Goal: Navigation & Orientation: Understand site structure

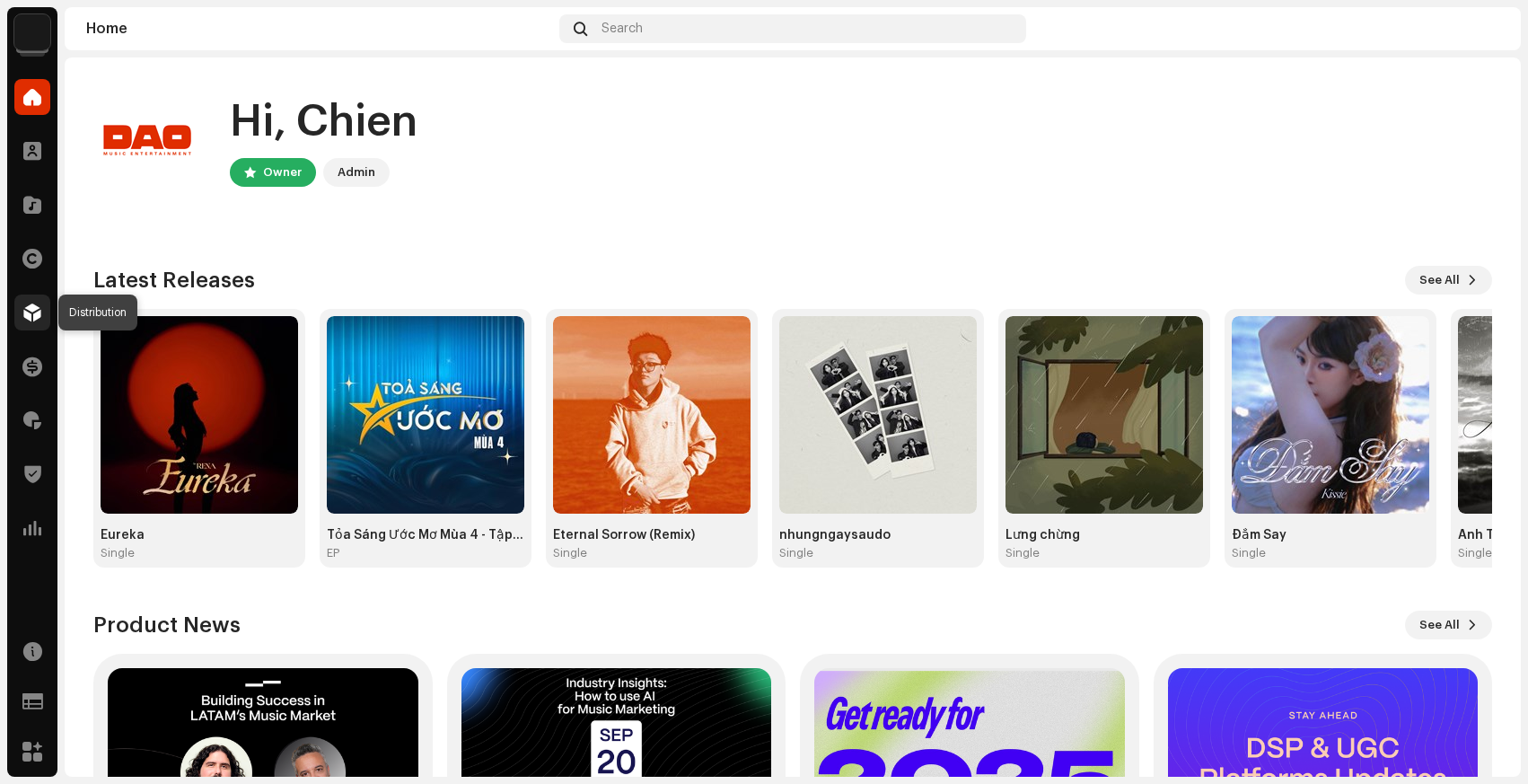
click at [16, 310] on div at bounding box center [32, 311] width 36 height 36
click at [35, 319] on span at bounding box center [32, 312] width 18 height 15
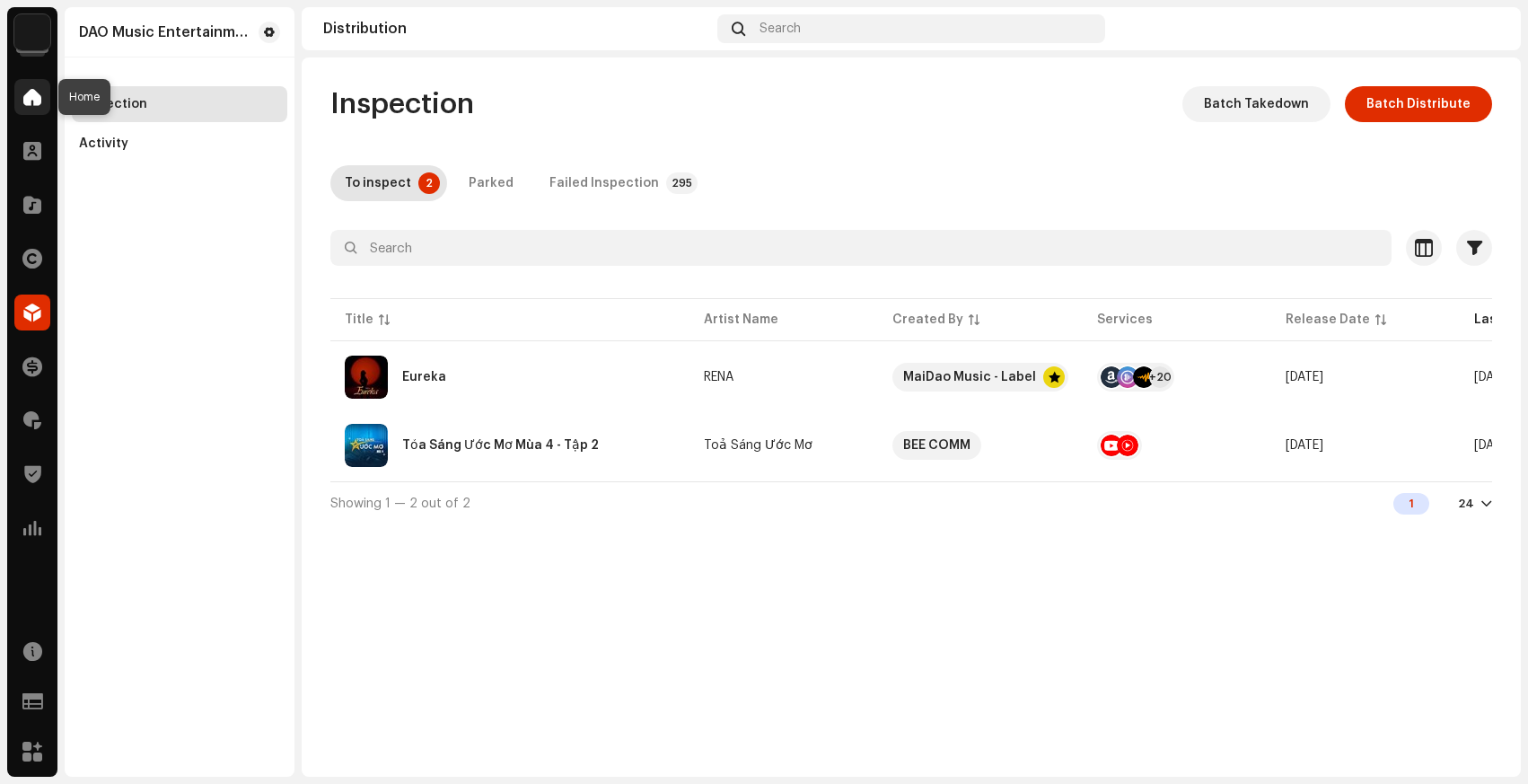
click at [31, 82] on div at bounding box center [32, 96] width 36 height 36
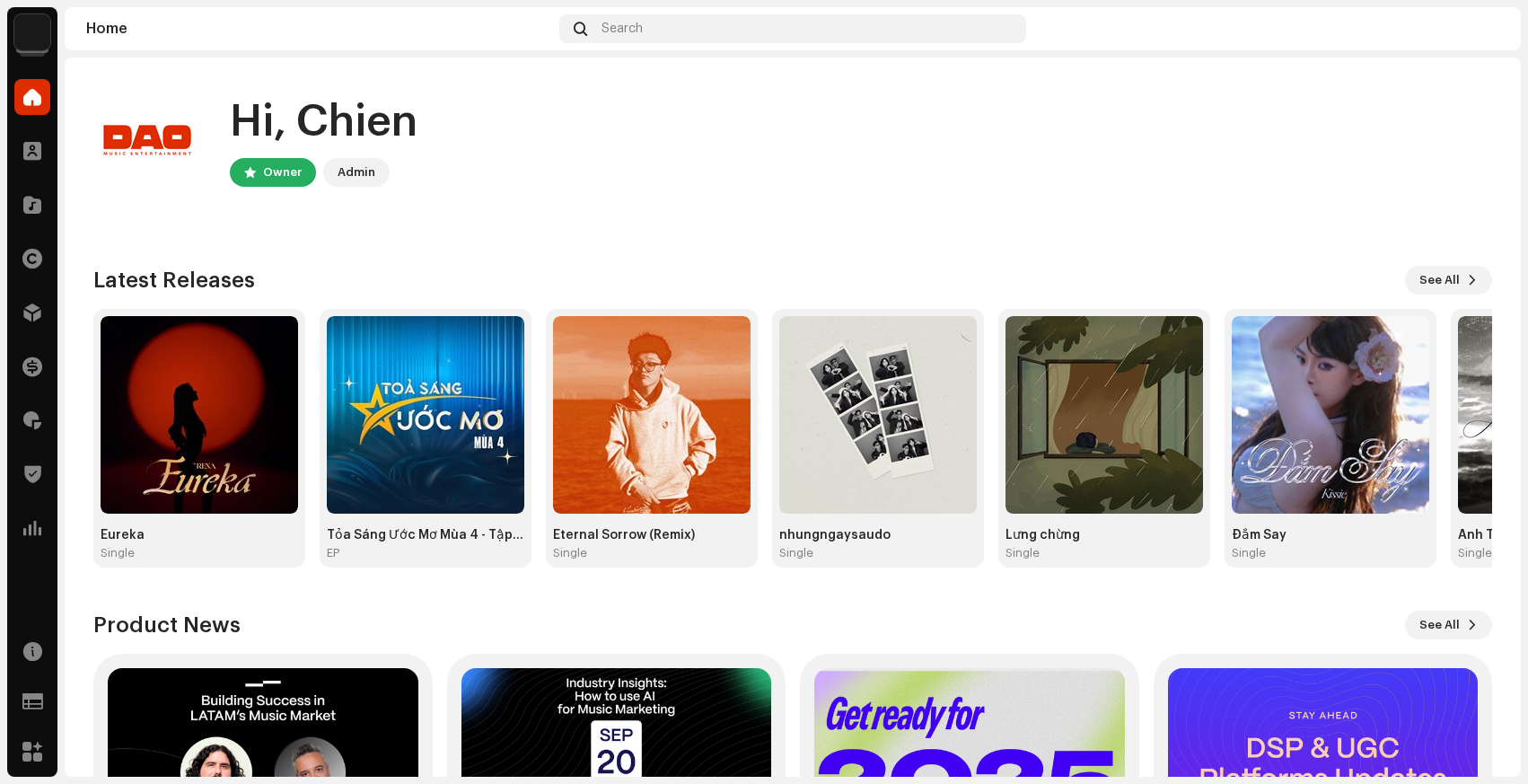
scroll to position [218, 0]
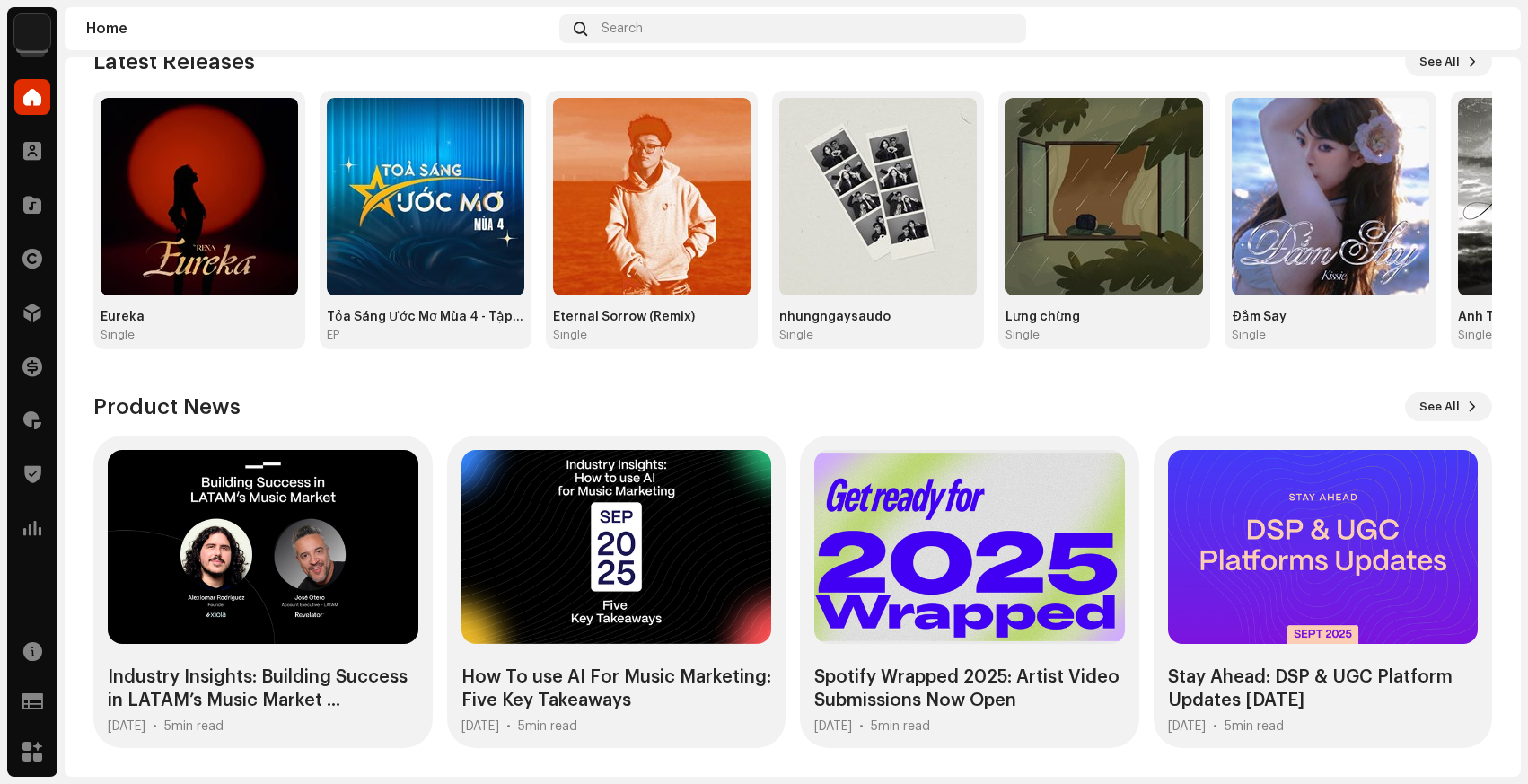
click at [32, 28] on img at bounding box center [32, 32] width 36 height 36
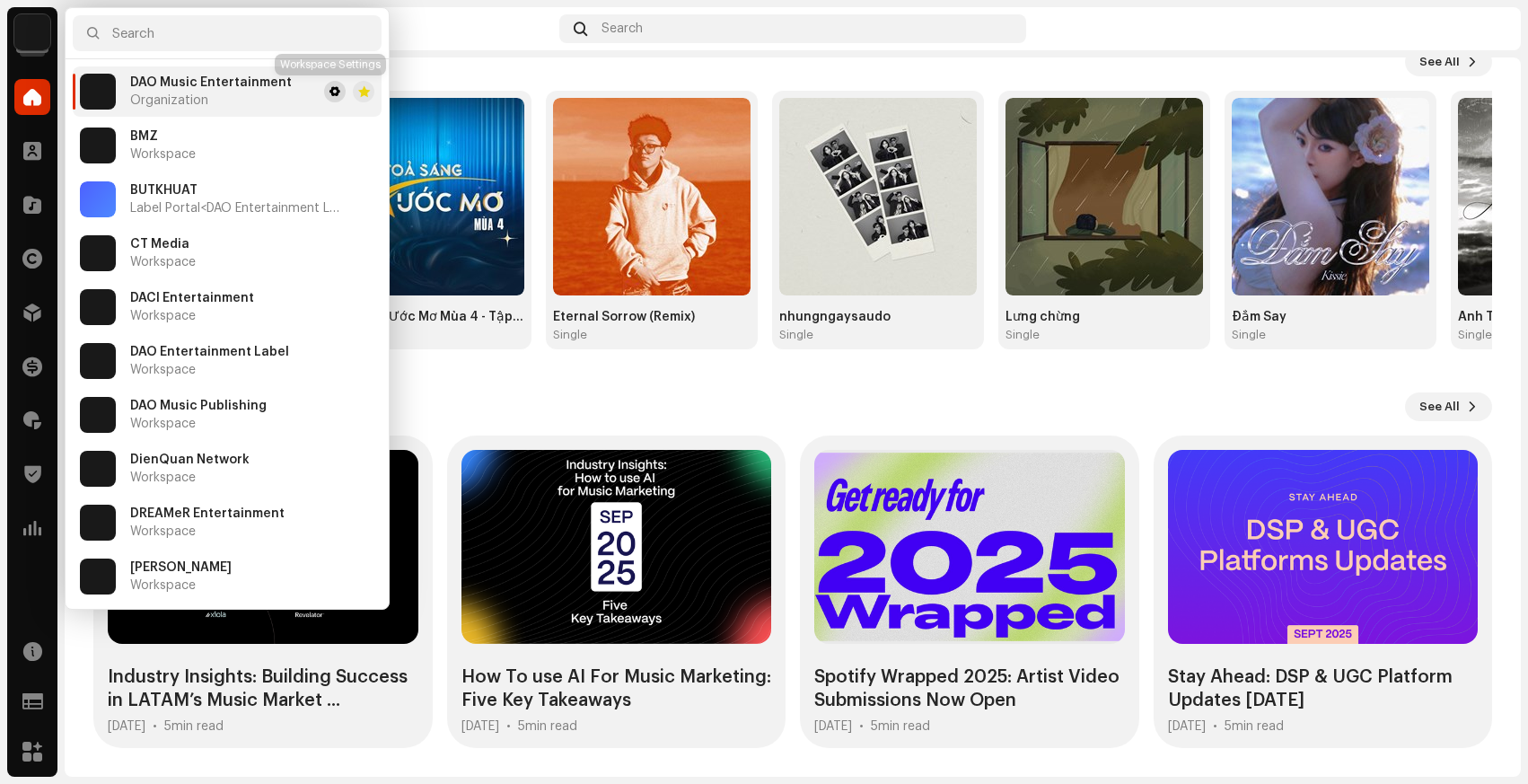
click at [335, 93] on button at bounding box center [335, 92] width 22 height 22
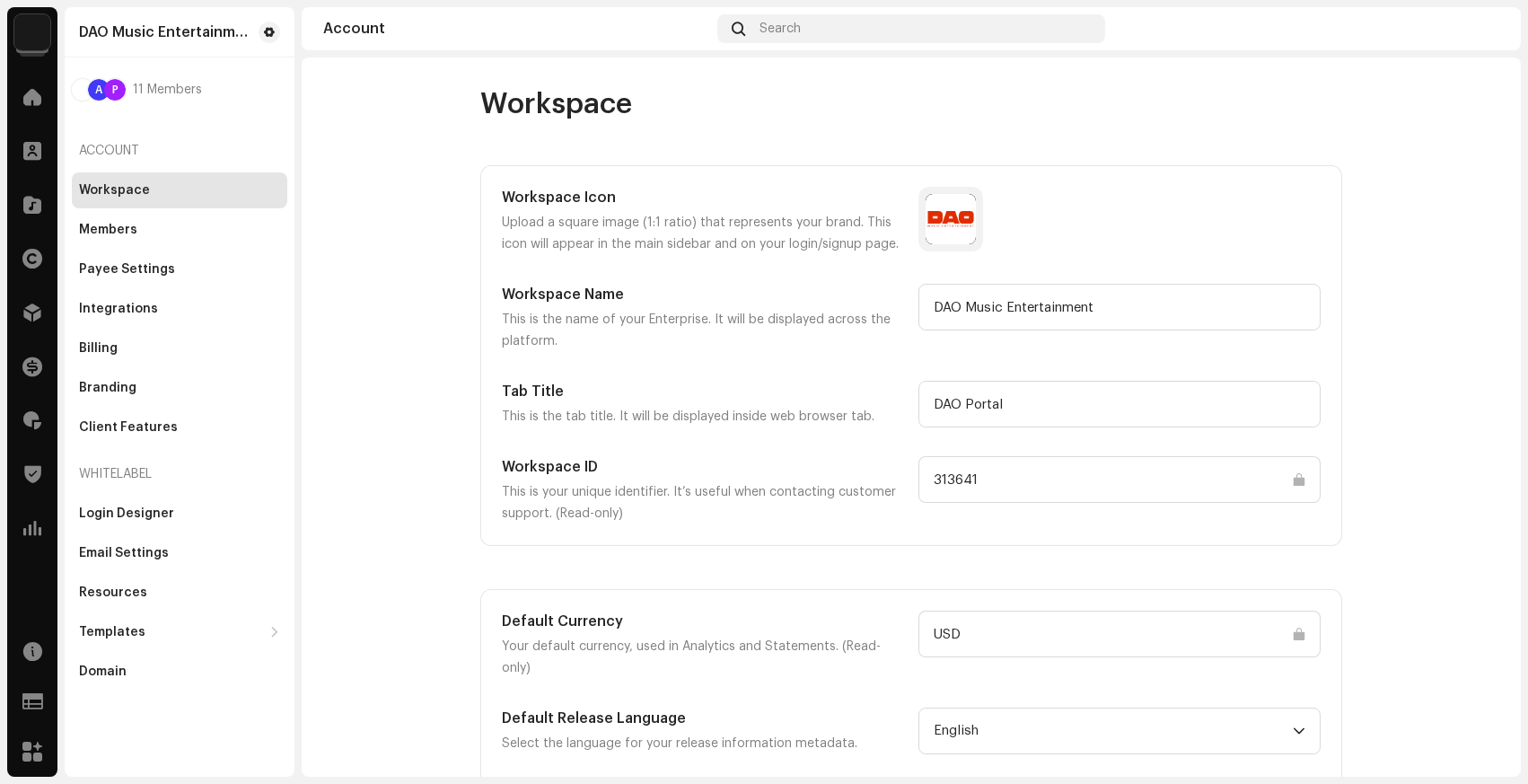
click at [128, 205] on div "Workspace" at bounding box center [179, 190] width 215 height 36
click at [111, 227] on div "Members" at bounding box center [108, 230] width 59 height 15
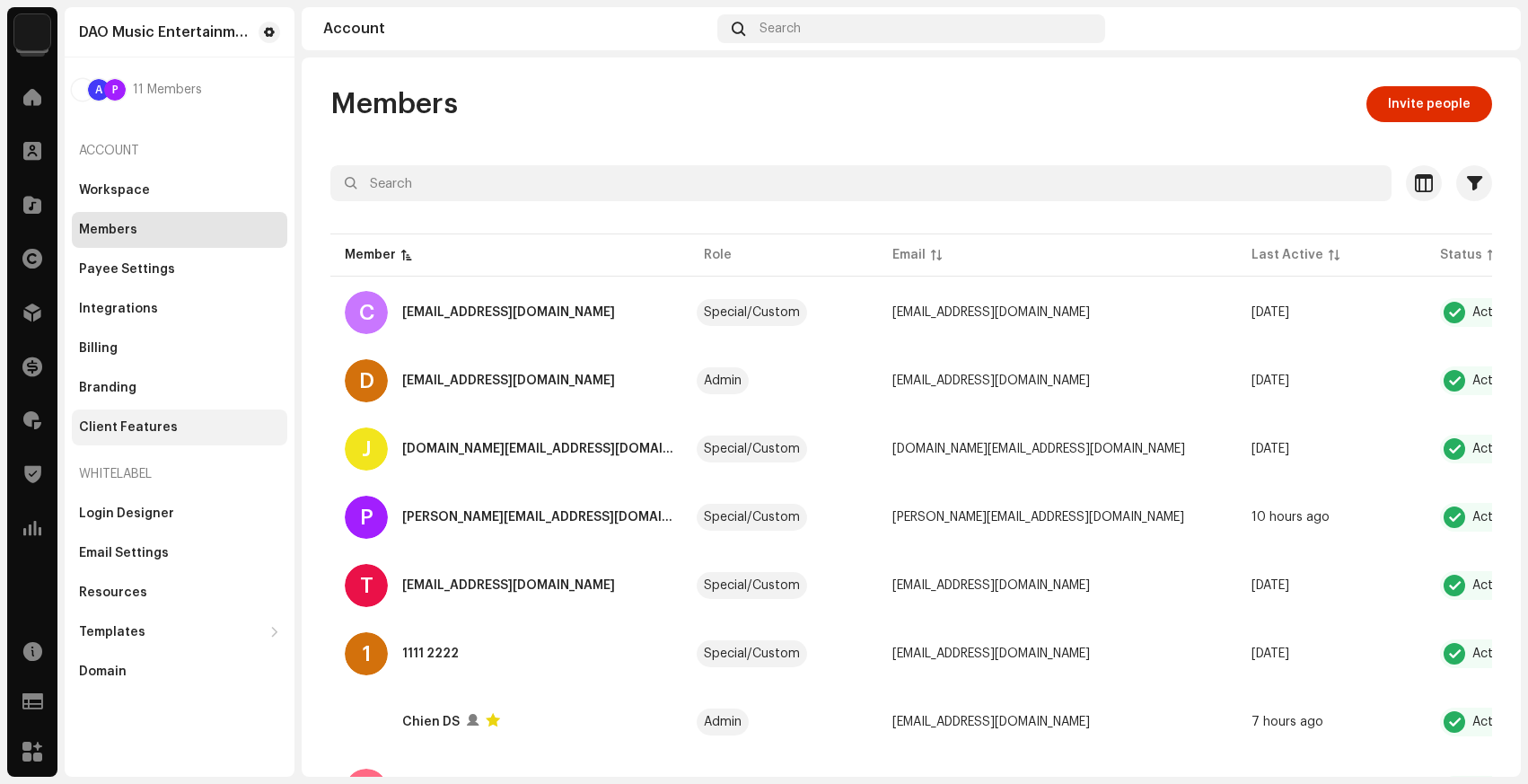
click at [110, 416] on div "Client Features" at bounding box center [179, 427] width 215 height 36
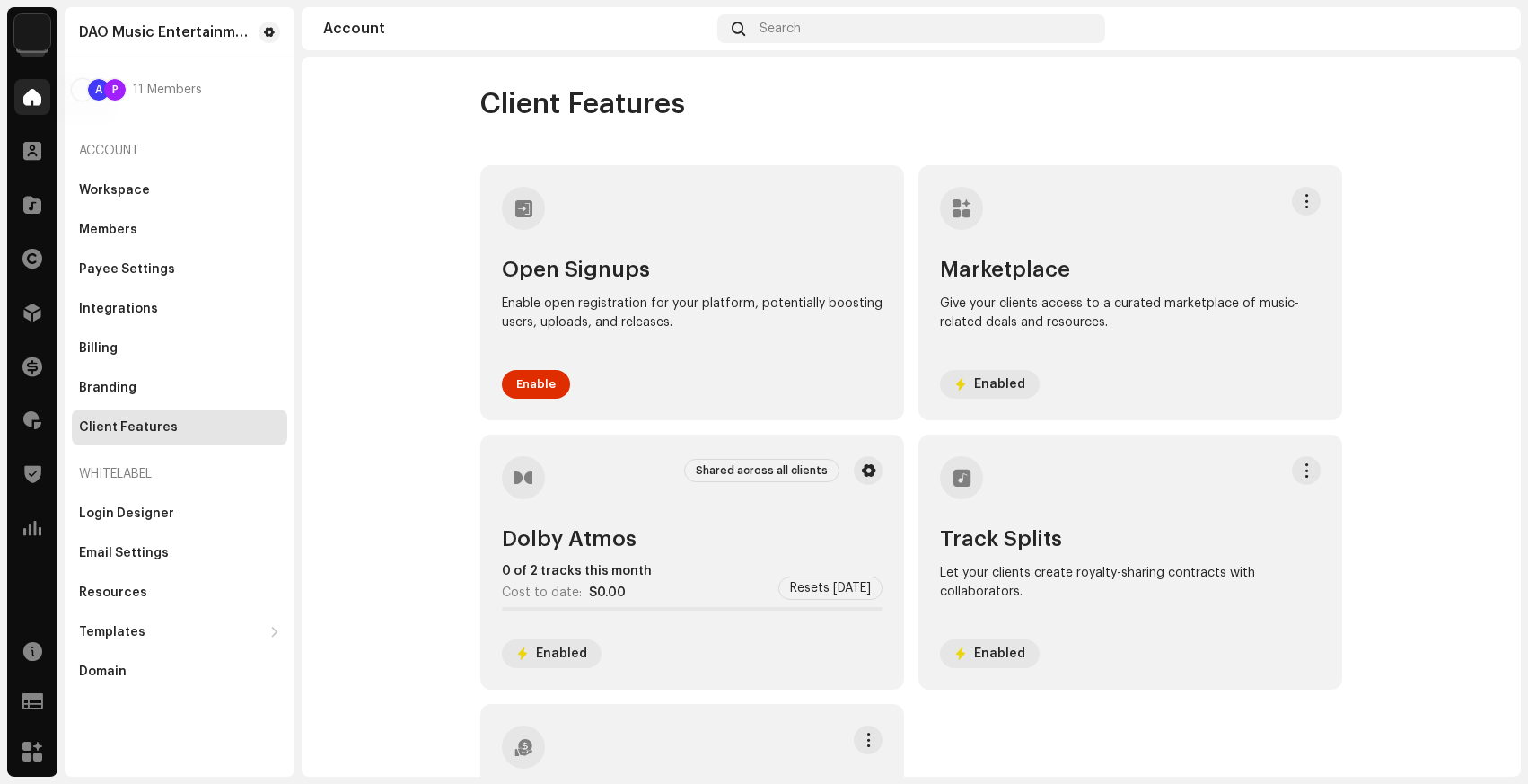
click at [33, 102] on span at bounding box center [32, 97] width 18 height 15
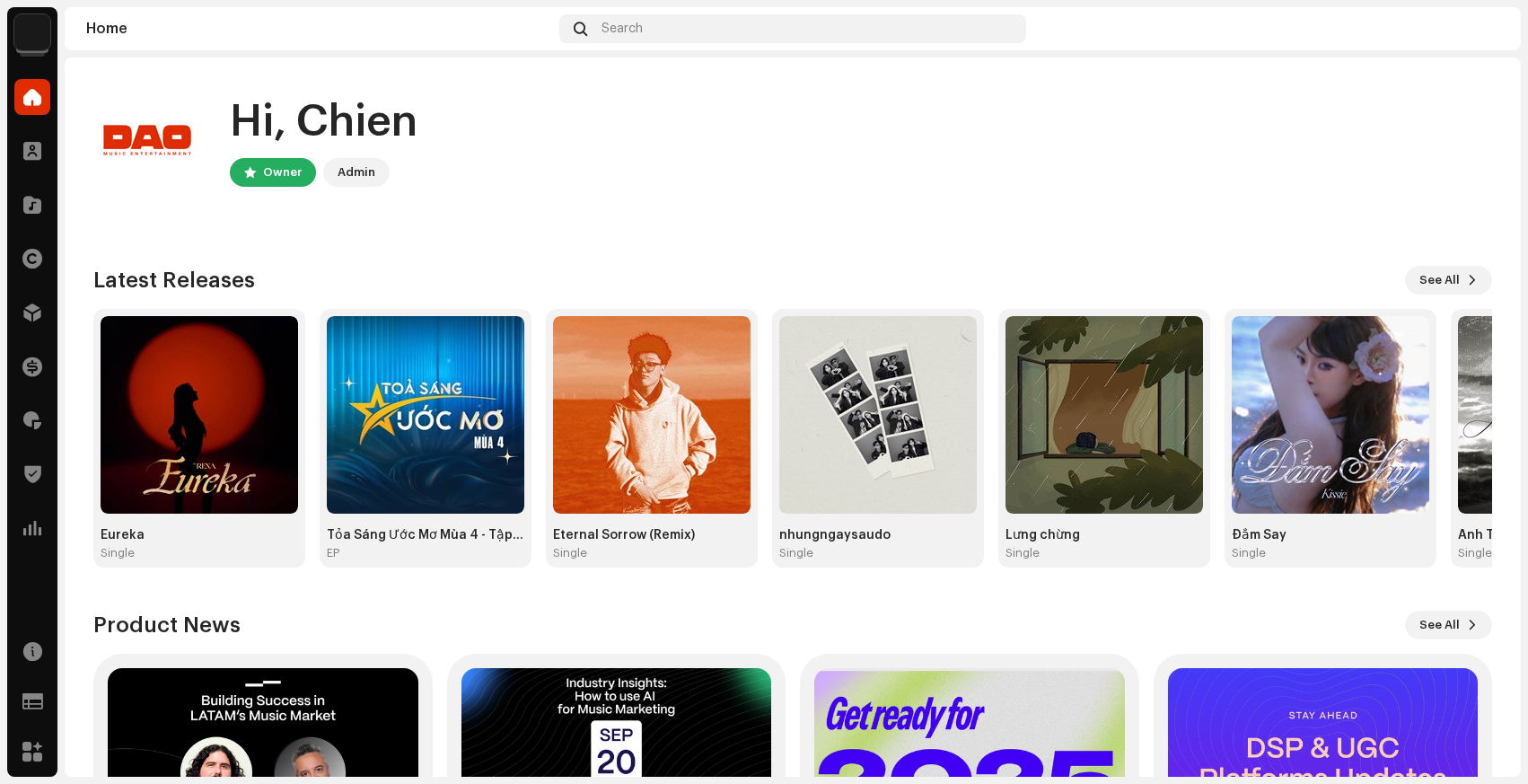
click at [331, 260] on div "Hi, Chien Owner Admin Check out the latest Product Updates for Check Product Up…" at bounding box center [792, 526] width 1399 height 937
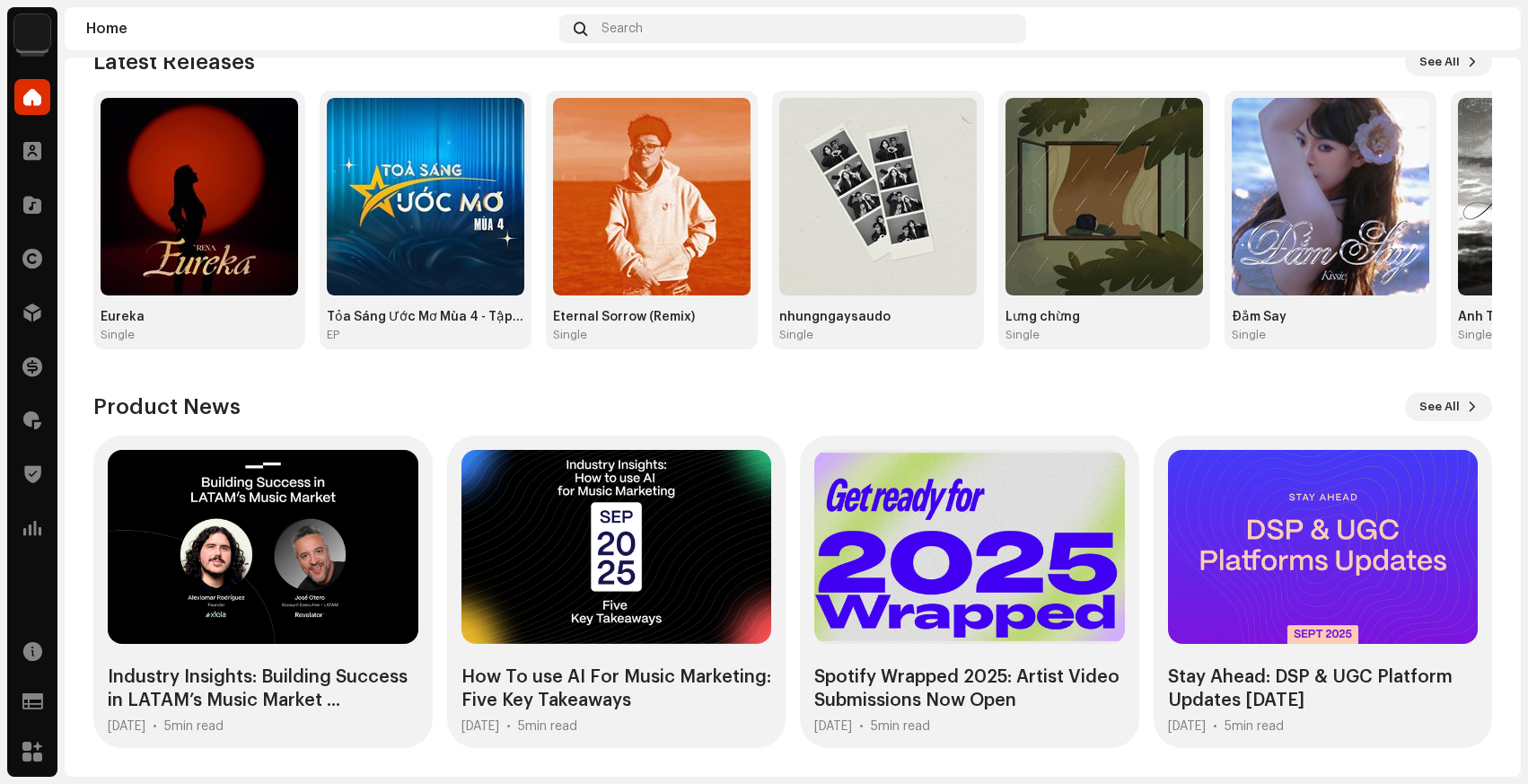
click at [42, 229] on div "Catalog" at bounding box center [32, 204] width 50 height 50
click at [39, 261] on span at bounding box center [33, 258] width 20 height 15
click at [51, 303] on div "Distribution" at bounding box center [32, 312] width 50 height 50
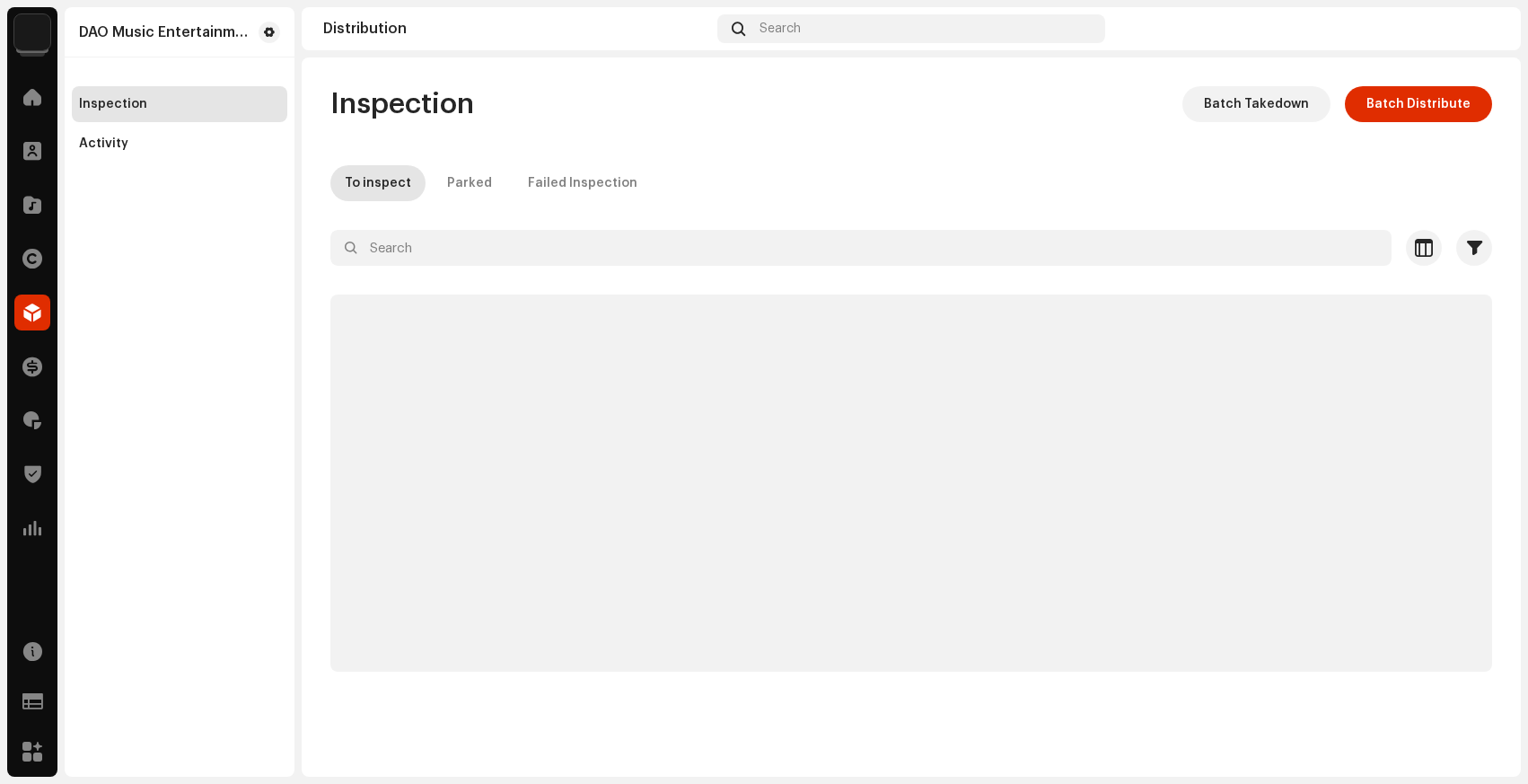
click at [50, 302] on div "Distribution" at bounding box center [32, 312] width 50 height 50
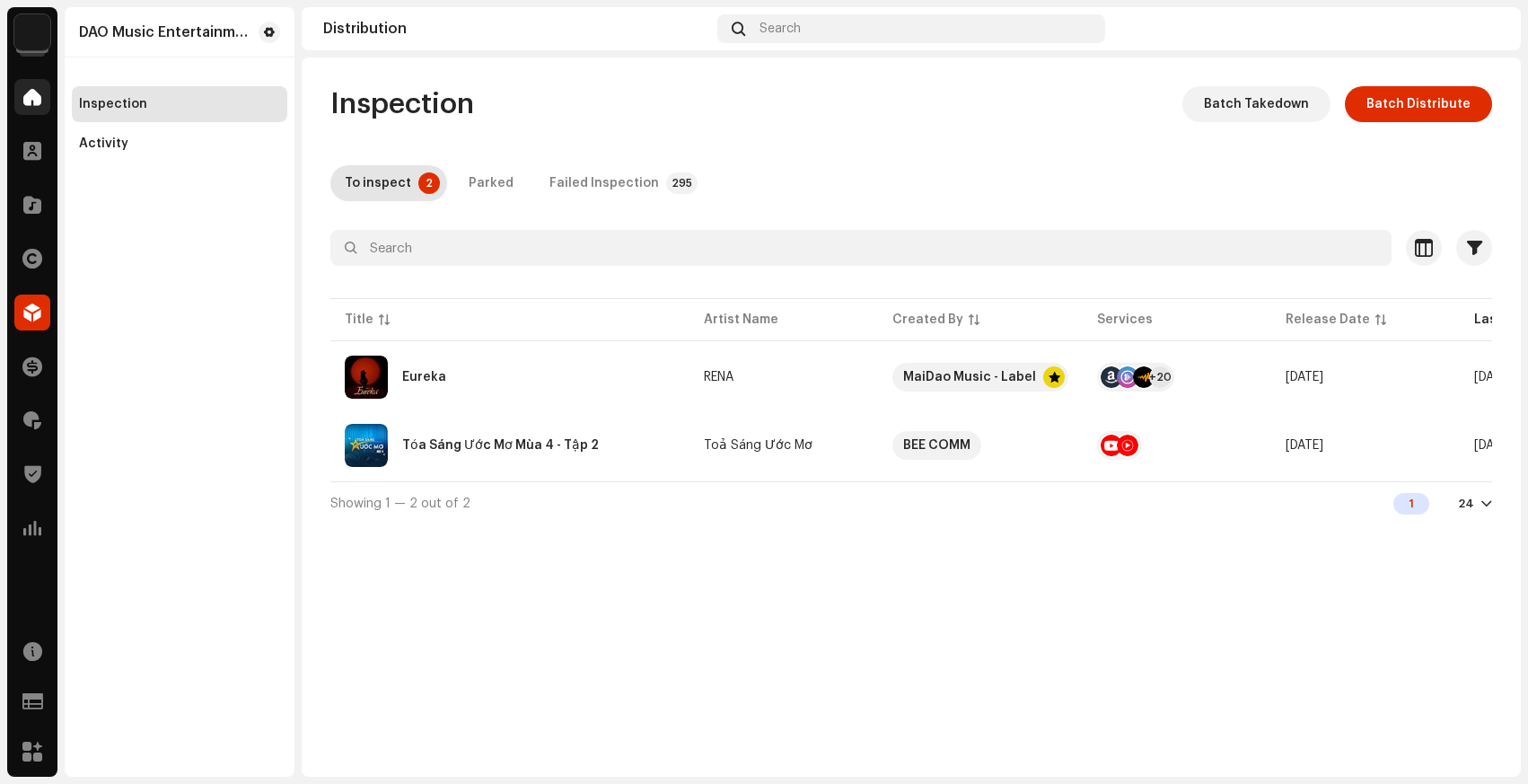
click at [29, 78] on div "Home" at bounding box center [32, 96] width 50 height 50
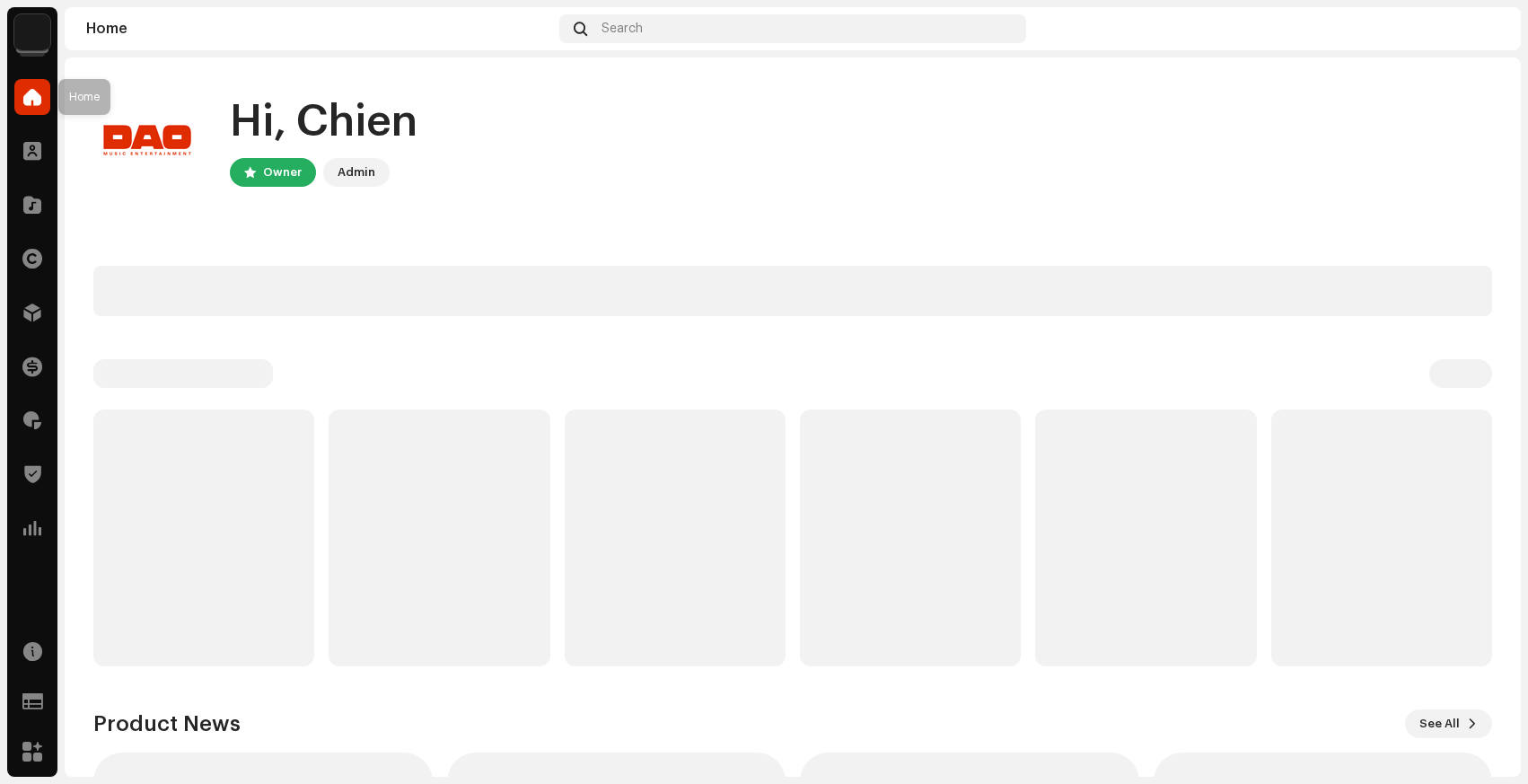
click at [27, 92] on span at bounding box center [32, 97] width 18 height 15
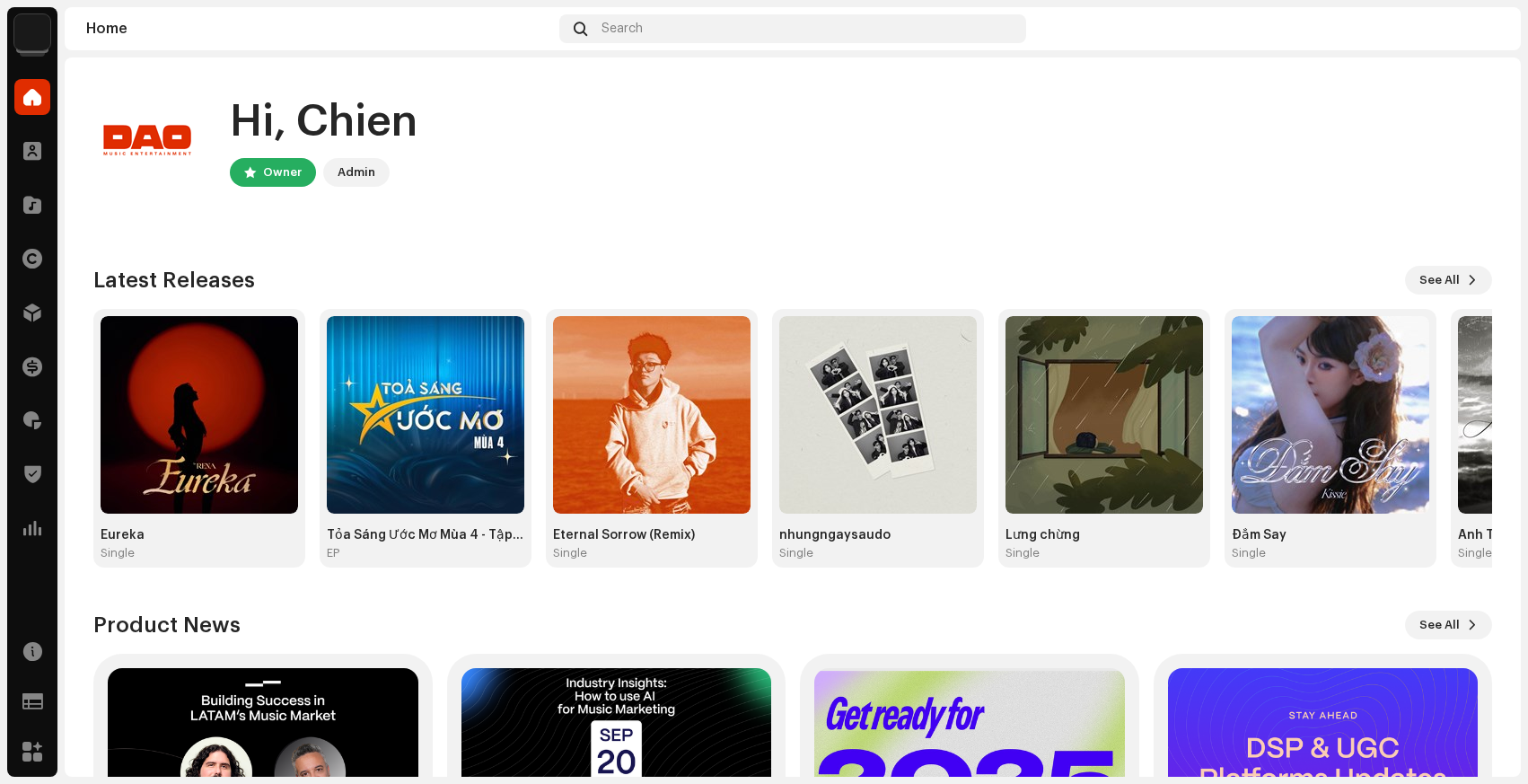
scroll to position [218, 0]
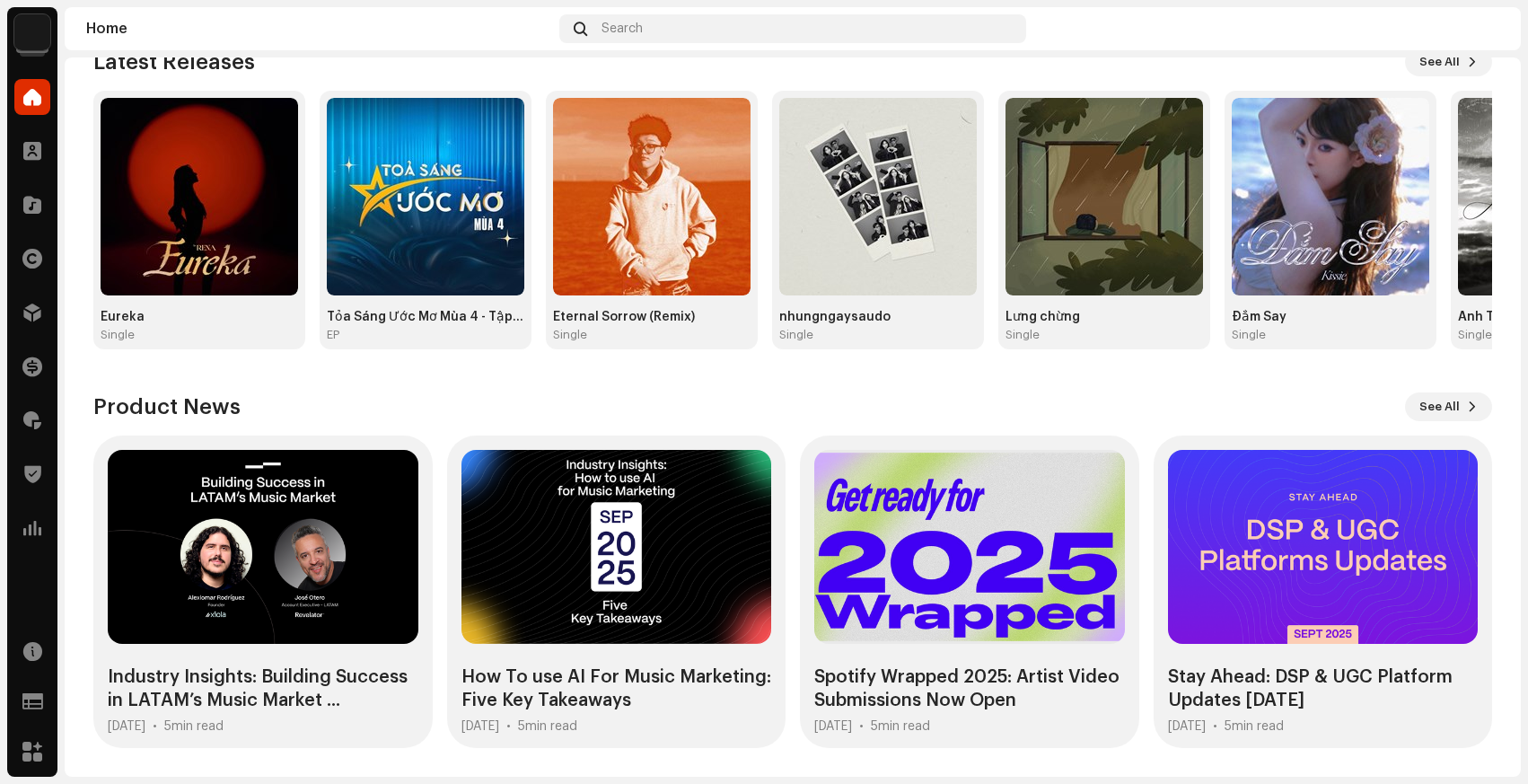
click at [28, 76] on div "Home" at bounding box center [32, 96] width 50 height 50
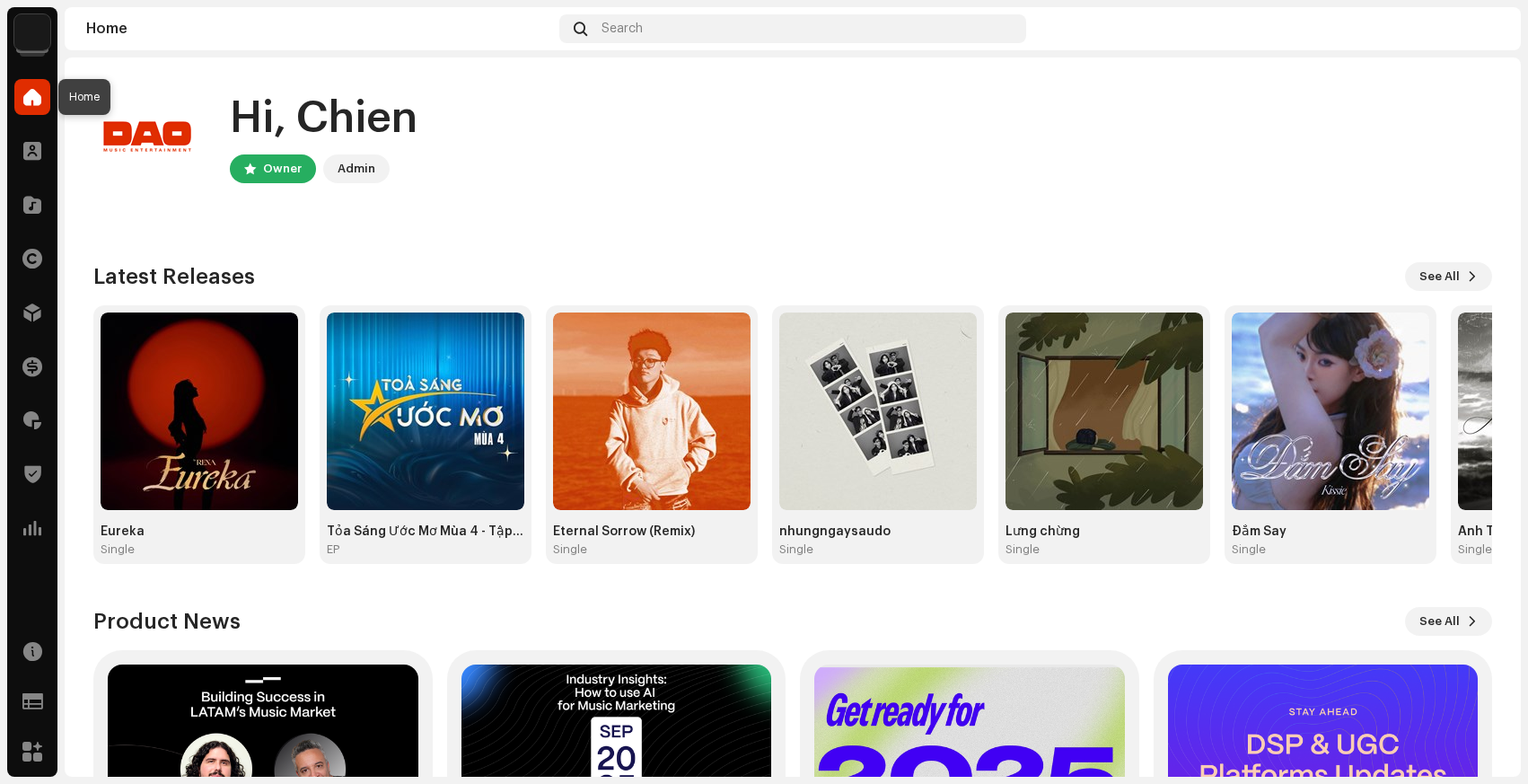
click at [22, 103] on div at bounding box center [32, 96] width 36 height 36
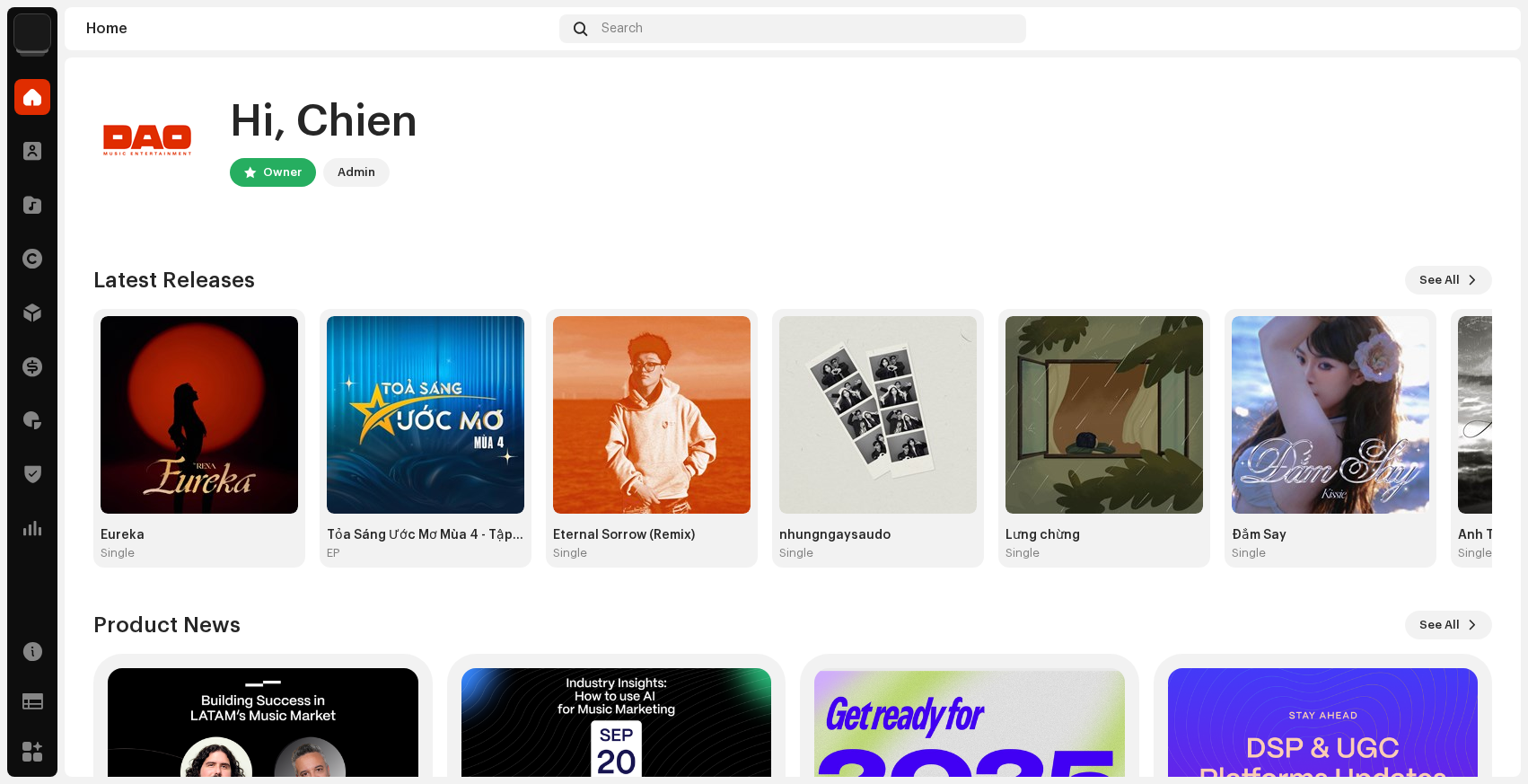
click at [22, 33] on img at bounding box center [32, 32] width 36 height 36
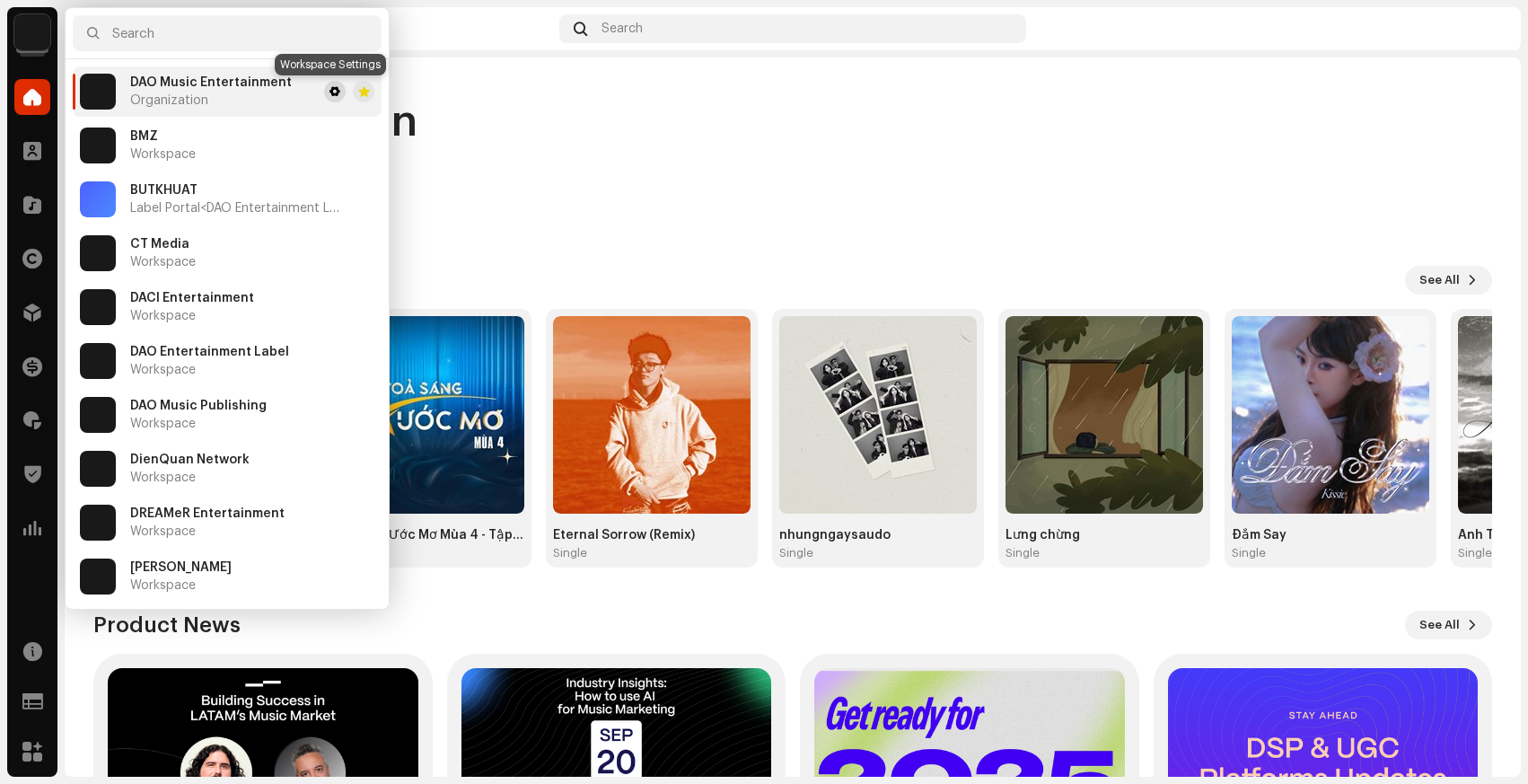
click at [334, 93] on span at bounding box center [335, 92] width 11 height 15
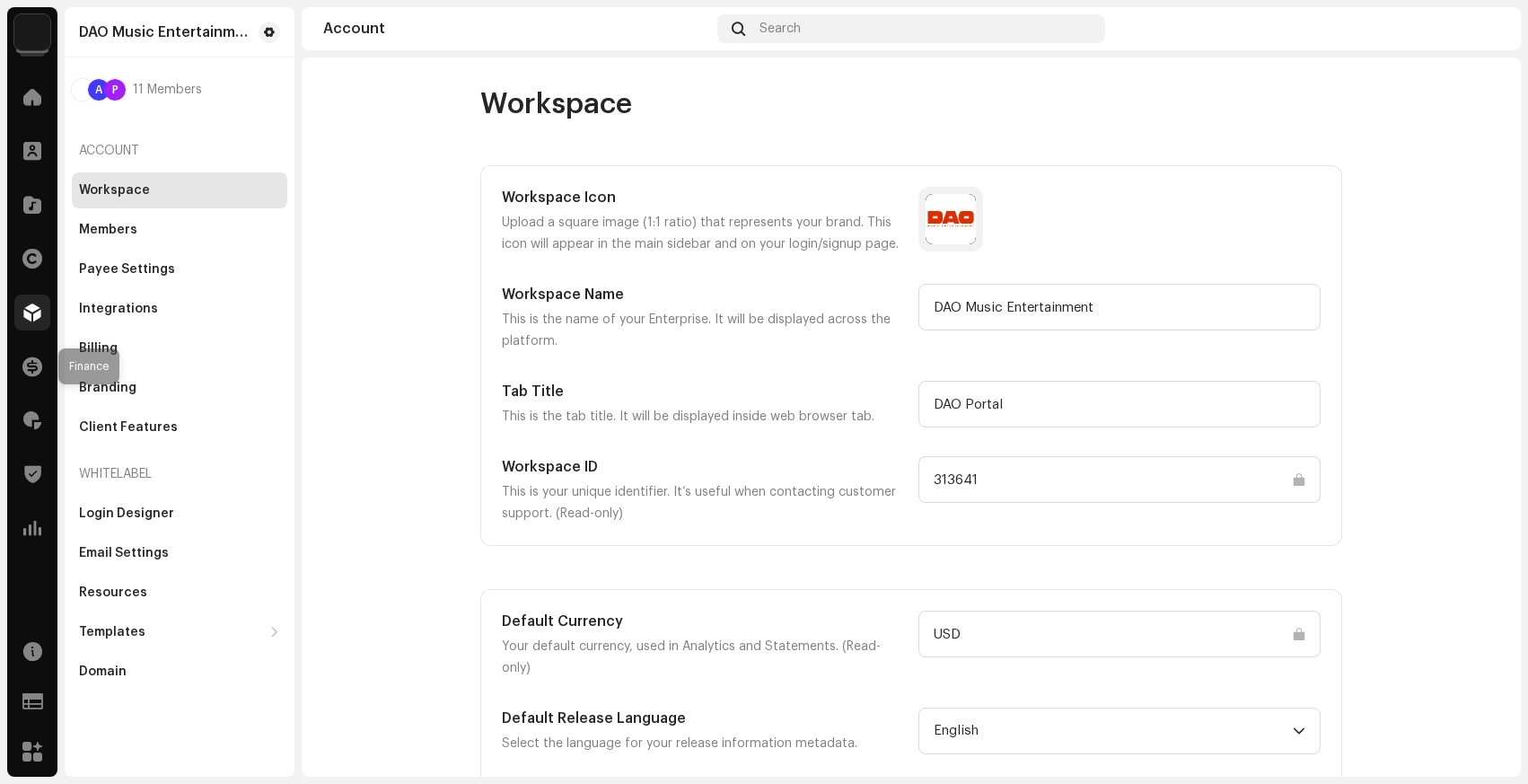
click at [30, 324] on div at bounding box center [32, 311] width 36 height 36
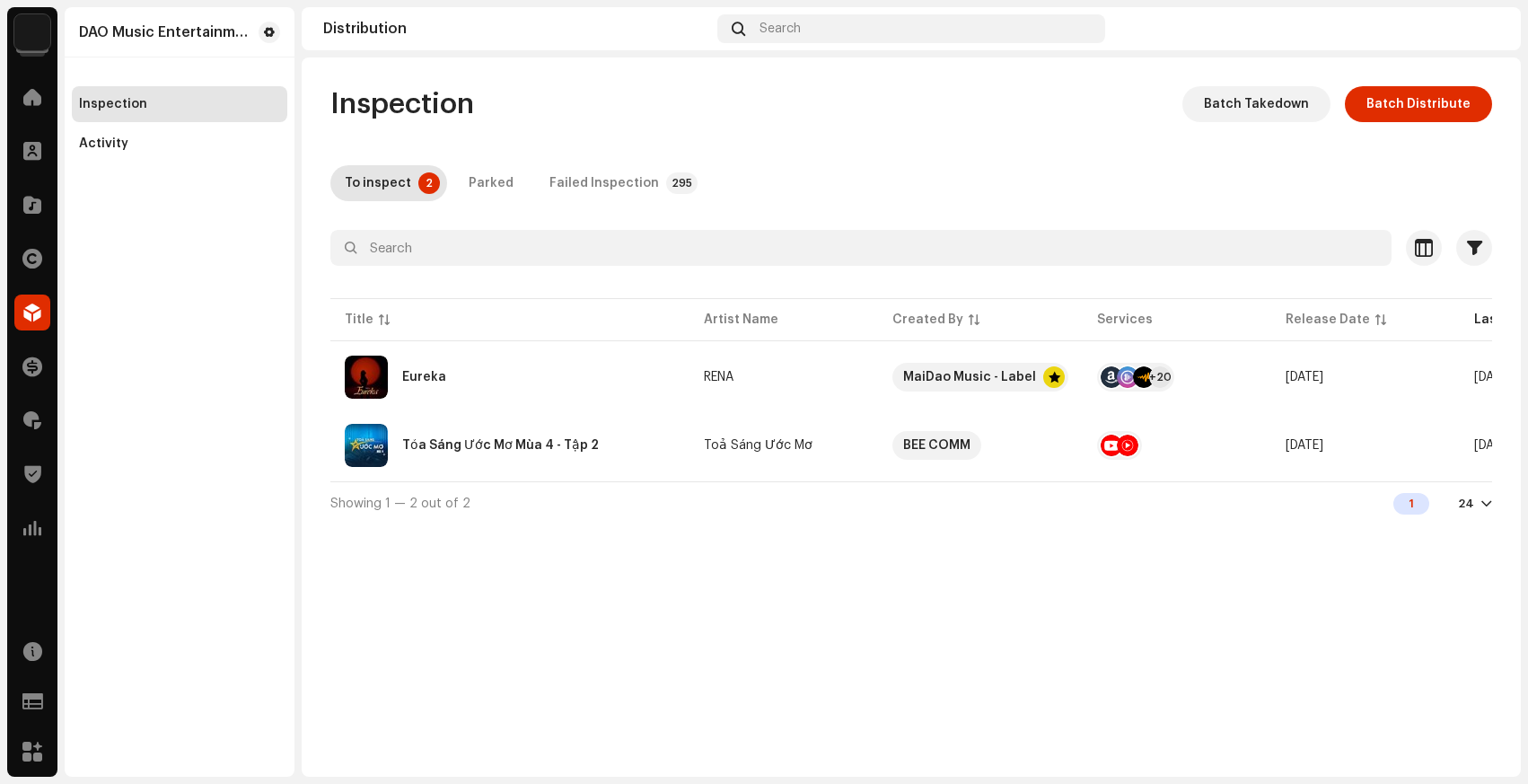
click at [47, 561] on div "Home Clients Catalog Rights Distribution Finance Royalties Trust & Safety Analy…" at bounding box center [32, 423] width 50 height 704
click at [40, 532] on span at bounding box center [32, 528] width 18 height 15
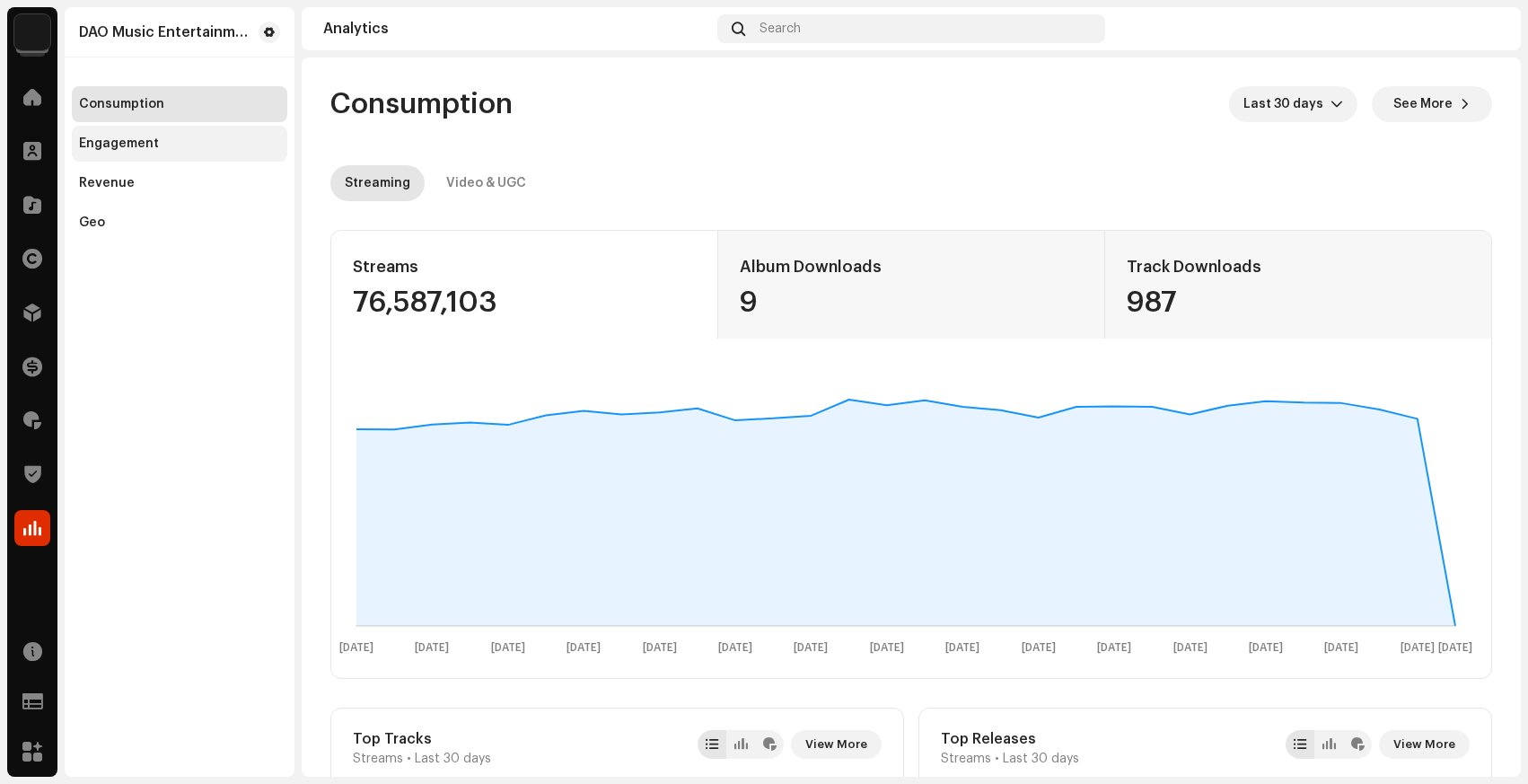
click at [165, 134] on div "Engagement" at bounding box center [179, 143] width 215 height 36
click at [39, 103] on span at bounding box center [32, 97] width 18 height 15
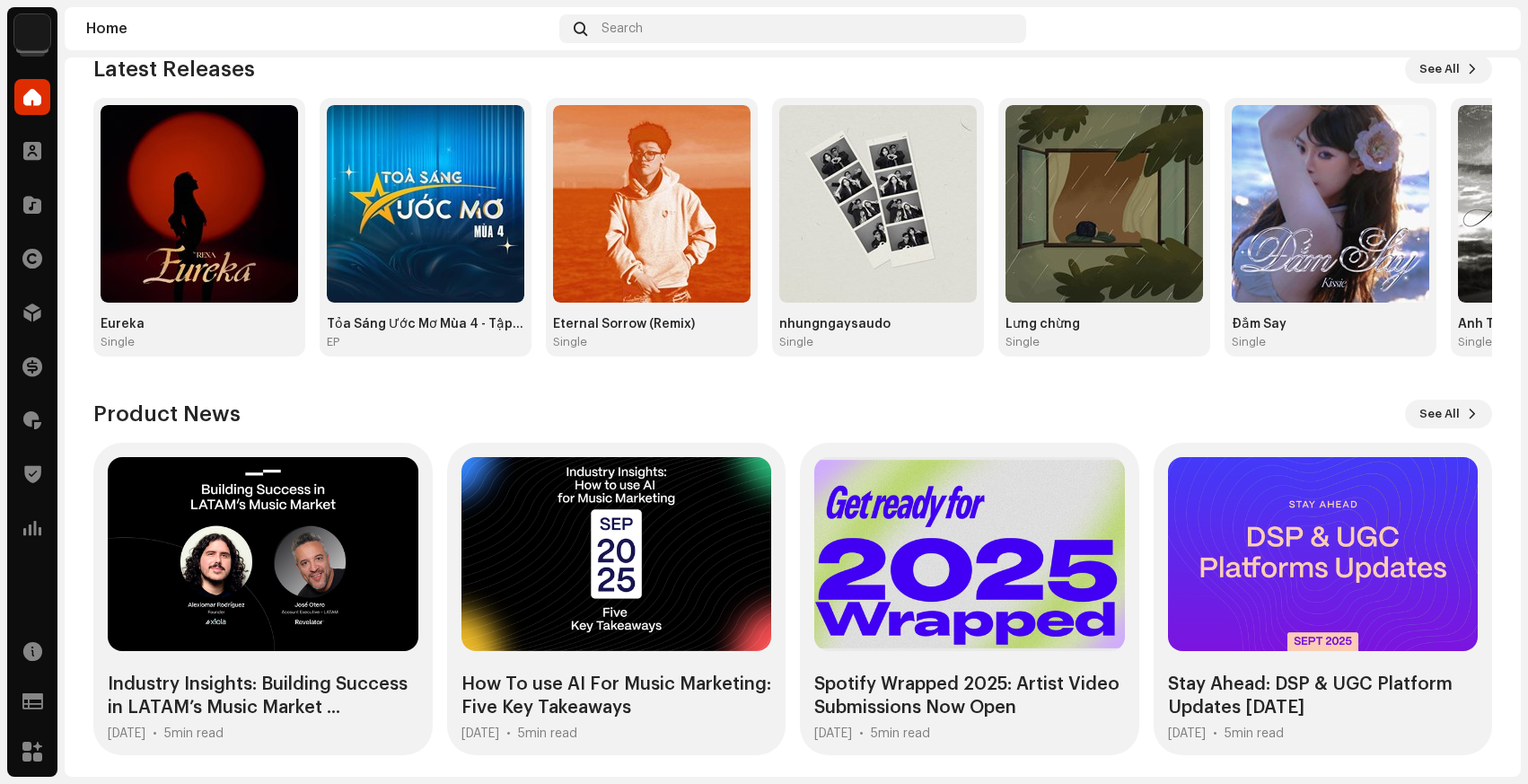
scroll to position [218, 0]
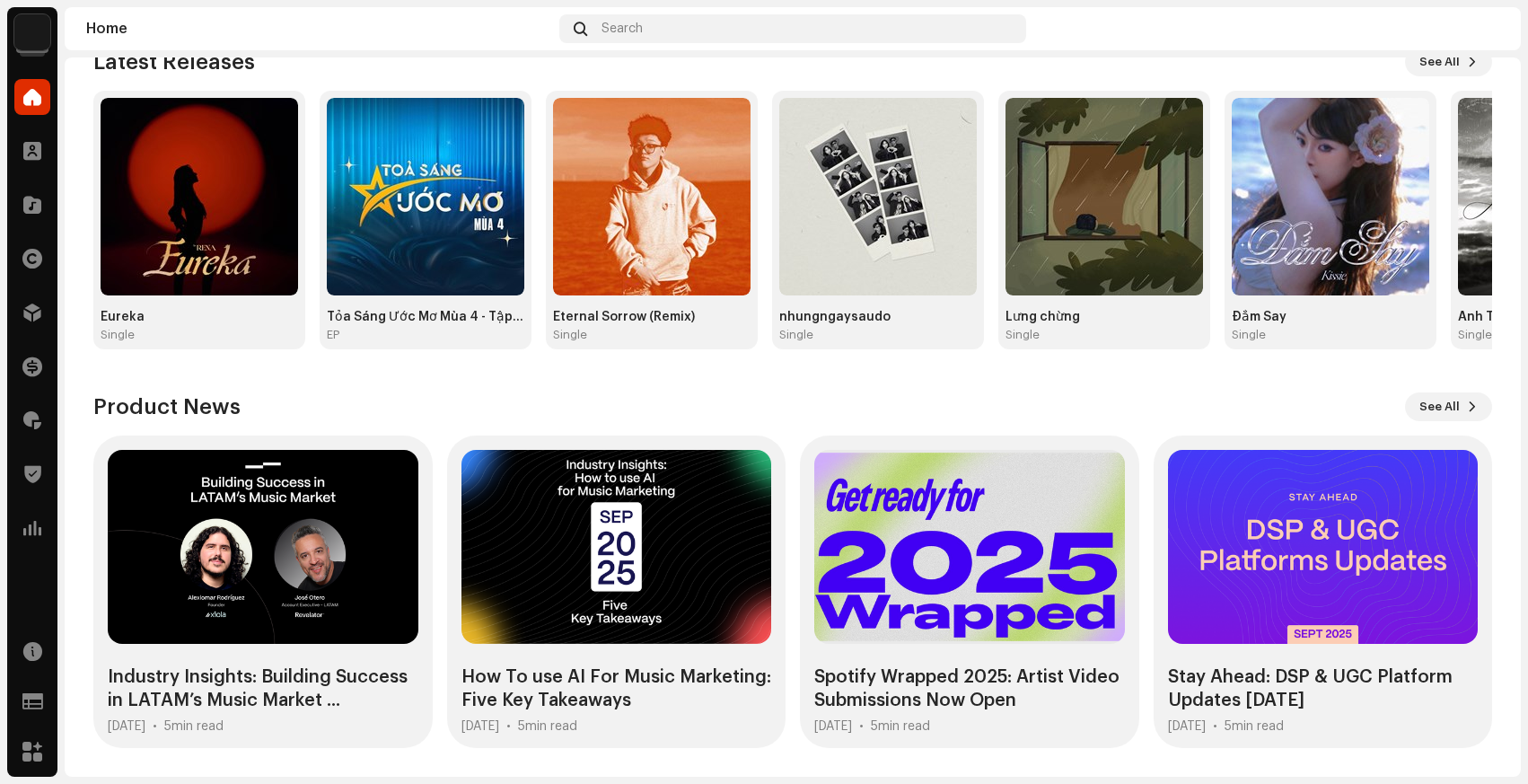
click at [317, 392] on div "Product News See All" at bounding box center [792, 406] width 1399 height 28
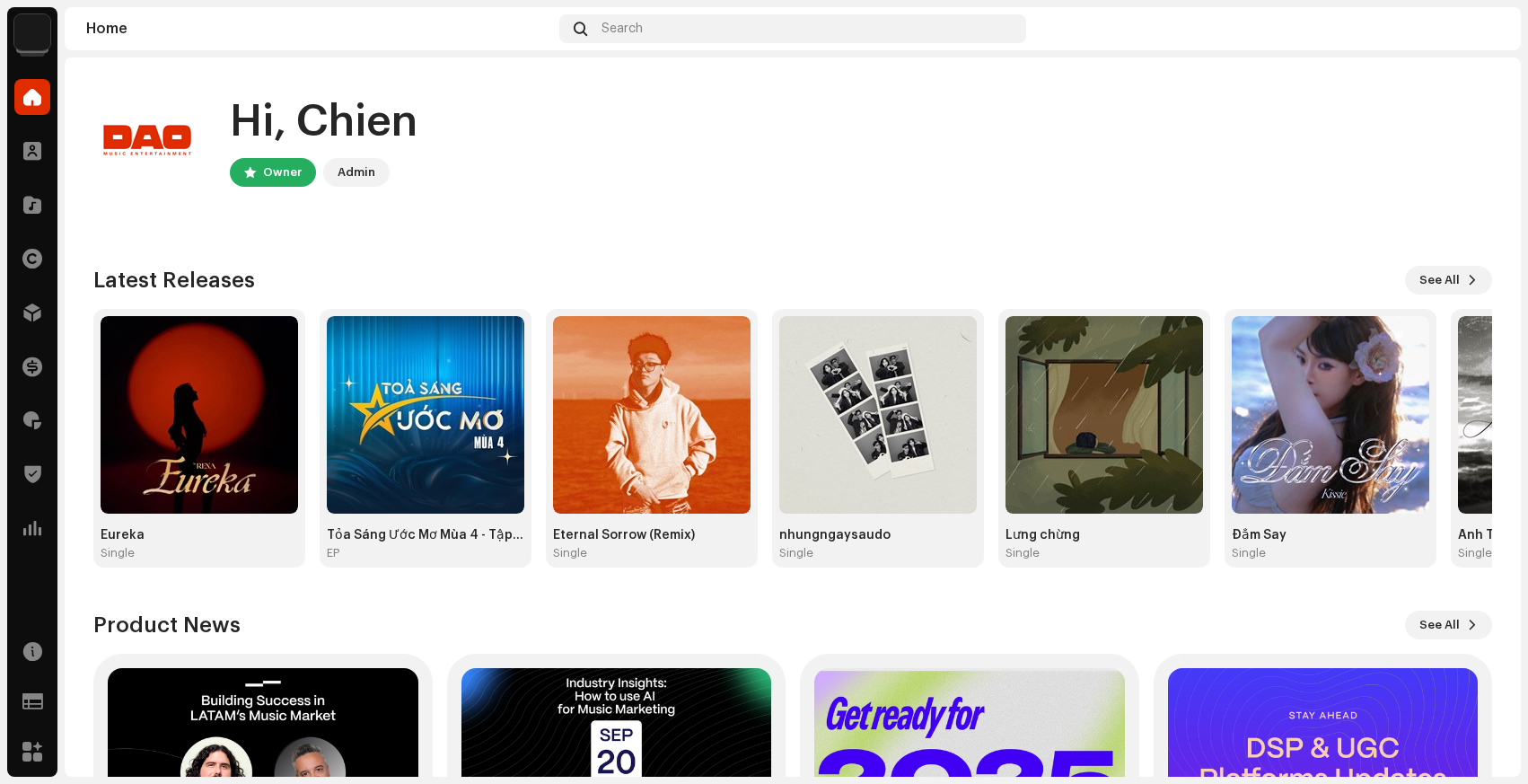
click at [38, 37] on img at bounding box center [32, 32] width 36 height 36
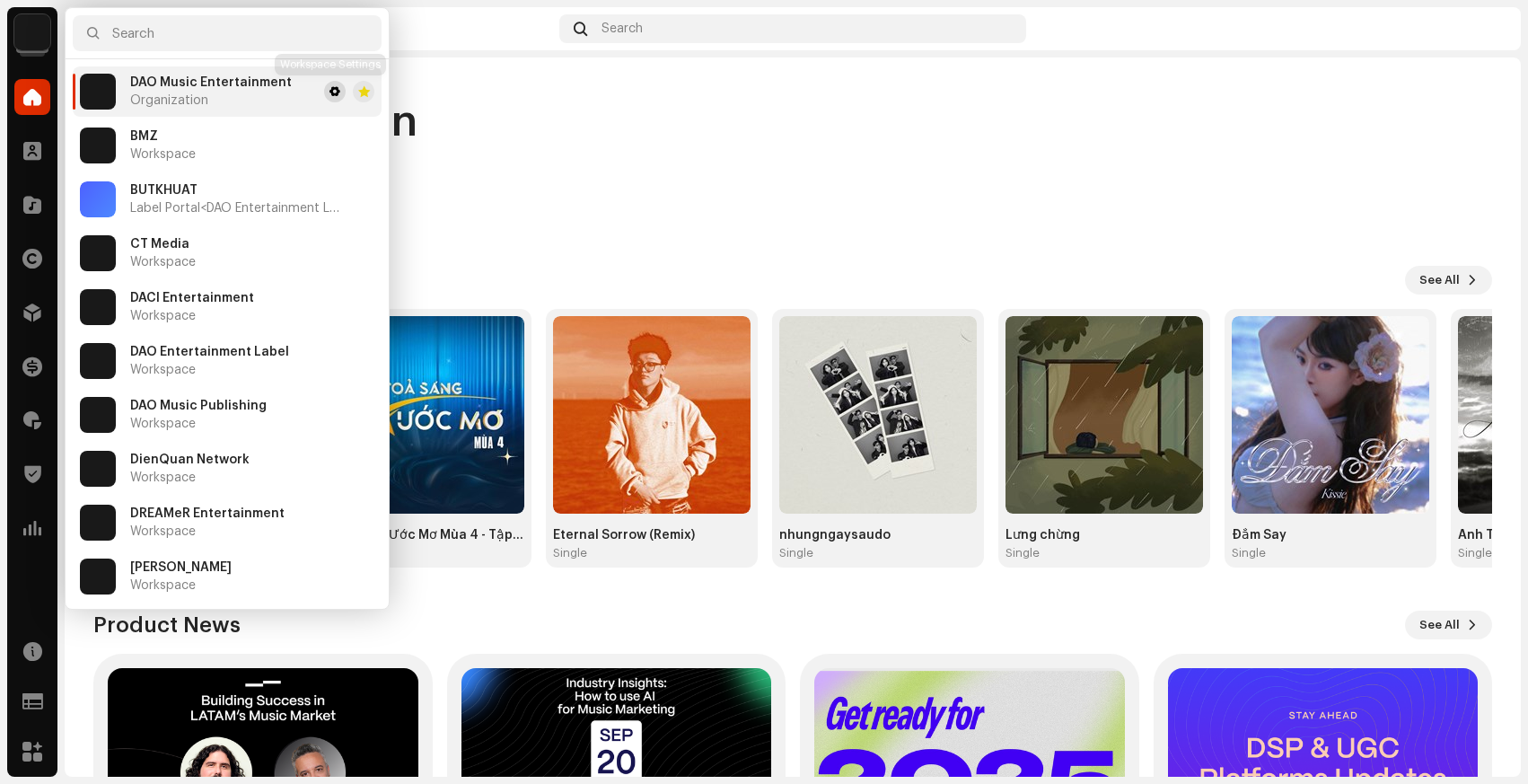
click at [331, 93] on span at bounding box center [335, 92] width 11 height 15
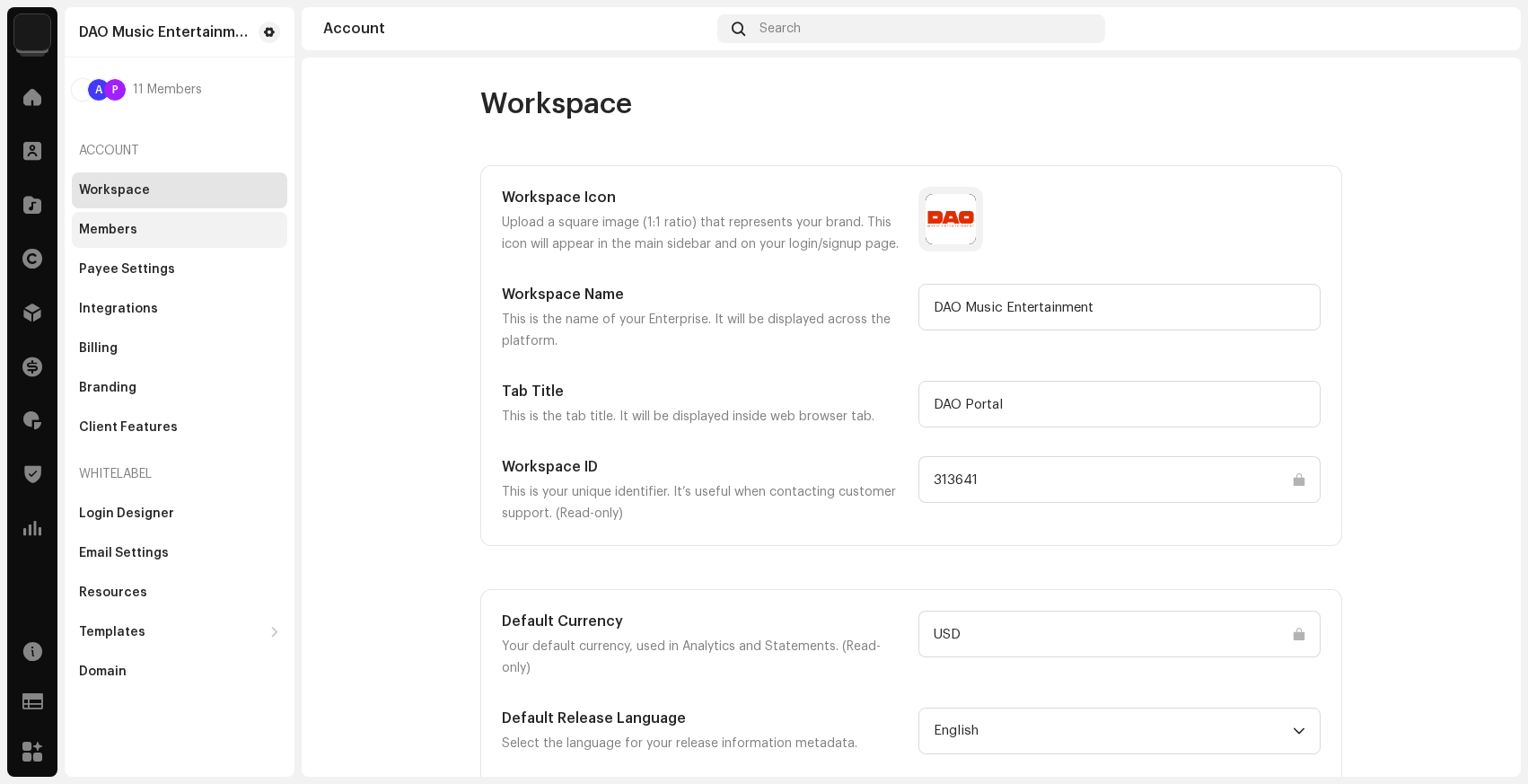
click at [182, 244] on div "Members" at bounding box center [179, 229] width 215 height 36
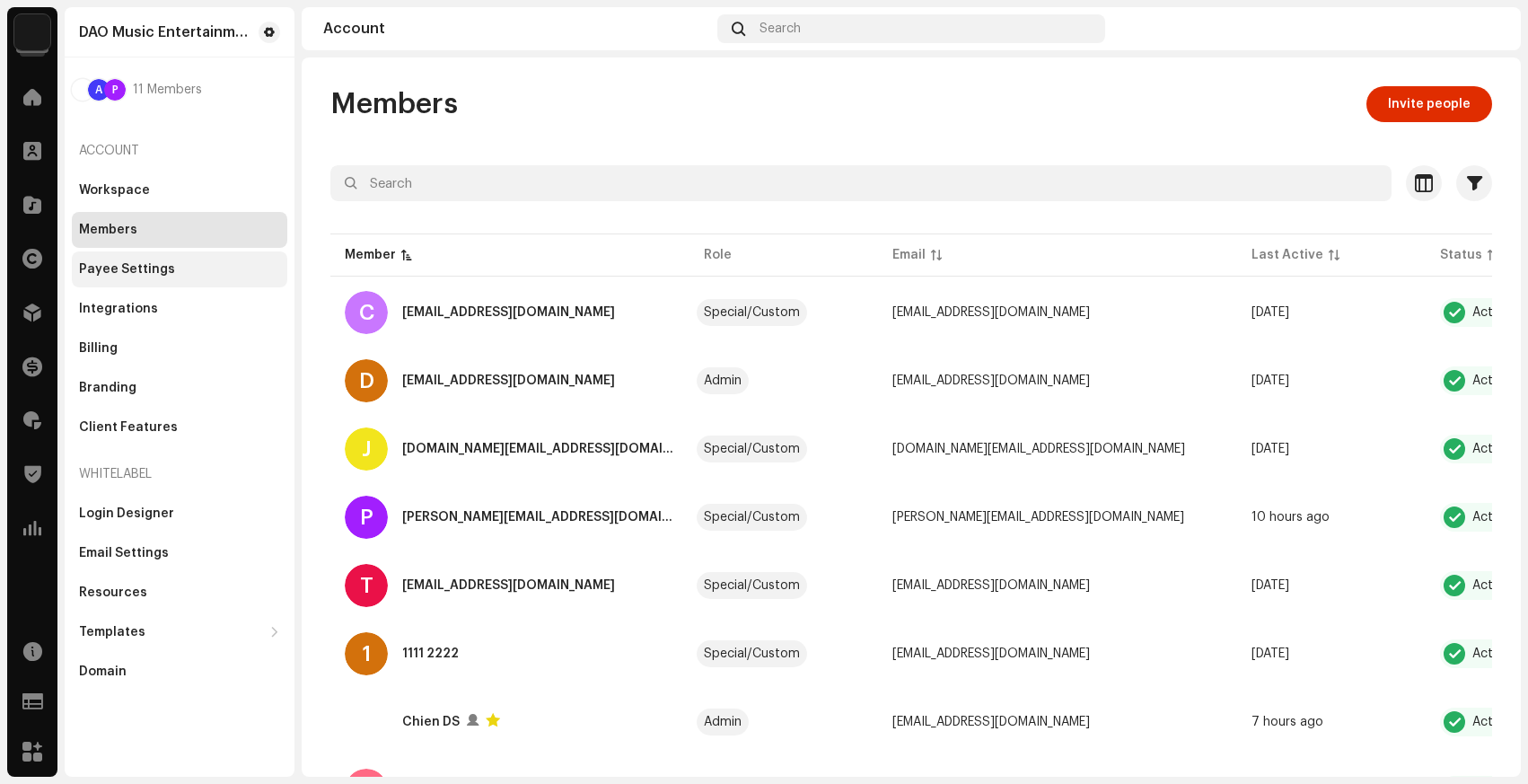
click at [171, 281] on div "Payee Settings" at bounding box center [179, 268] width 215 height 36
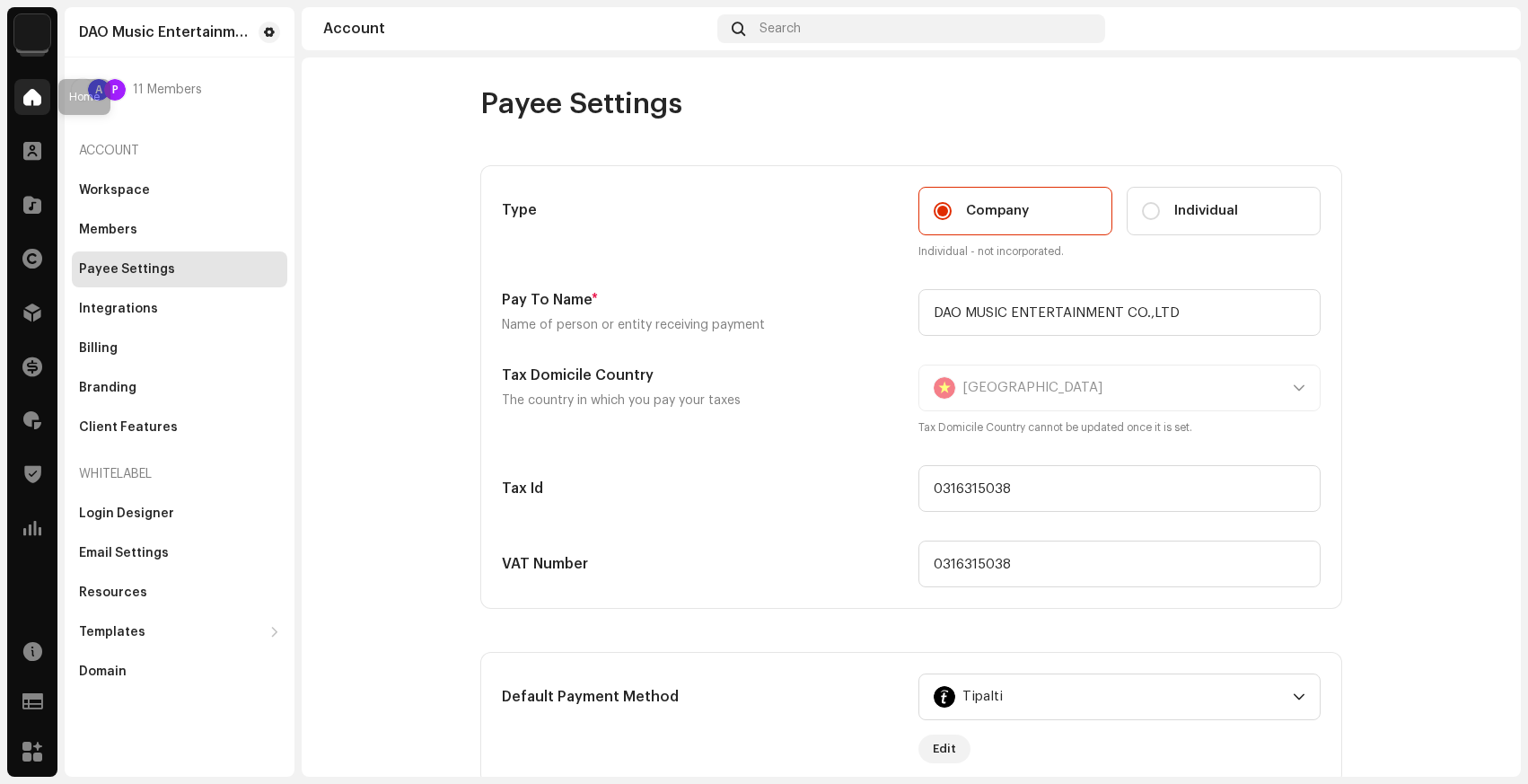
click at [38, 94] on span at bounding box center [32, 97] width 18 height 15
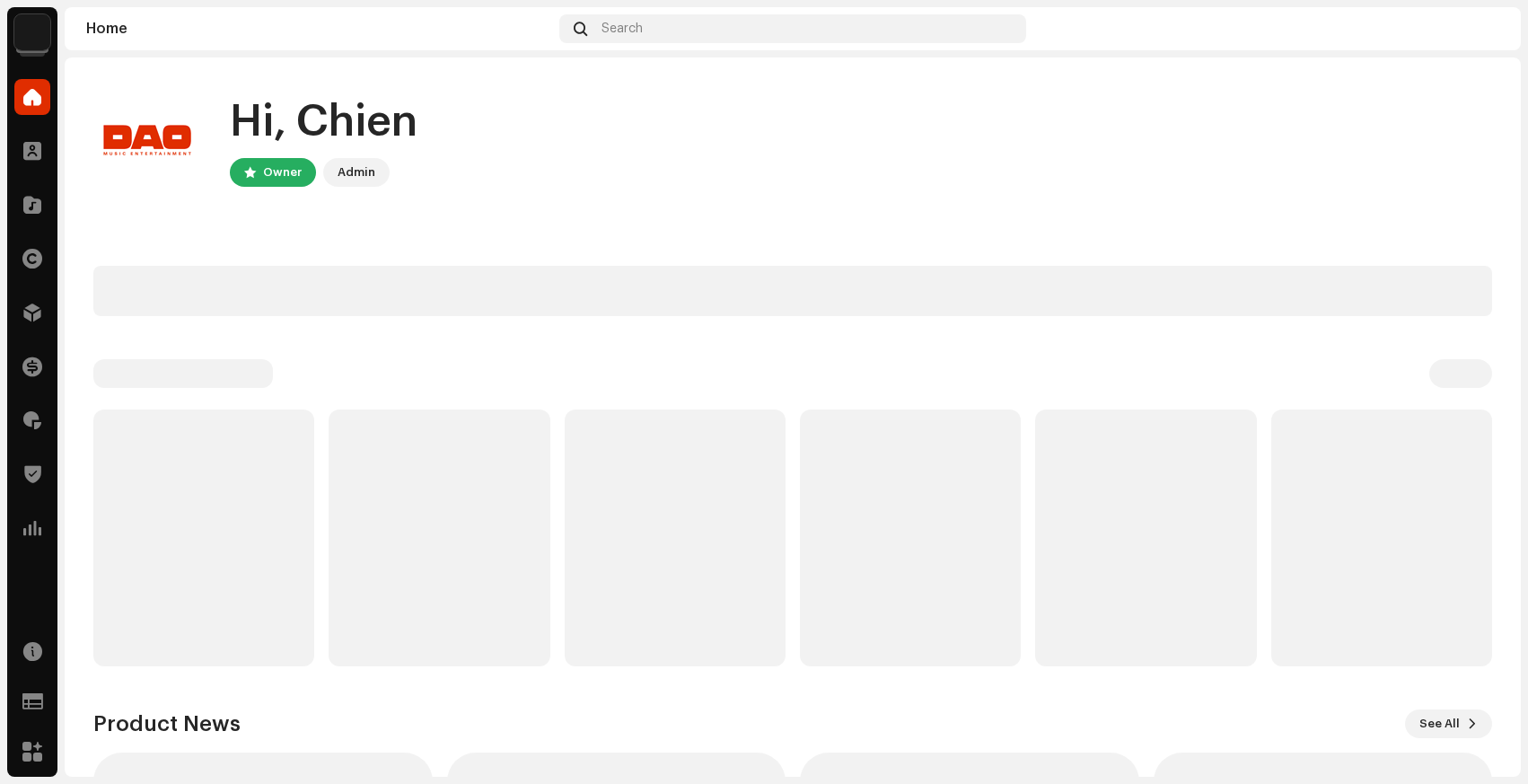
click at [35, 25] on img at bounding box center [32, 32] width 36 height 36
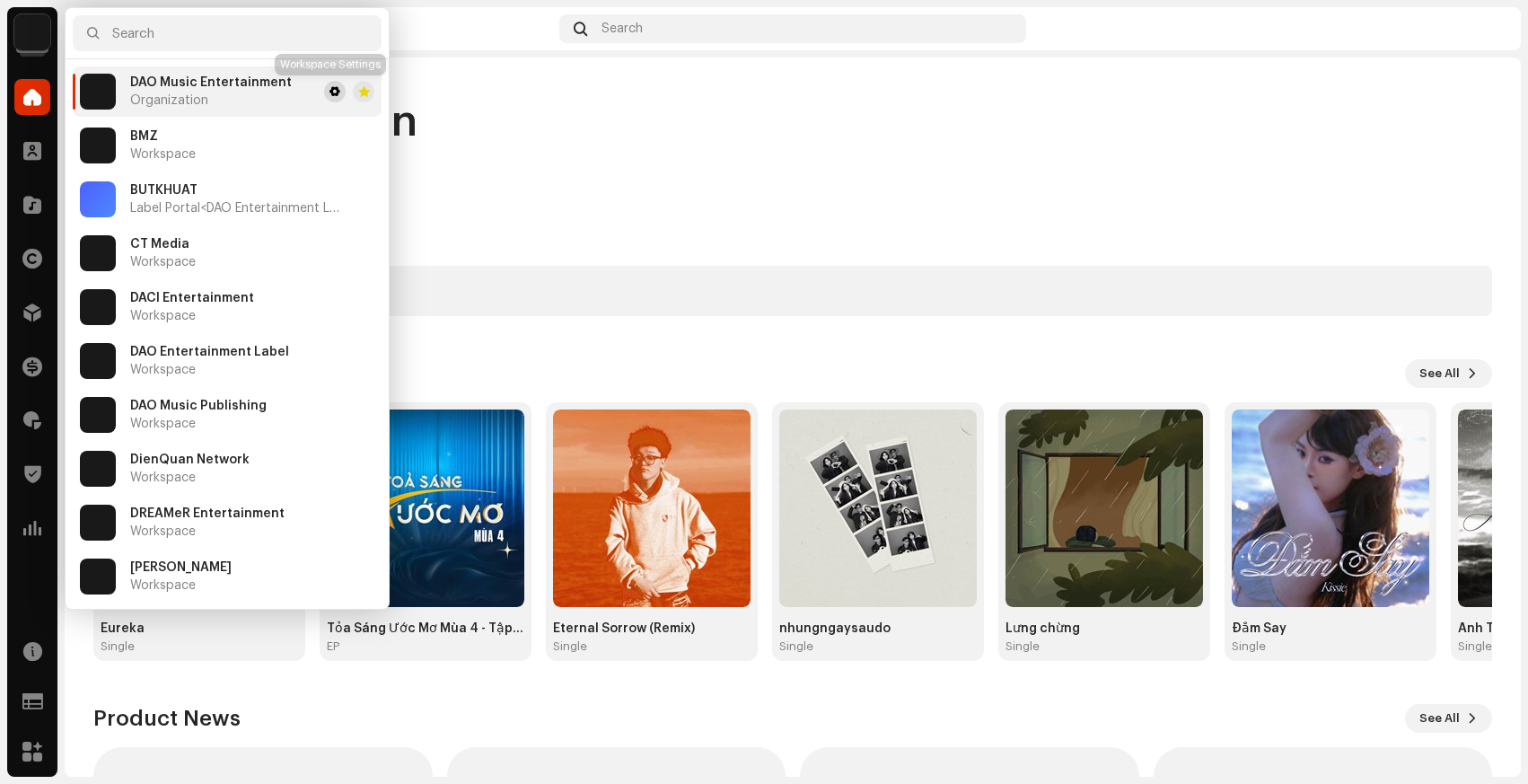
click at [330, 92] on span at bounding box center [335, 92] width 11 height 15
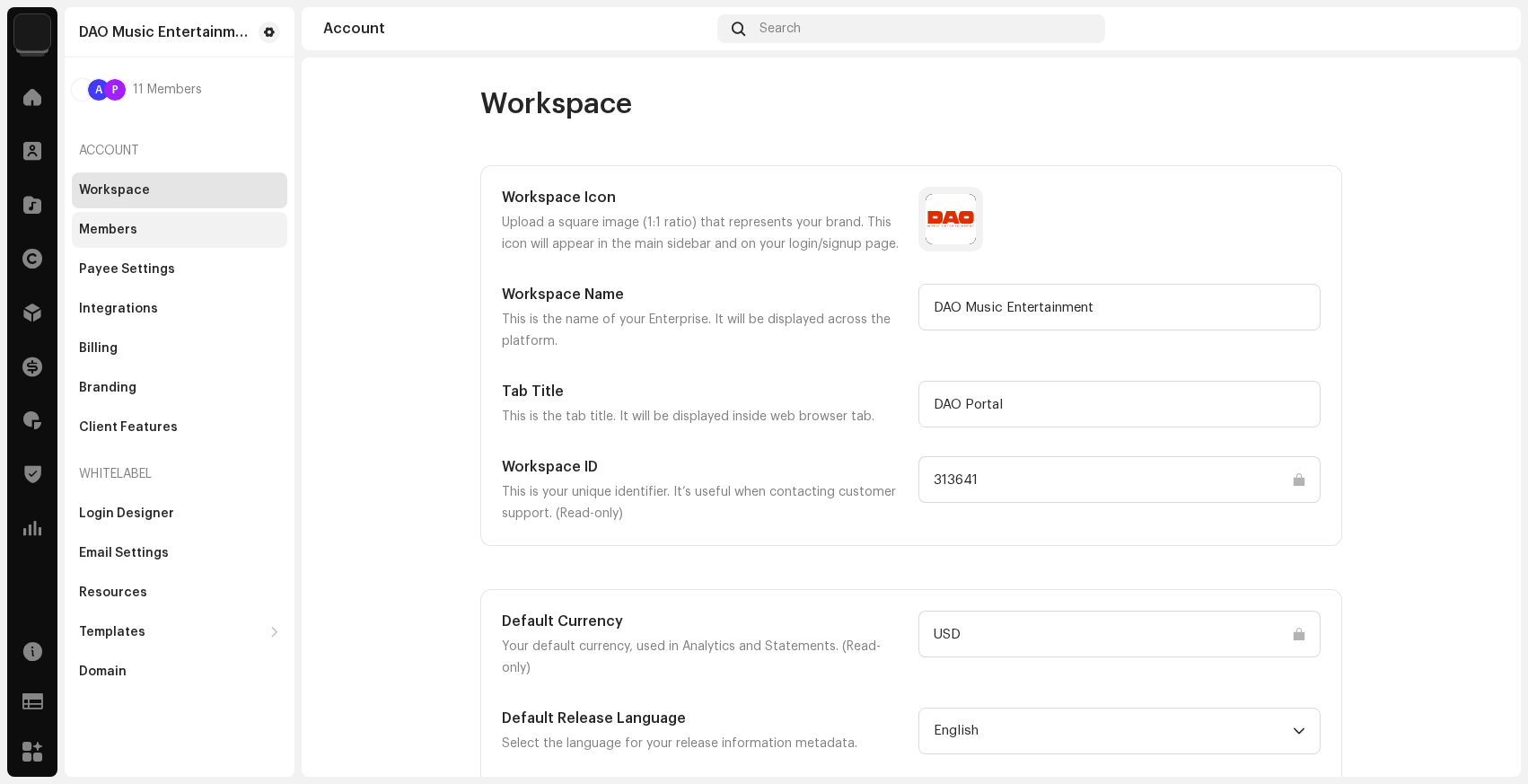
click at [135, 219] on div "Members" at bounding box center [179, 229] width 215 height 36
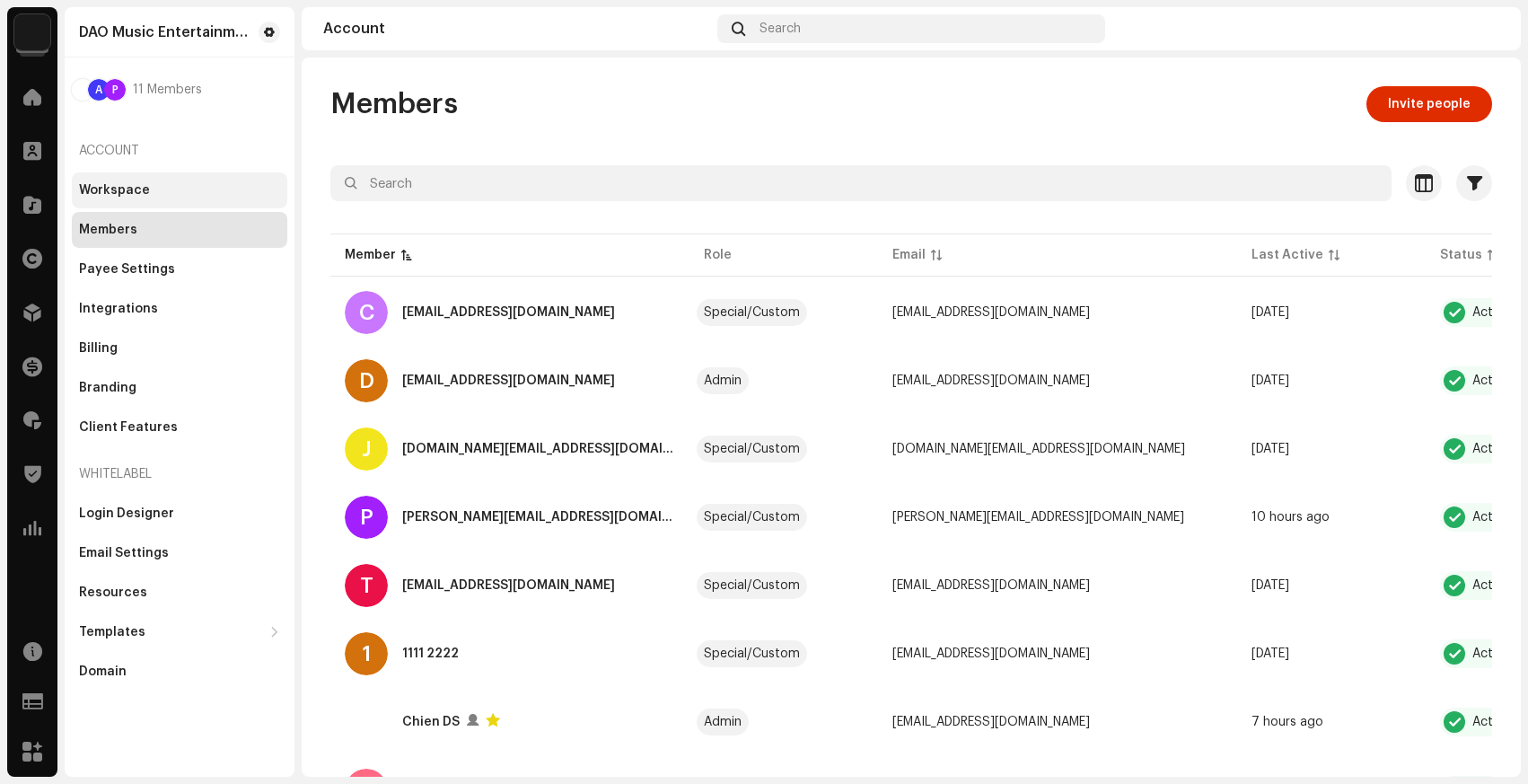
click at [139, 173] on div "Workspace" at bounding box center [179, 190] width 215 height 36
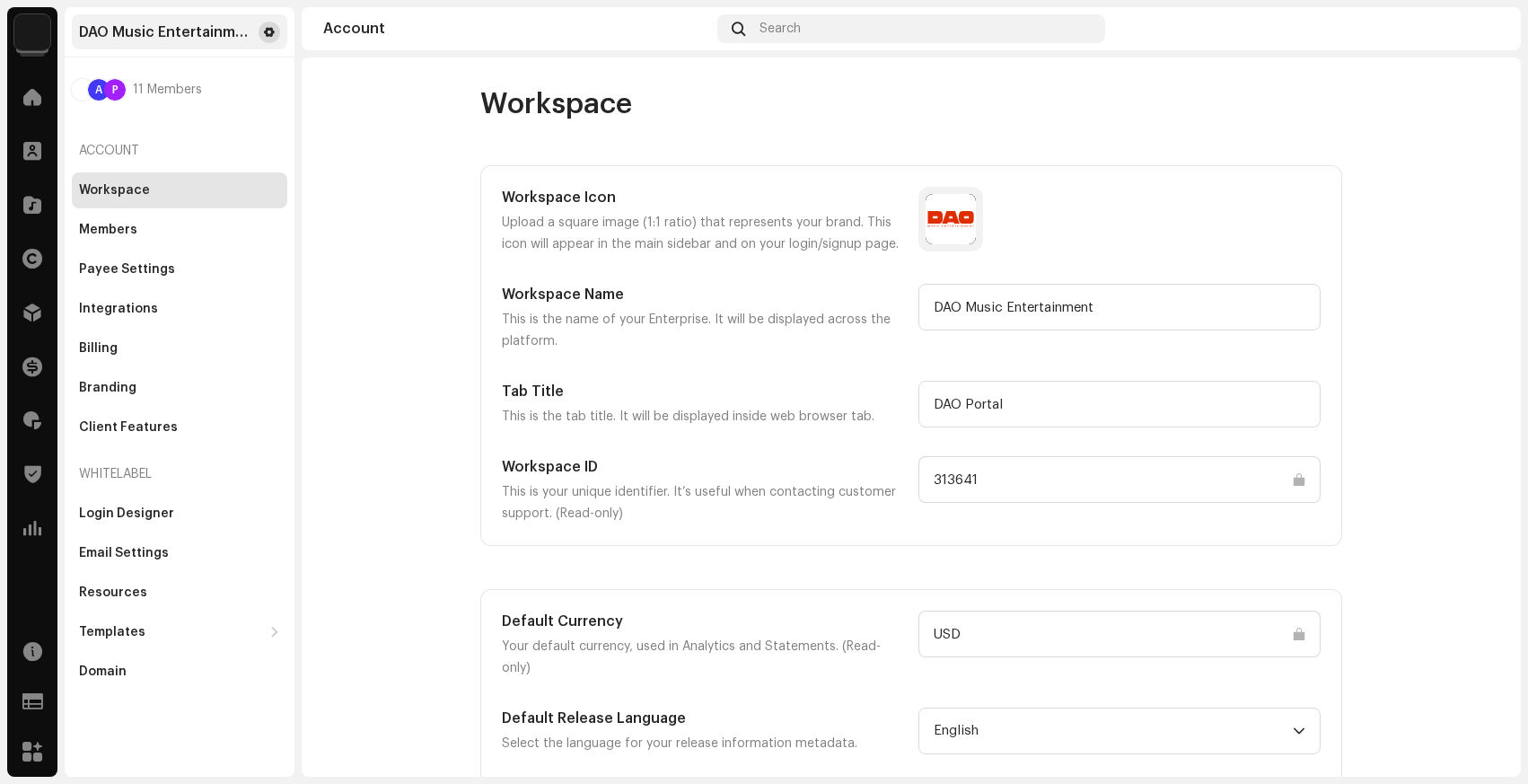
click at [272, 33] on span at bounding box center [269, 32] width 11 height 15
click at [267, 29] on span at bounding box center [269, 32] width 11 height 15
click at [10, 107] on div "Home" at bounding box center [32, 96] width 50 height 50
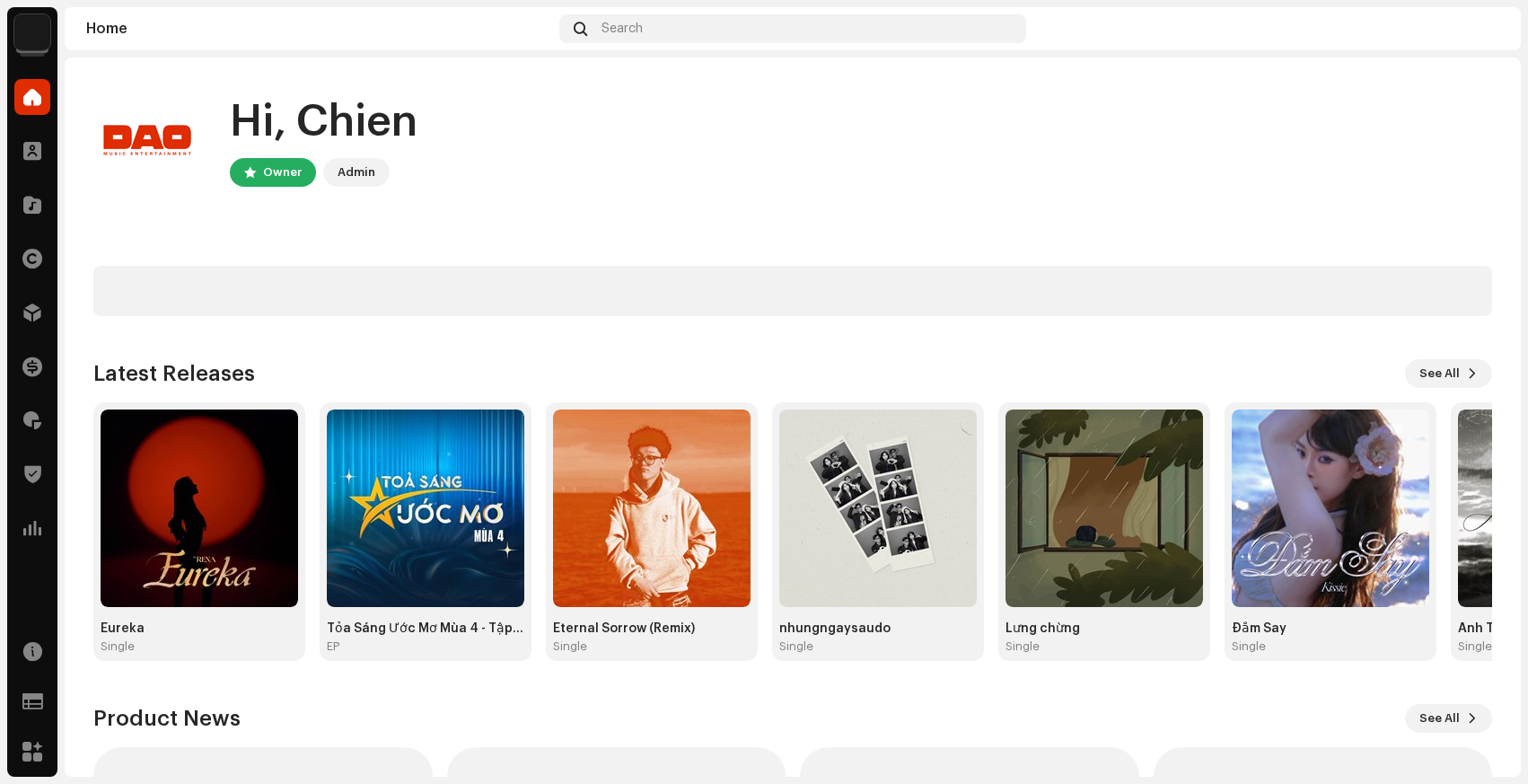
click at [32, 40] on img at bounding box center [32, 32] width 36 height 36
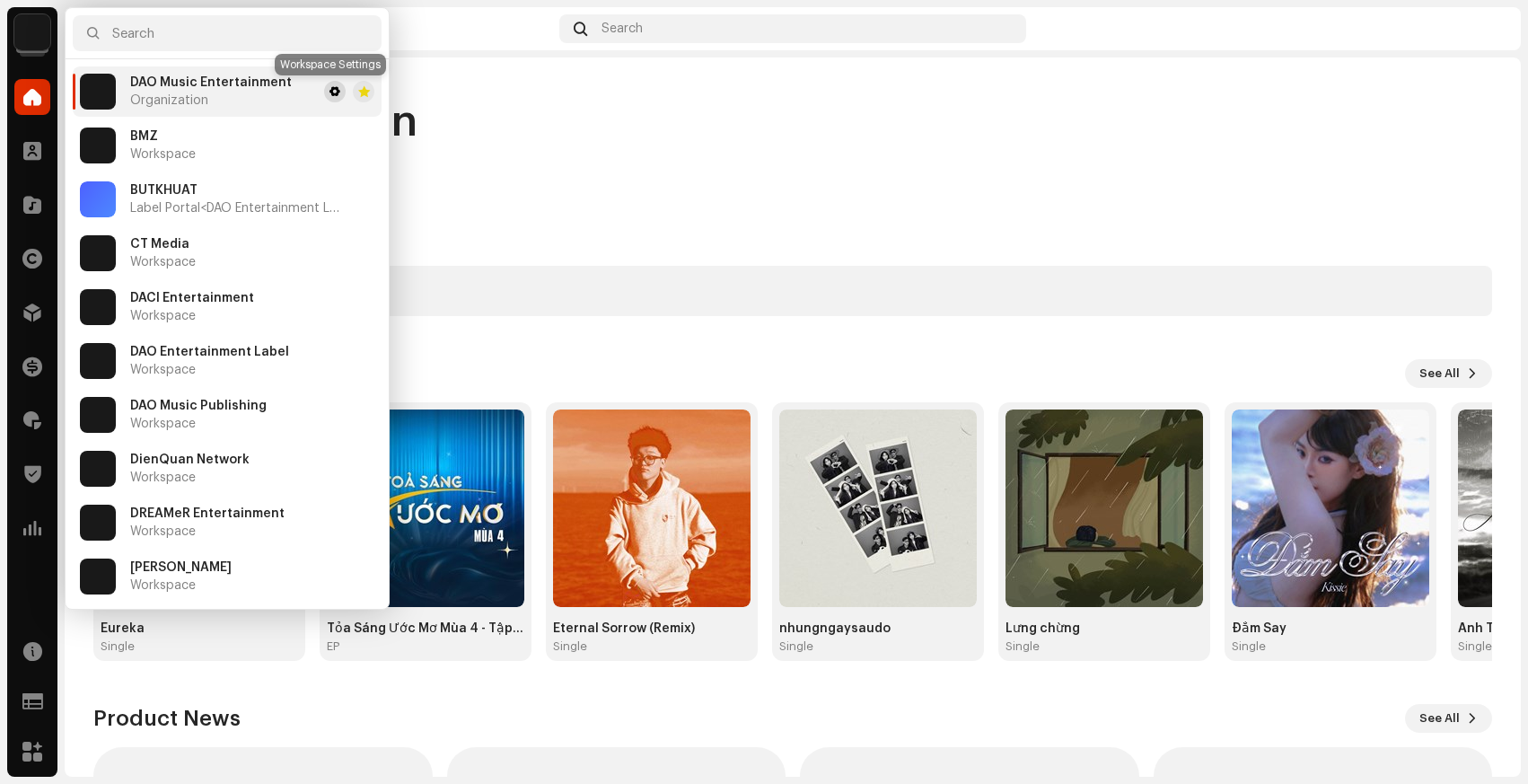
click at [332, 89] on span at bounding box center [335, 92] width 11 height 15
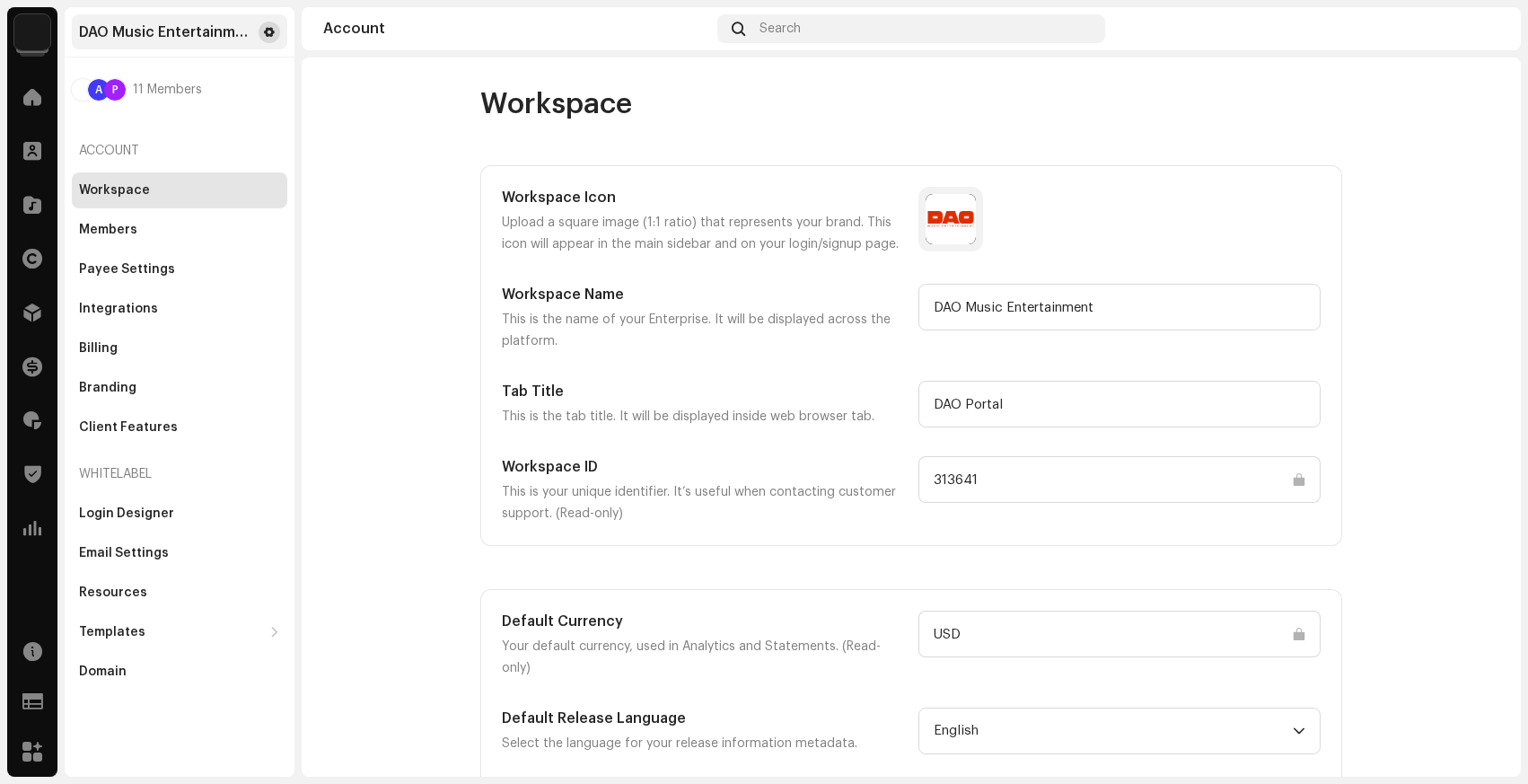
click at [273, 26] on span at bounding box center [269, 32] width 11 height 15
click at [7, 96] on div "Home" at bounding box center [32, 96] width 50 height 50
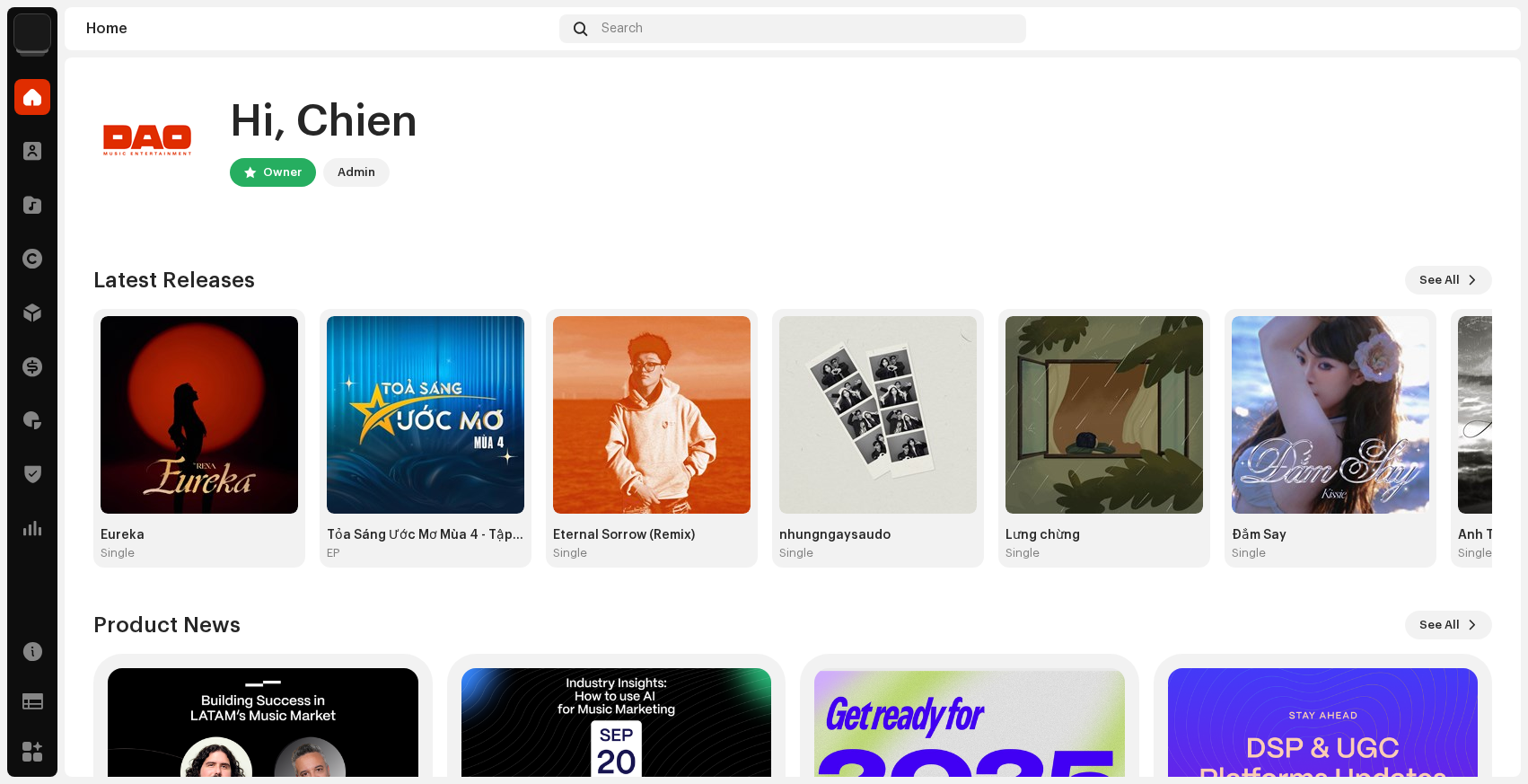
click at [31, 39] on img at bounding box center [32, 32] width 36 height 36
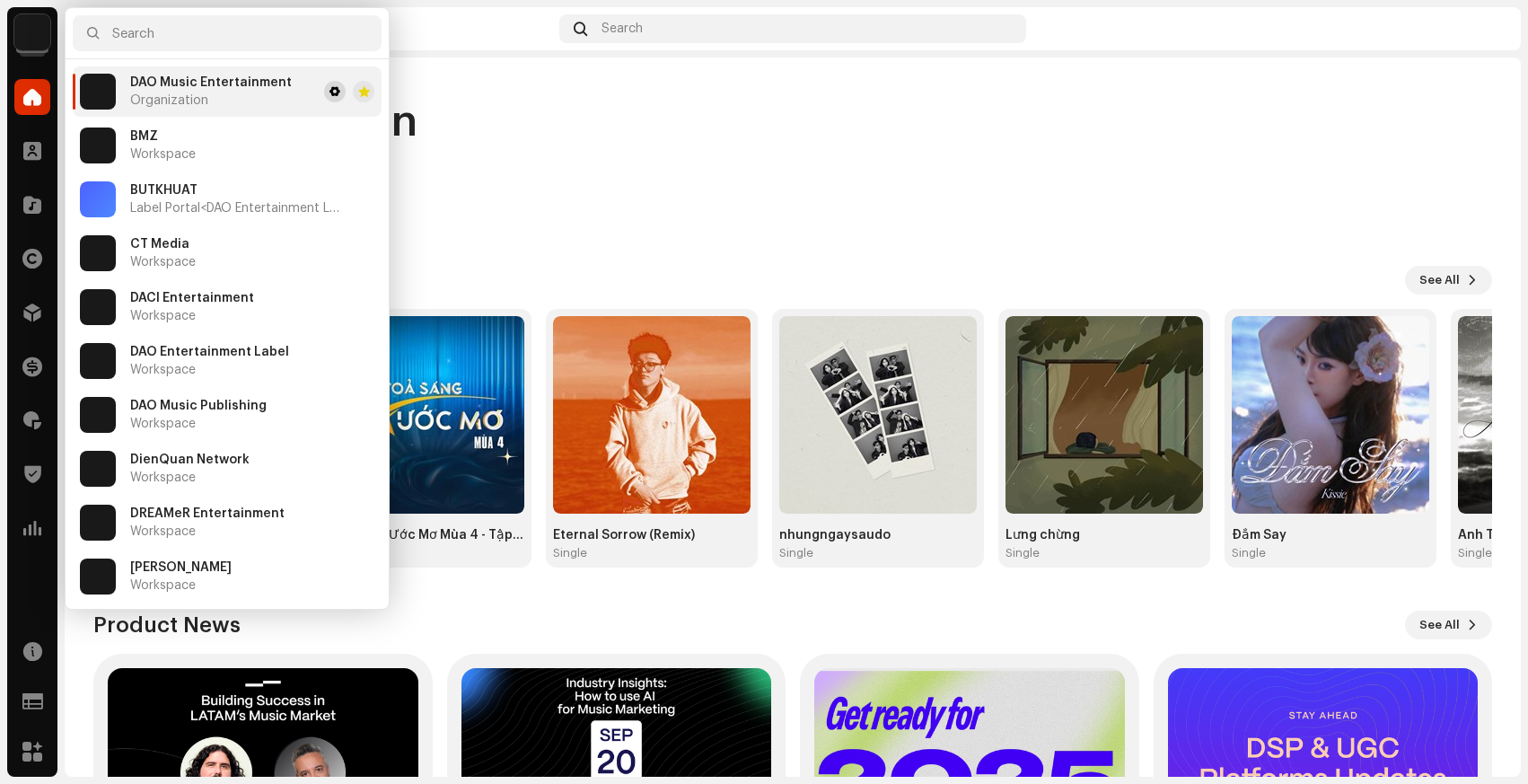
click at [338, 92] on button at bounding box center [335, 92] width 22 height 22
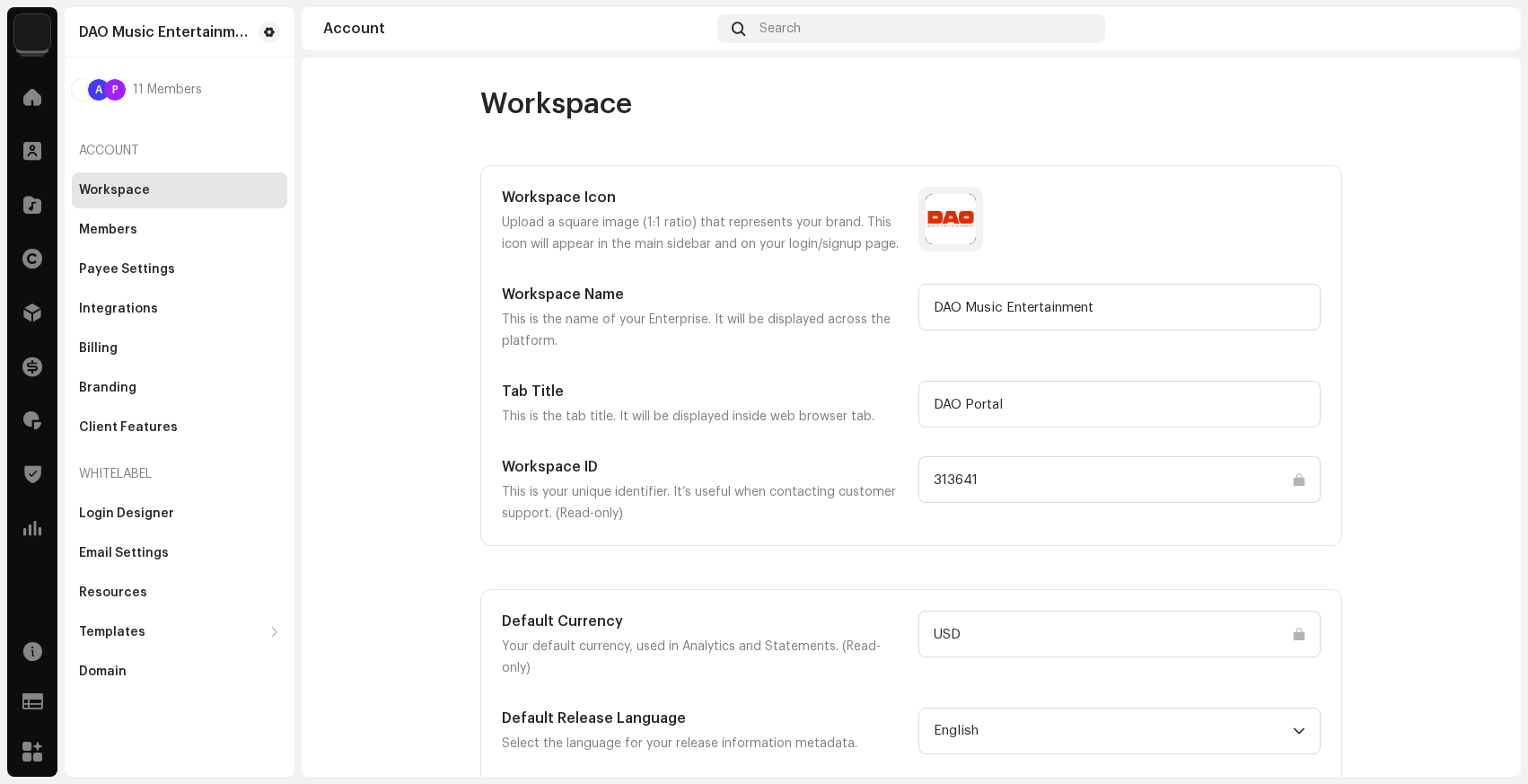
click at [336, 93] on account-workspace "Workspace Workspace Icon Upload a square image (1:1 ratio) that represents your…" at bounding box center [911, 479] width 1219 height 787
click at [100, 83] on div "A" at bounding box center [99, 90] width 22 height 22
click at [27, 101] on span at bounding box center [32, 97] width 18 height 15
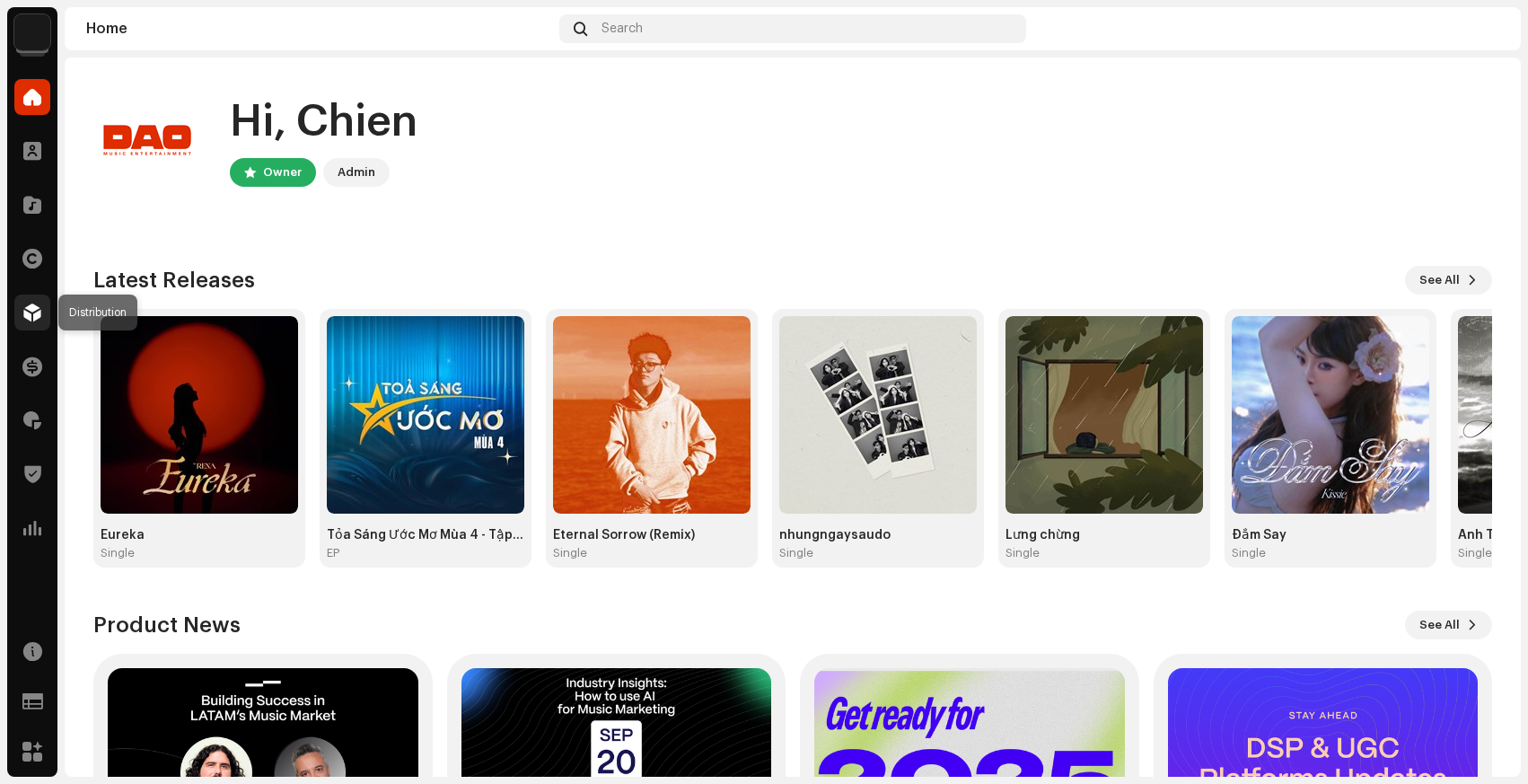
click at [24, 311] on span at bounding box center [32, 312] width 18 height 15
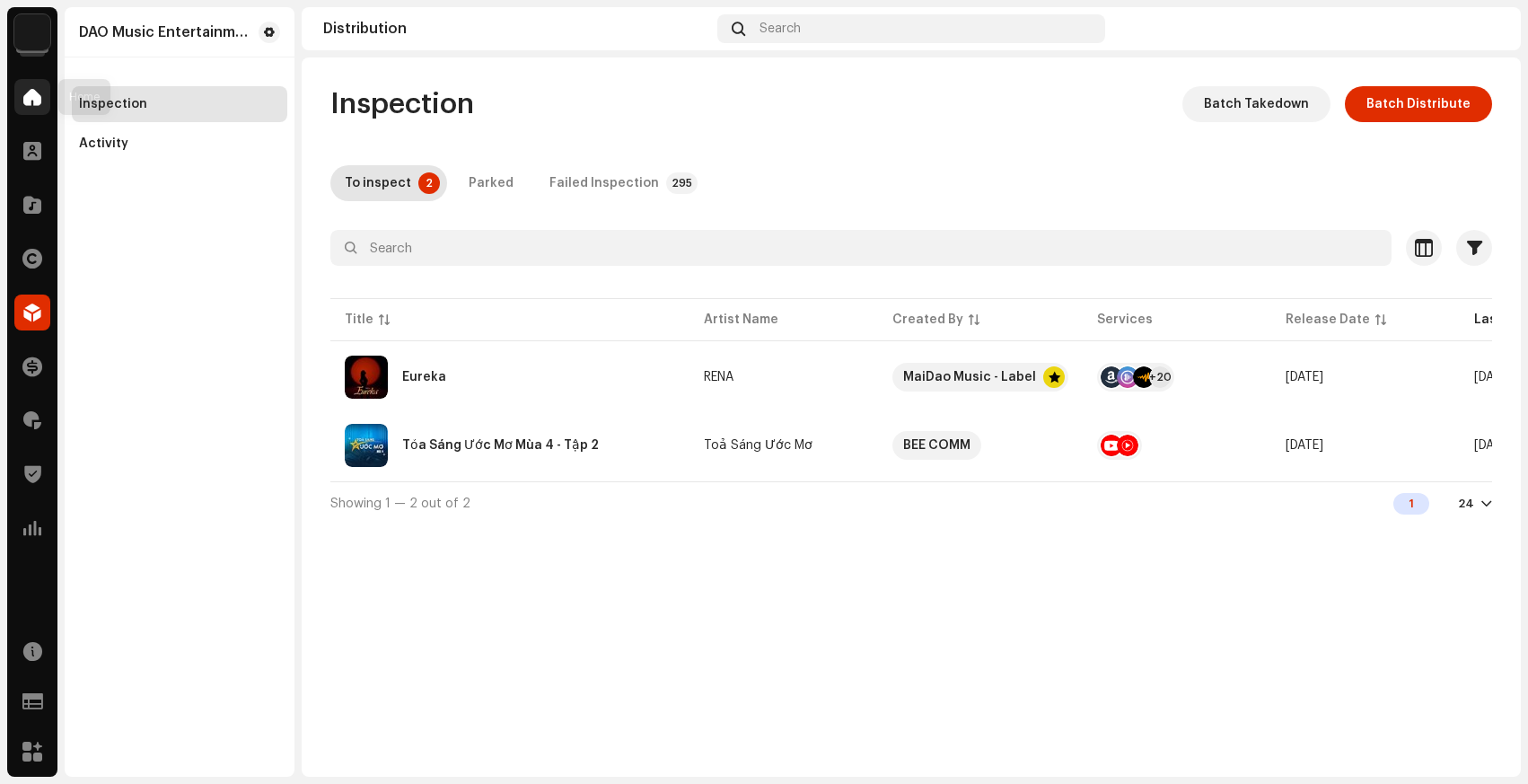
click at [24, 93] on span at bounding box center [32, 97] width 18 height 15
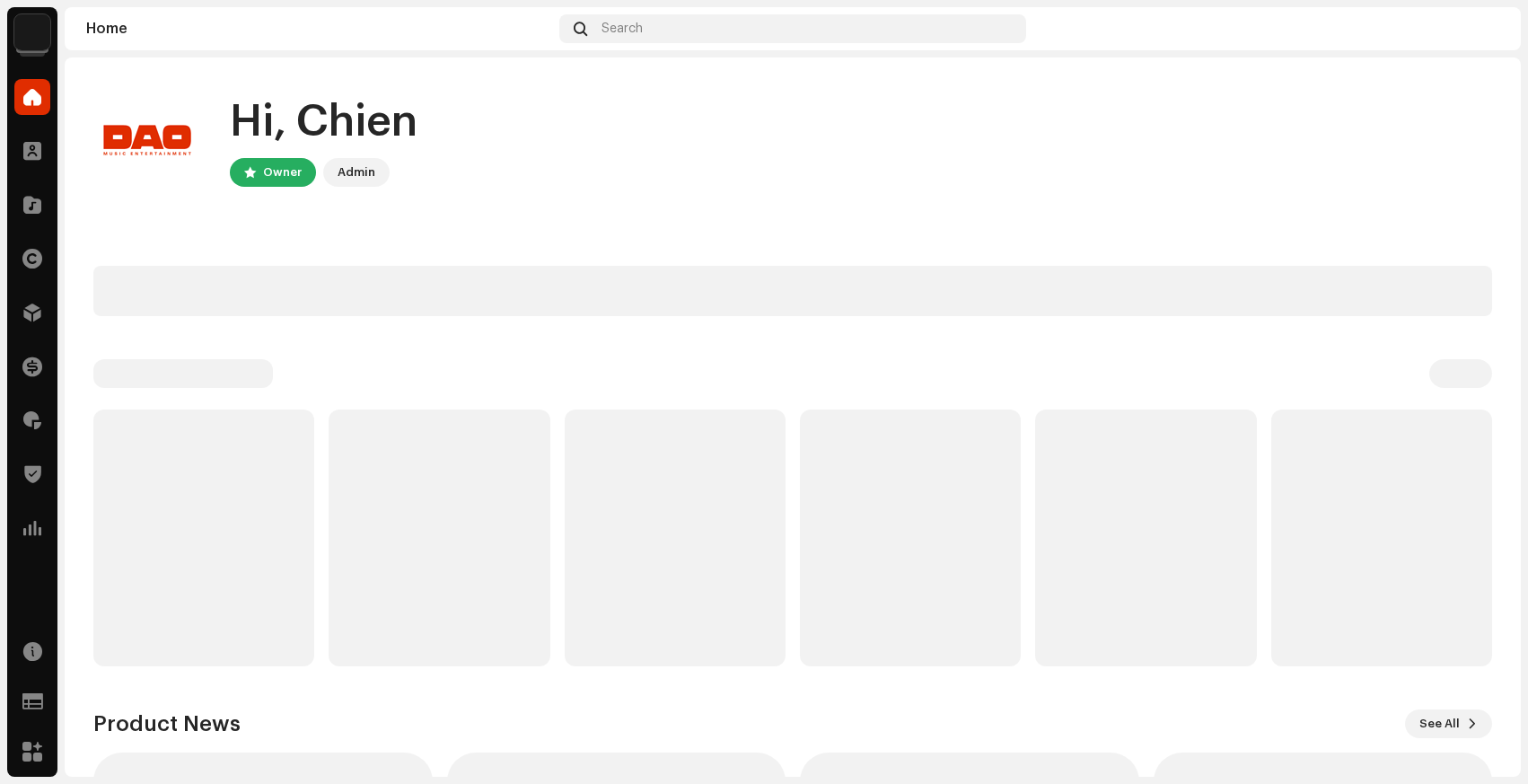
click at [37, 38] on img at bounding box center [32, 32] width 36 height 36
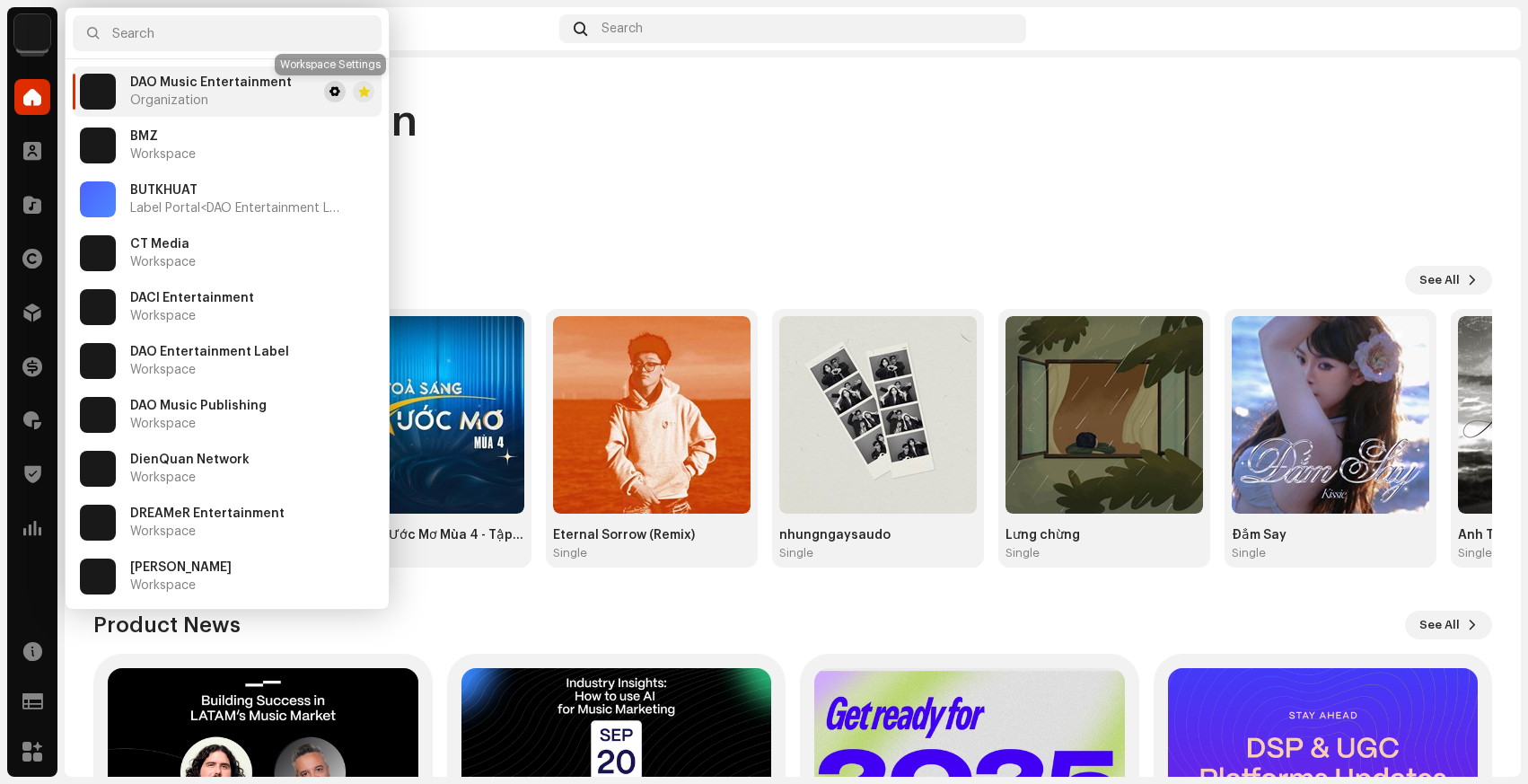
click at [333, 92] on span at bounding box center [335, 92] width 11 height 15
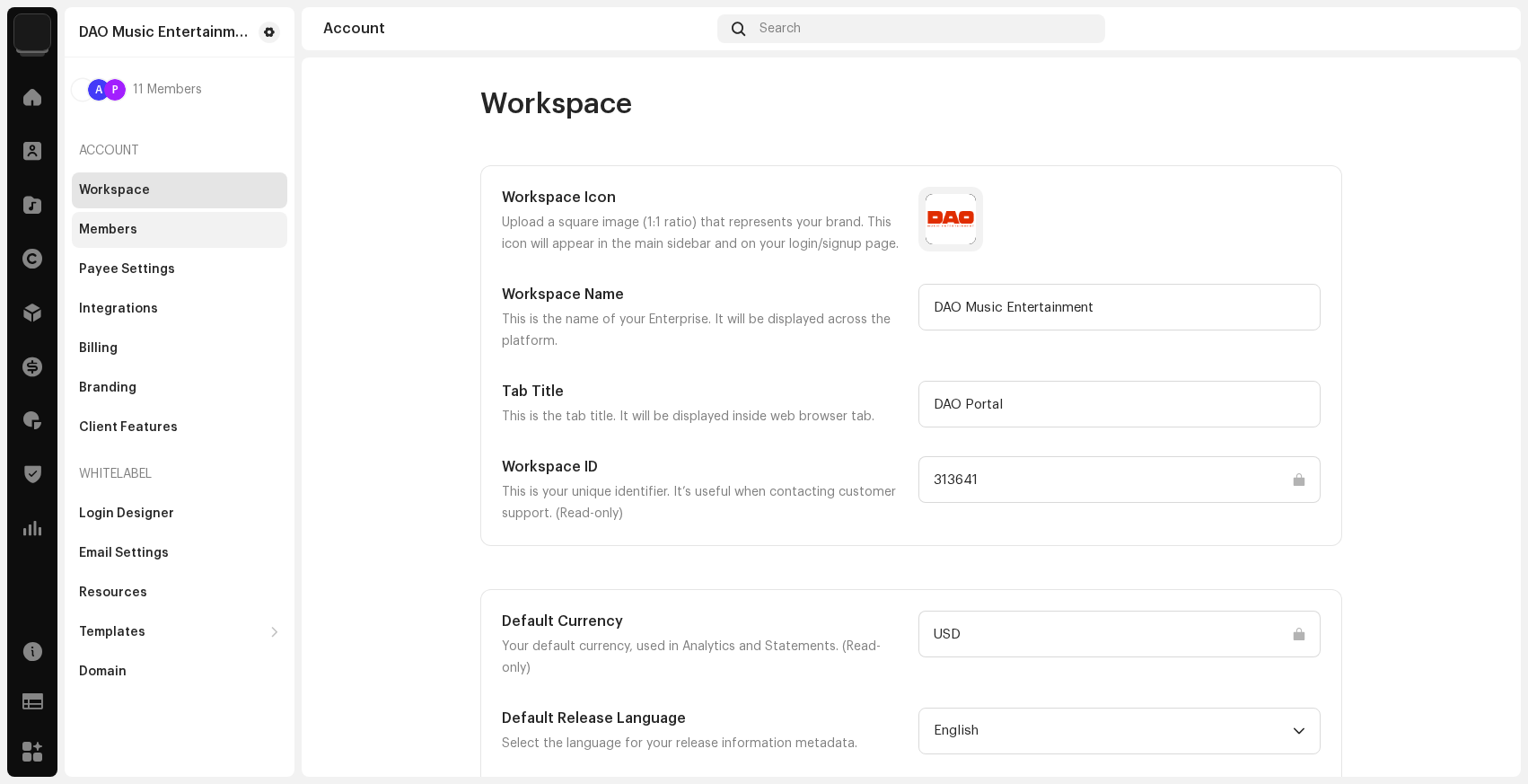
click at [126, 215] on div "Members" at bounding box center [179, 229] width 215 height 36
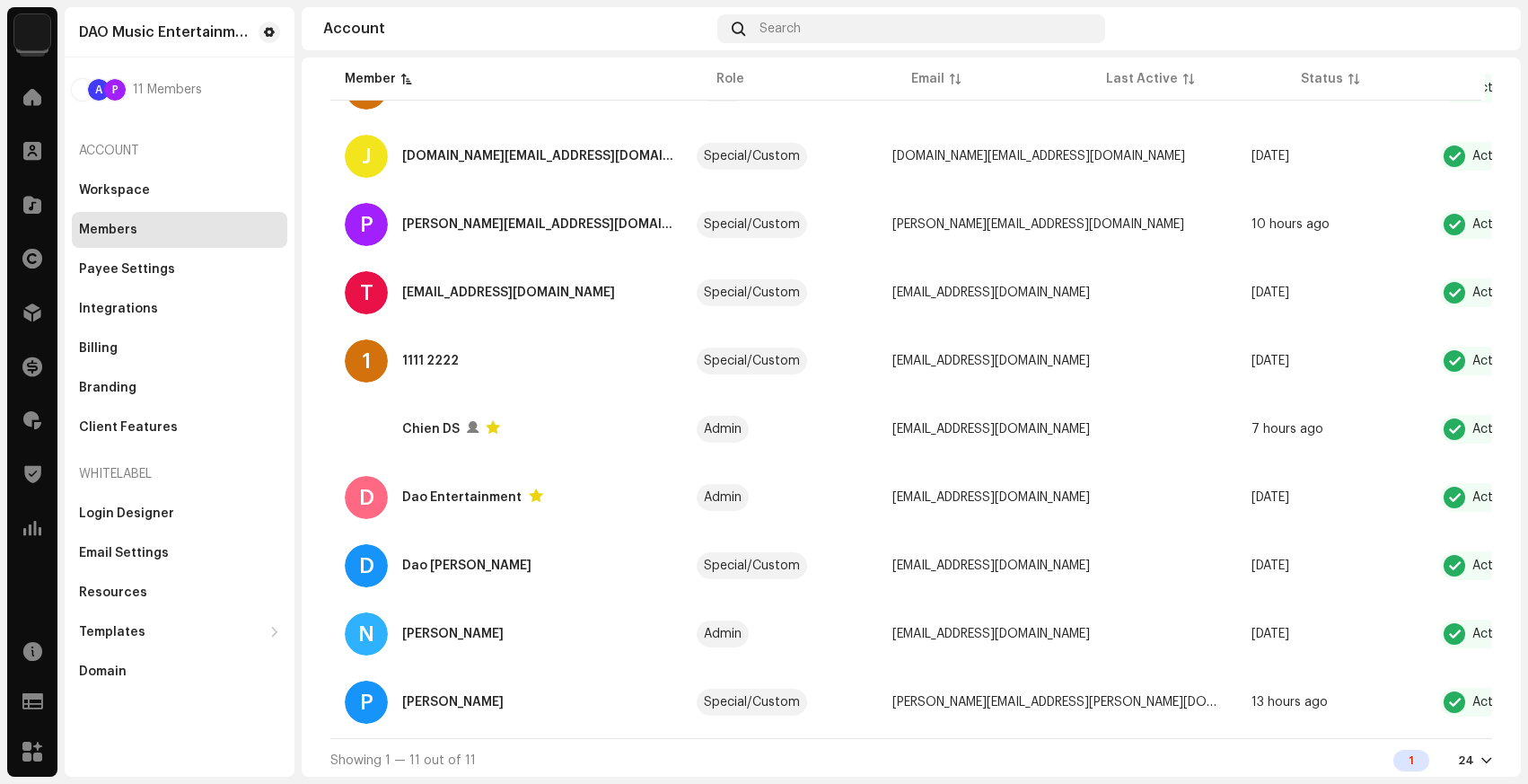
scroll to position [301, 0]
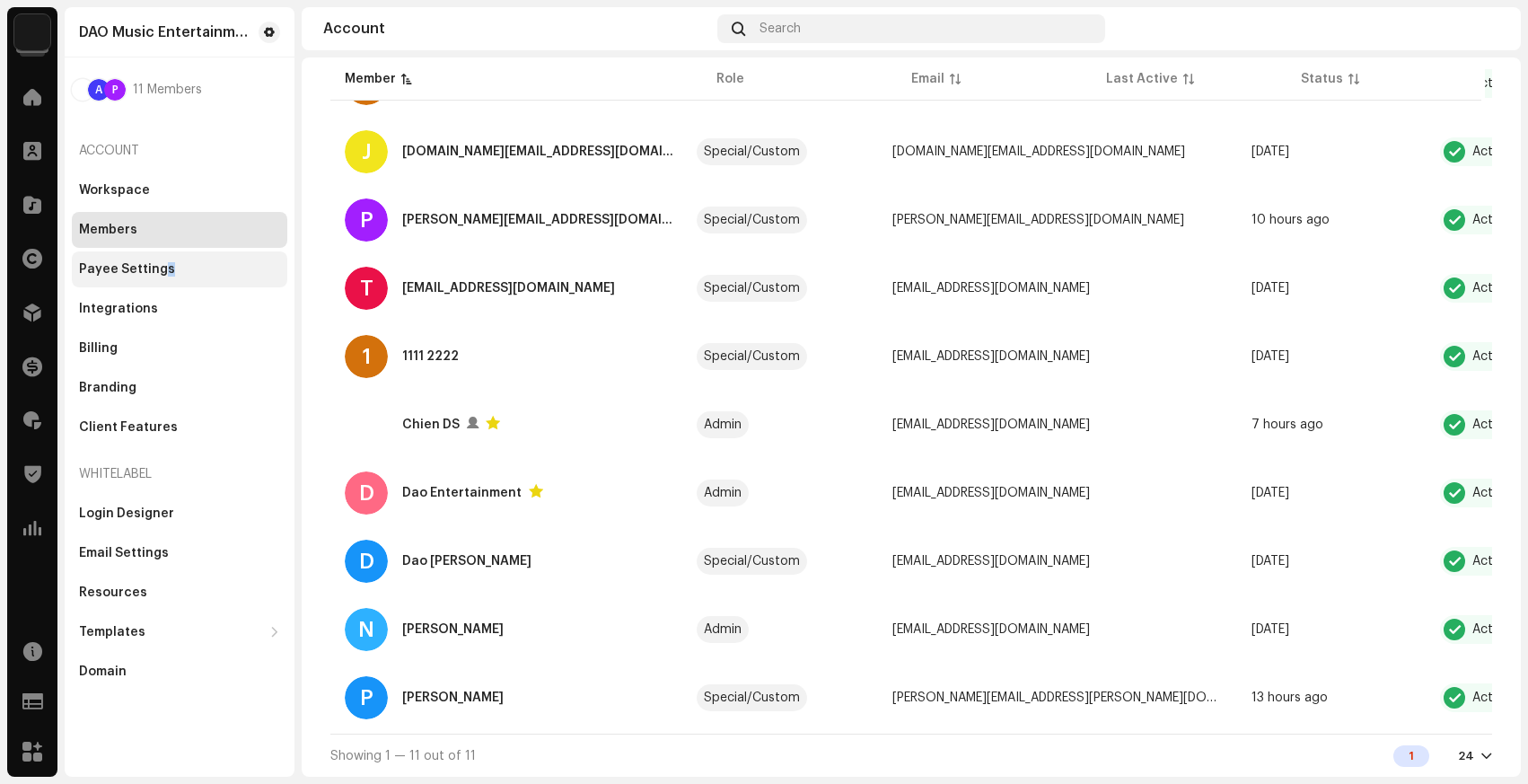
click at [163, 272] on div "Payee Settings" at bounding box center [126, 269] width 96 height 15
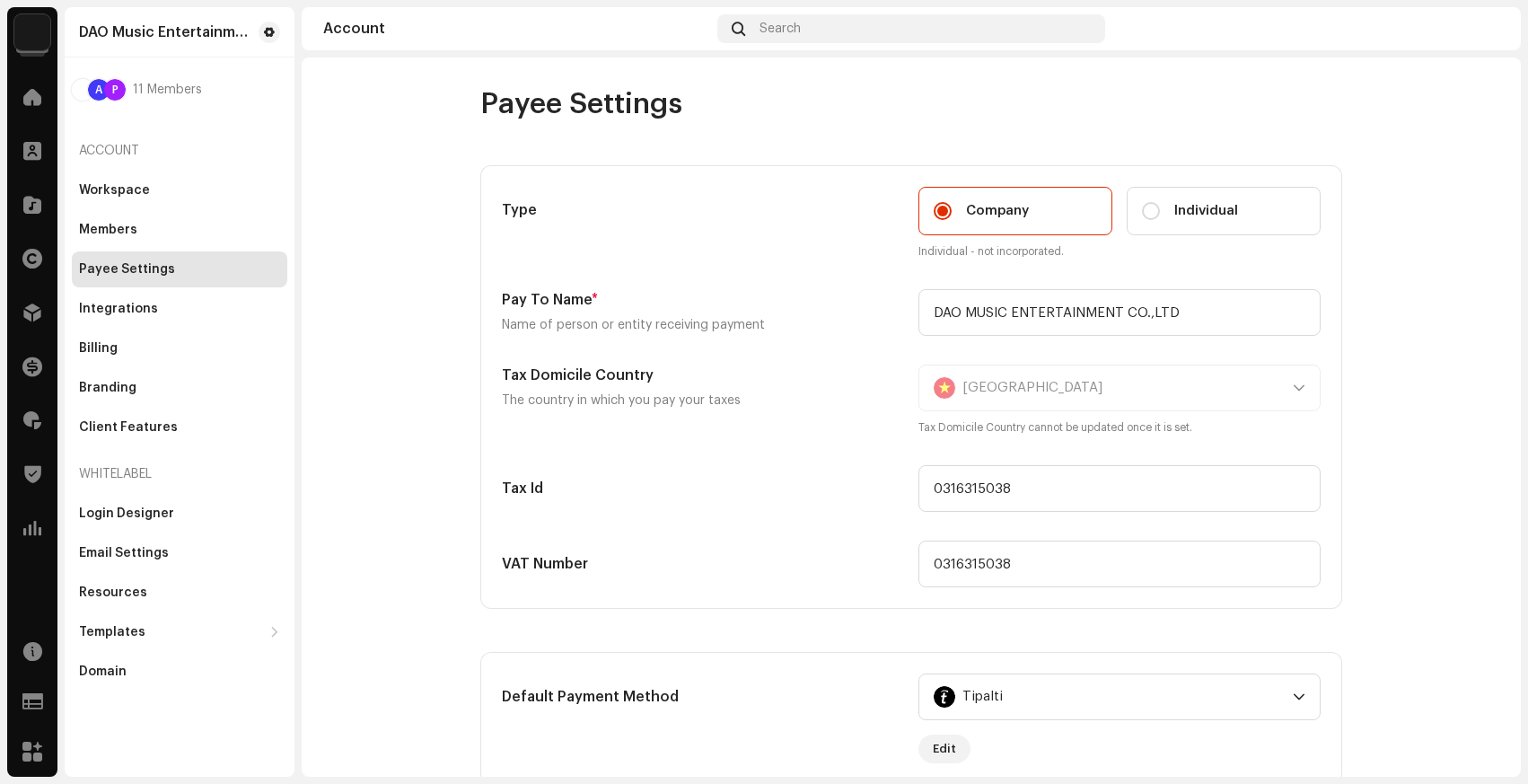
click at [331, 184] on account-payee-settings "Payee Settings Type Company Individual Individual - not incorporated. Pay To Na…" at bounding box center [911, 785] width 1219 height 1399
click at [172, 184] on div "Workspace" at bounding box center [180, 191] width 202 height 15
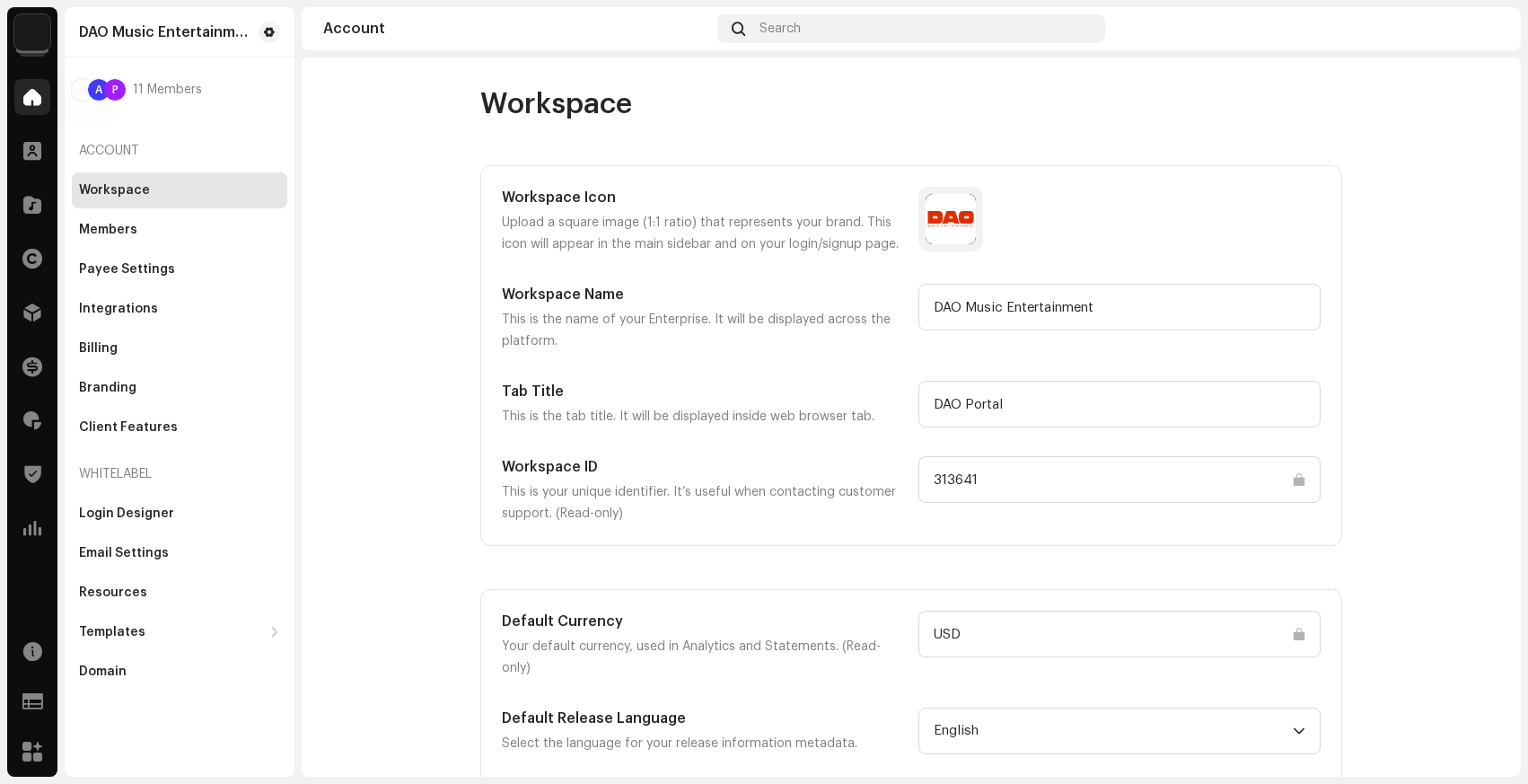
click at [23, 103] on div at bounding box center [32, 96] width 36 height 36
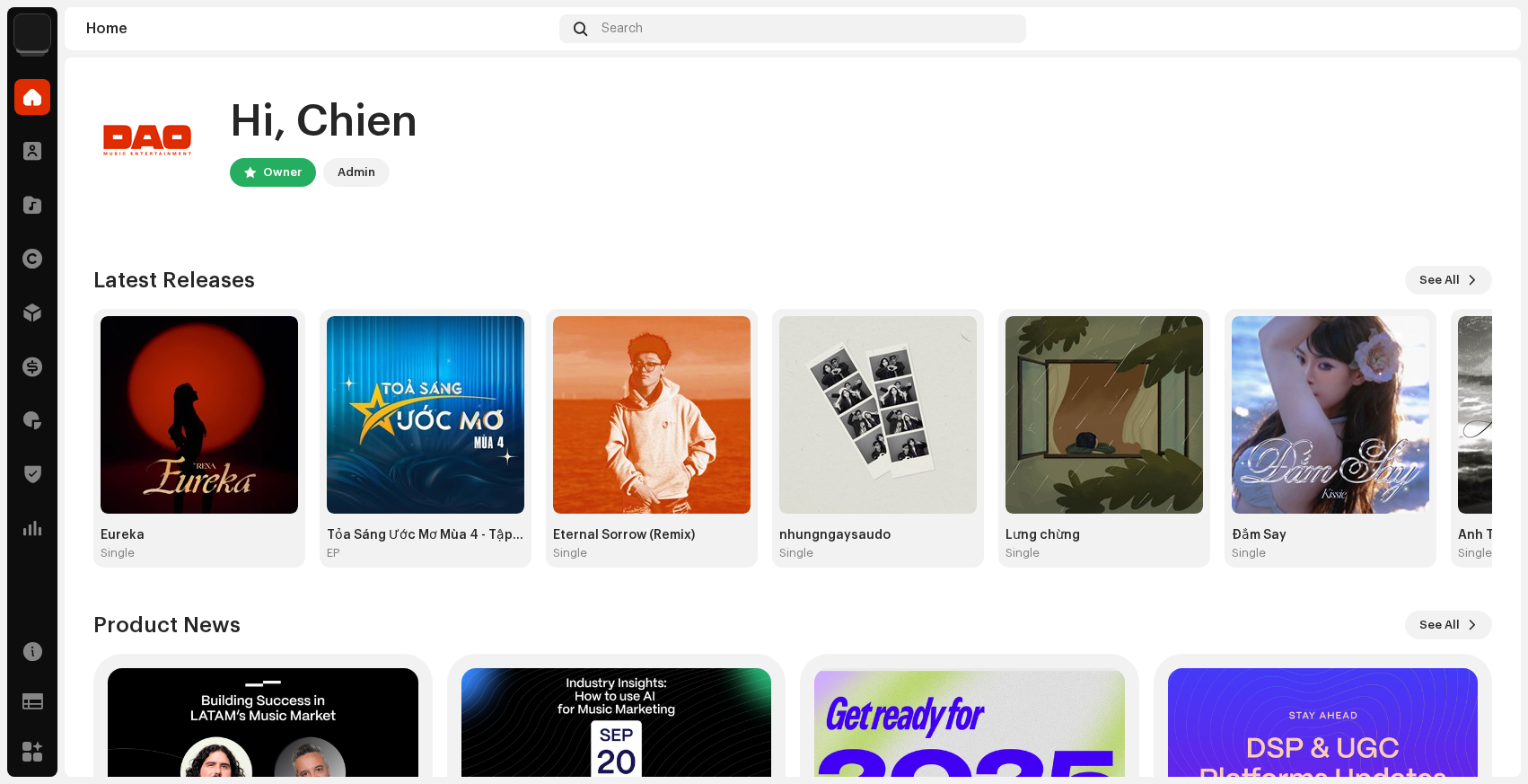
click at [31, 32] on img at bounding box center [32, 32] width 36 height 36
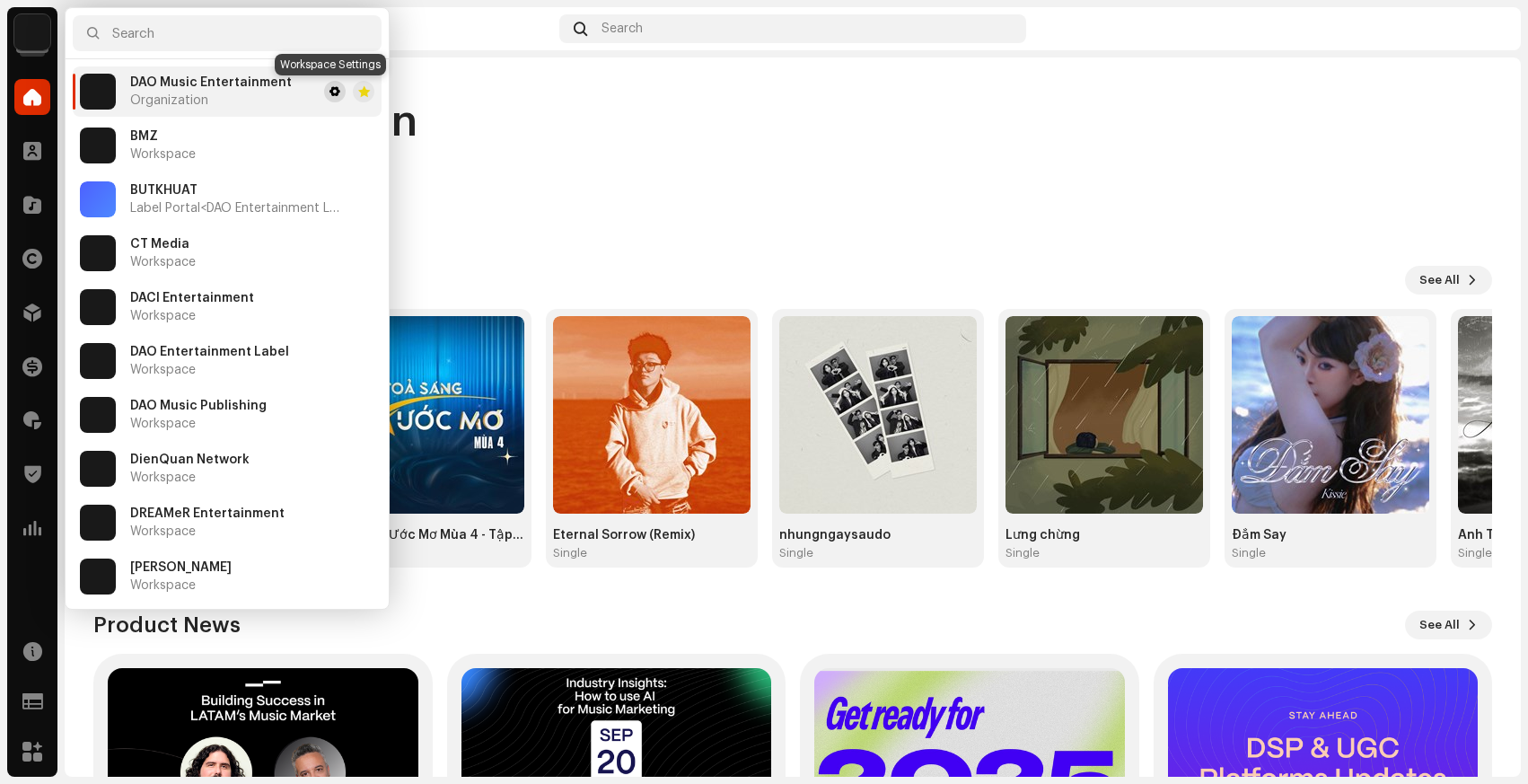
click at [330, 84] on span at bounding box center [335, 92] width 11 height 15
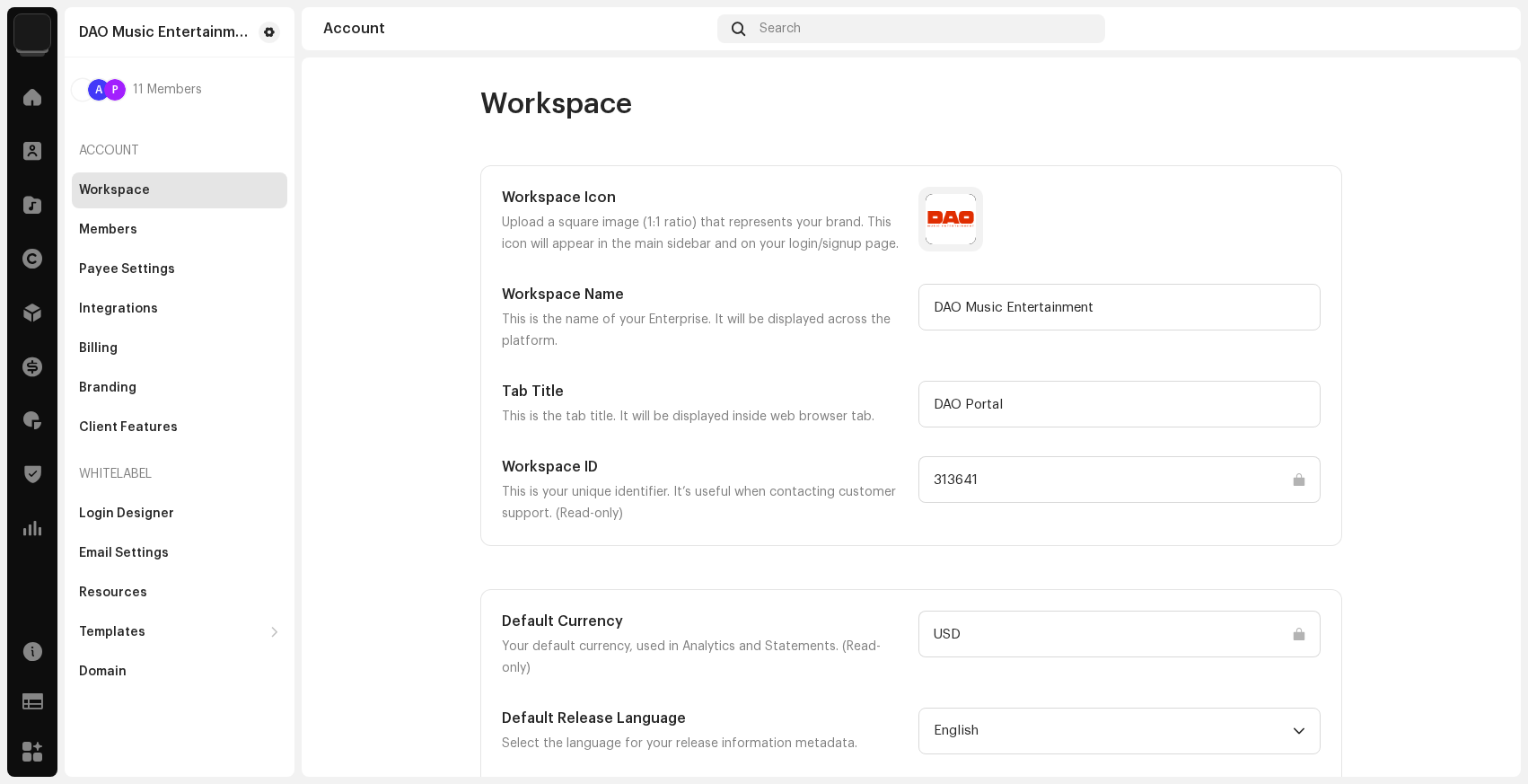
click at [237, 211] on div "Workspace Members Payee Settings Integrations Billing Branding Client Features" at bounding box center [179, 309] width 215 height 273
click at [221, 234] on div "Members" at bounding box center [180, 230] width 202 height 15
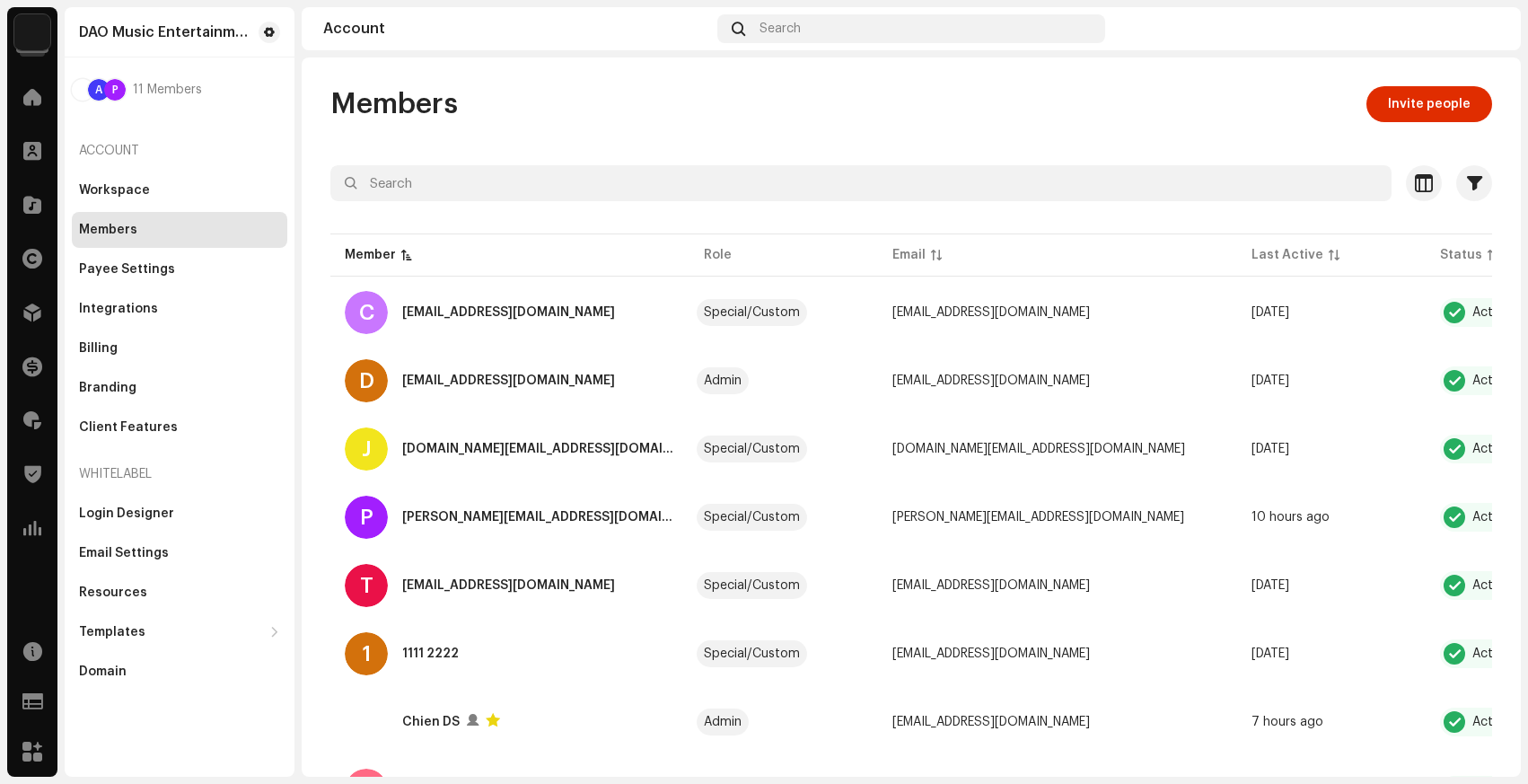
click at [316, 191] on div "Members Invite people Selected 0 Select all 11 Options Filters Status Active Su…" at bounding box center [911, 580] width 1219 height 987
click at [26, 321] on div at bounding box center [32, 311] width 36 height 36
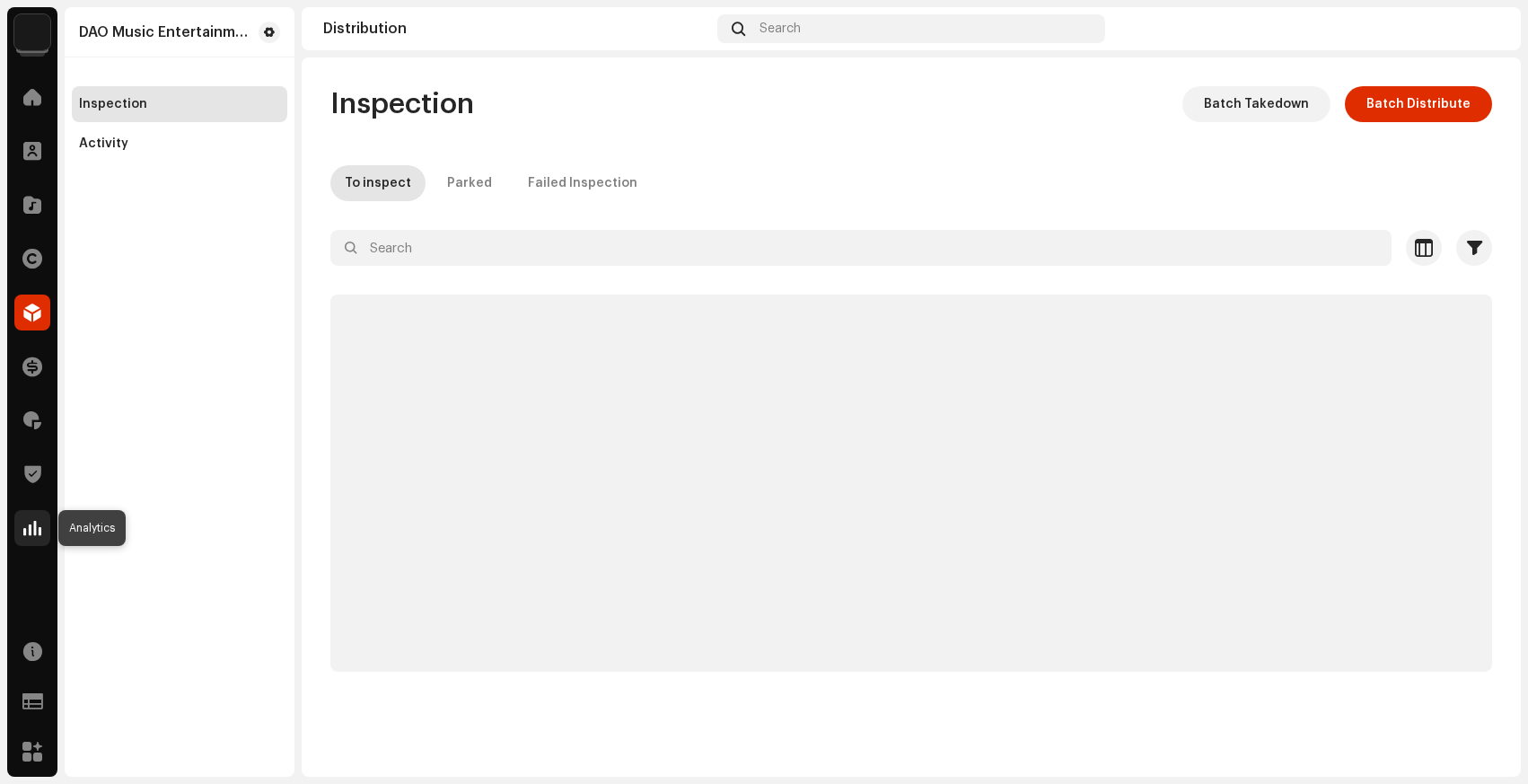
click at [16, 528] on div at bounding box center [32, 528] width 36 height 36
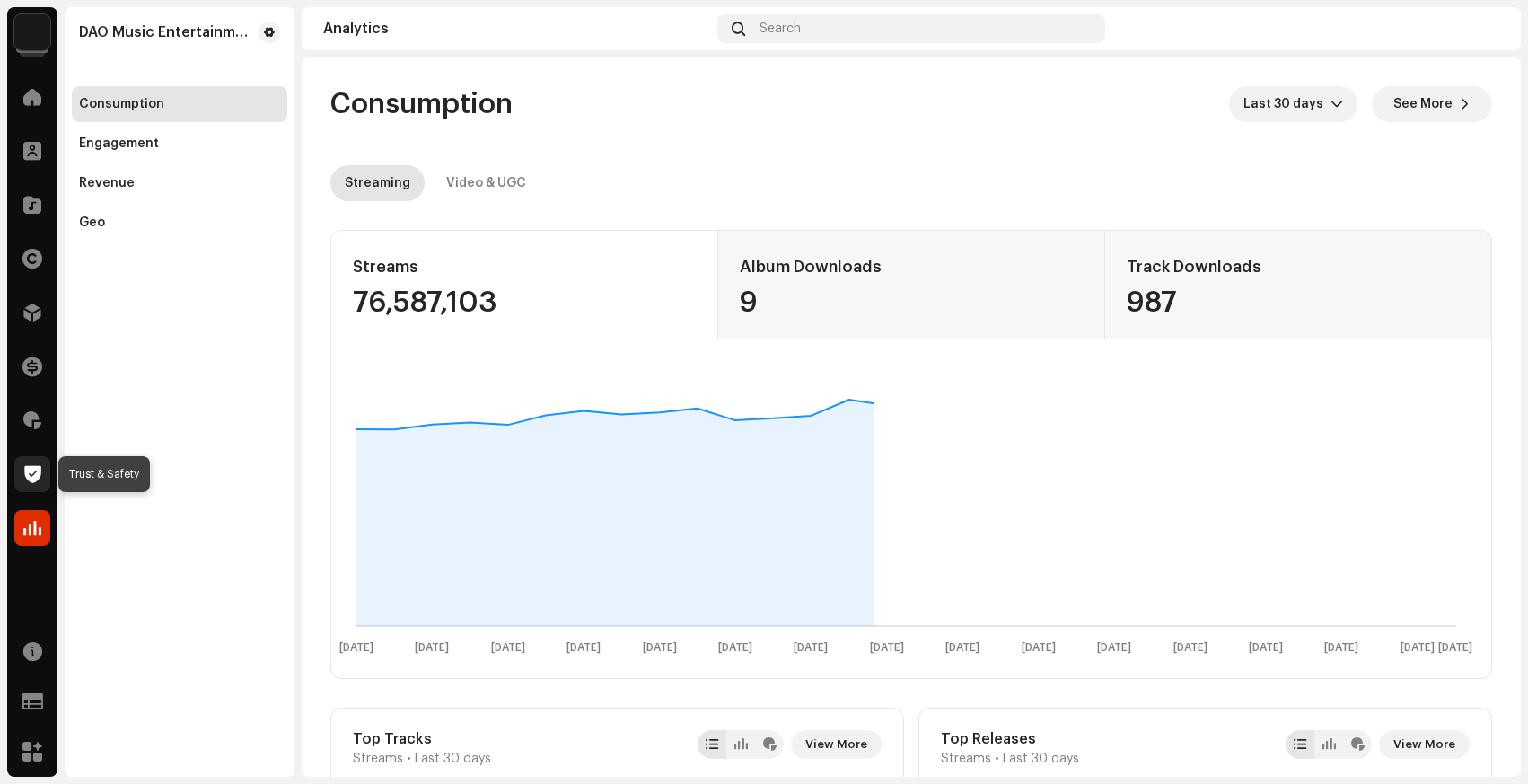
click at [25, 467] on span at bounding box center [32, 474] width 17 height 15
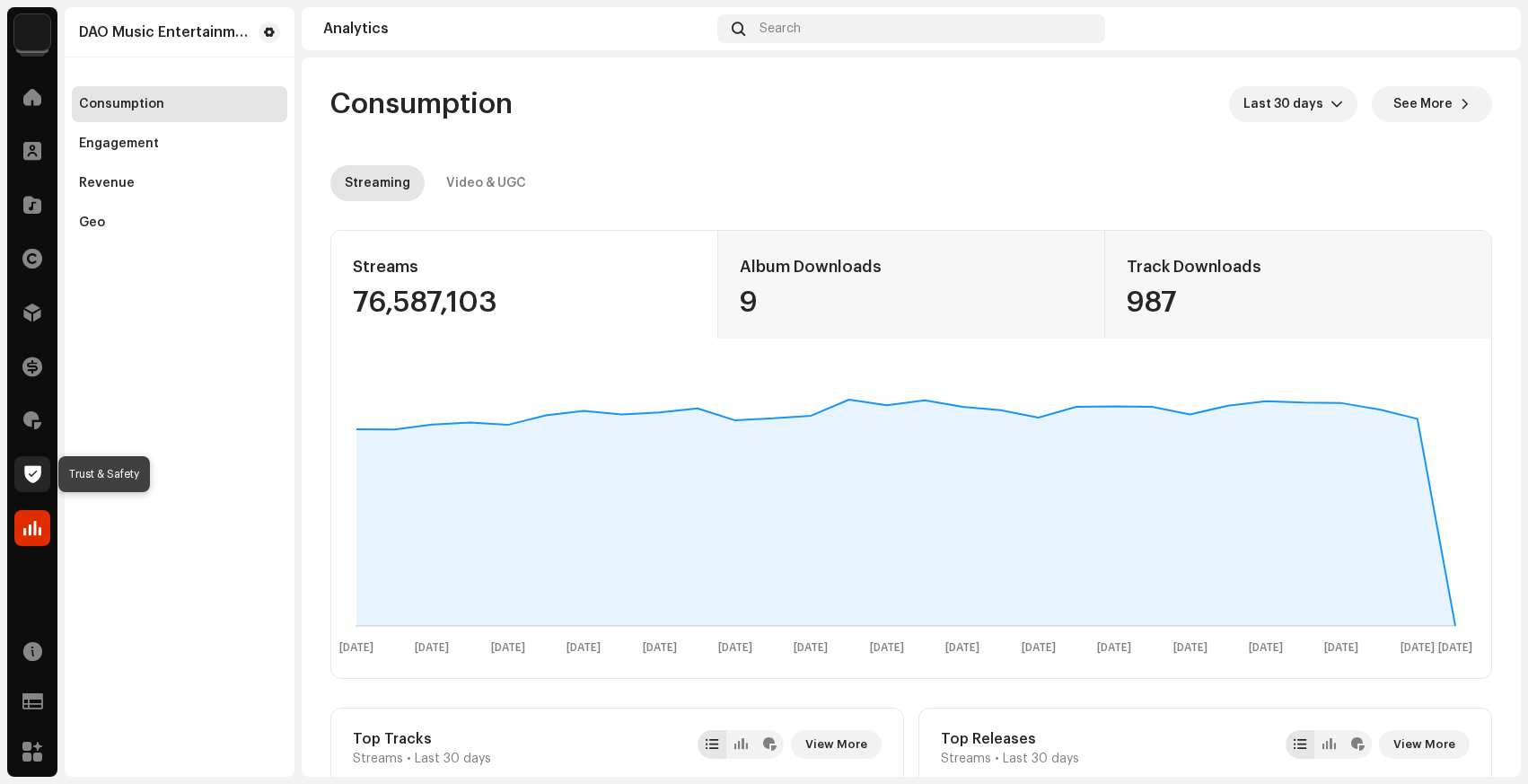
click at [35, 478] on span at bounding box center [32, 474] width 17 height 15
click at [33, 467] on span at bounding box center [32, 474] width 17 height 15
click at [39, 513] on div at bounding box center [32, 528] width 36 height 36
click at [27, 97] on span at bounding box center [32, 97] width 18 height 15
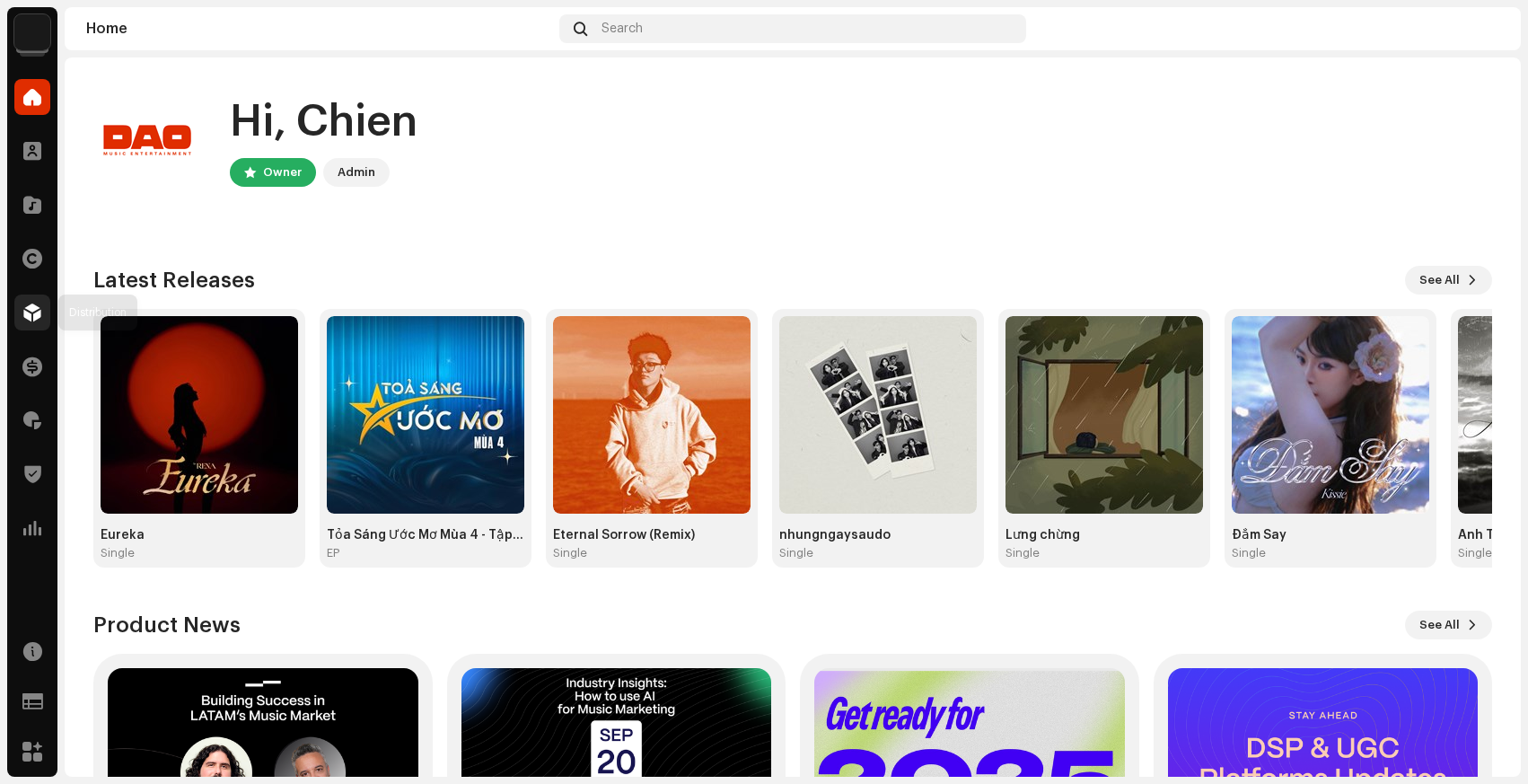
click at [23, 294] on div at bounding box center [32, 311] width 36 height 36
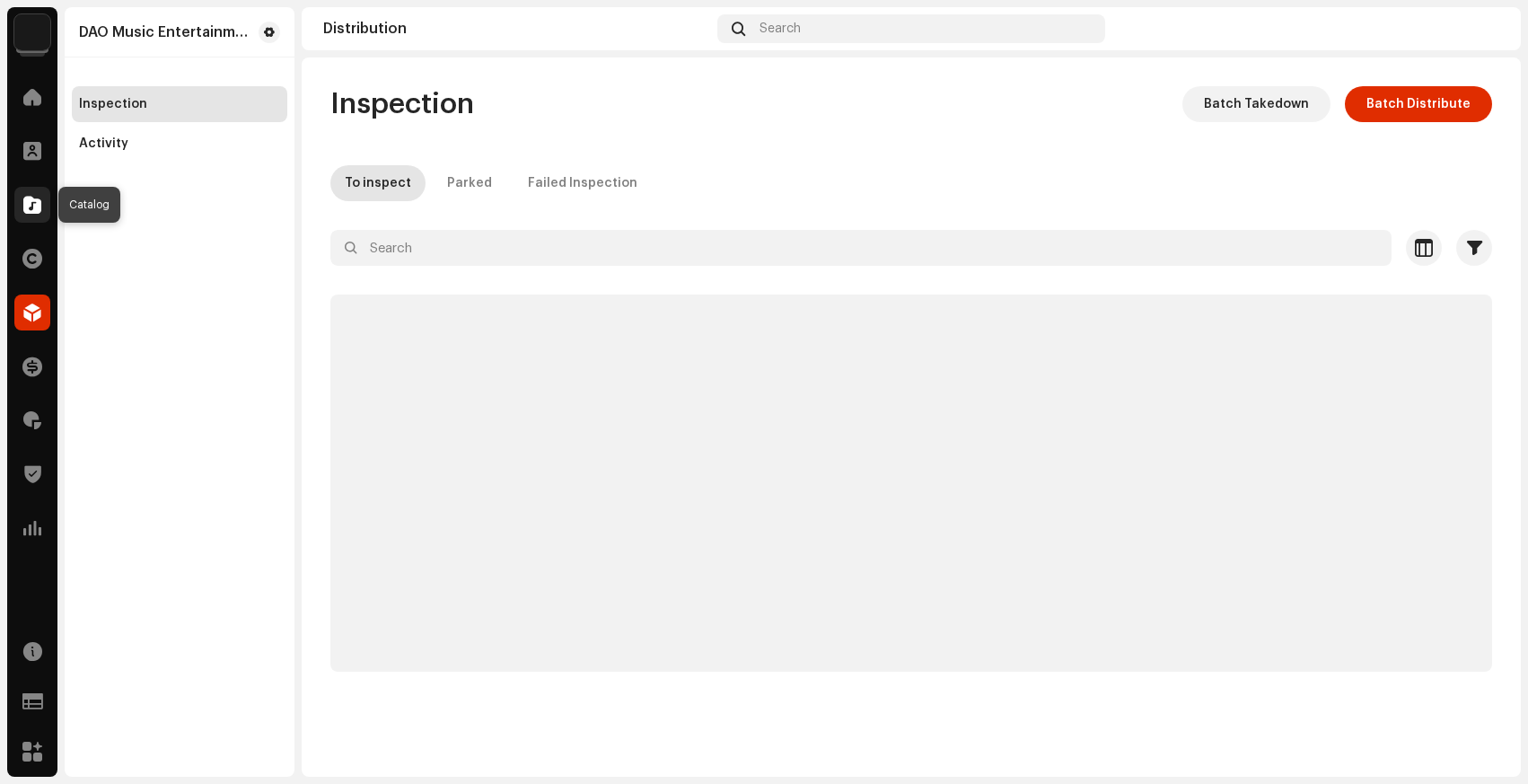
click at [39, 207] on span at bounding box center [32, 205] width 18 height 15
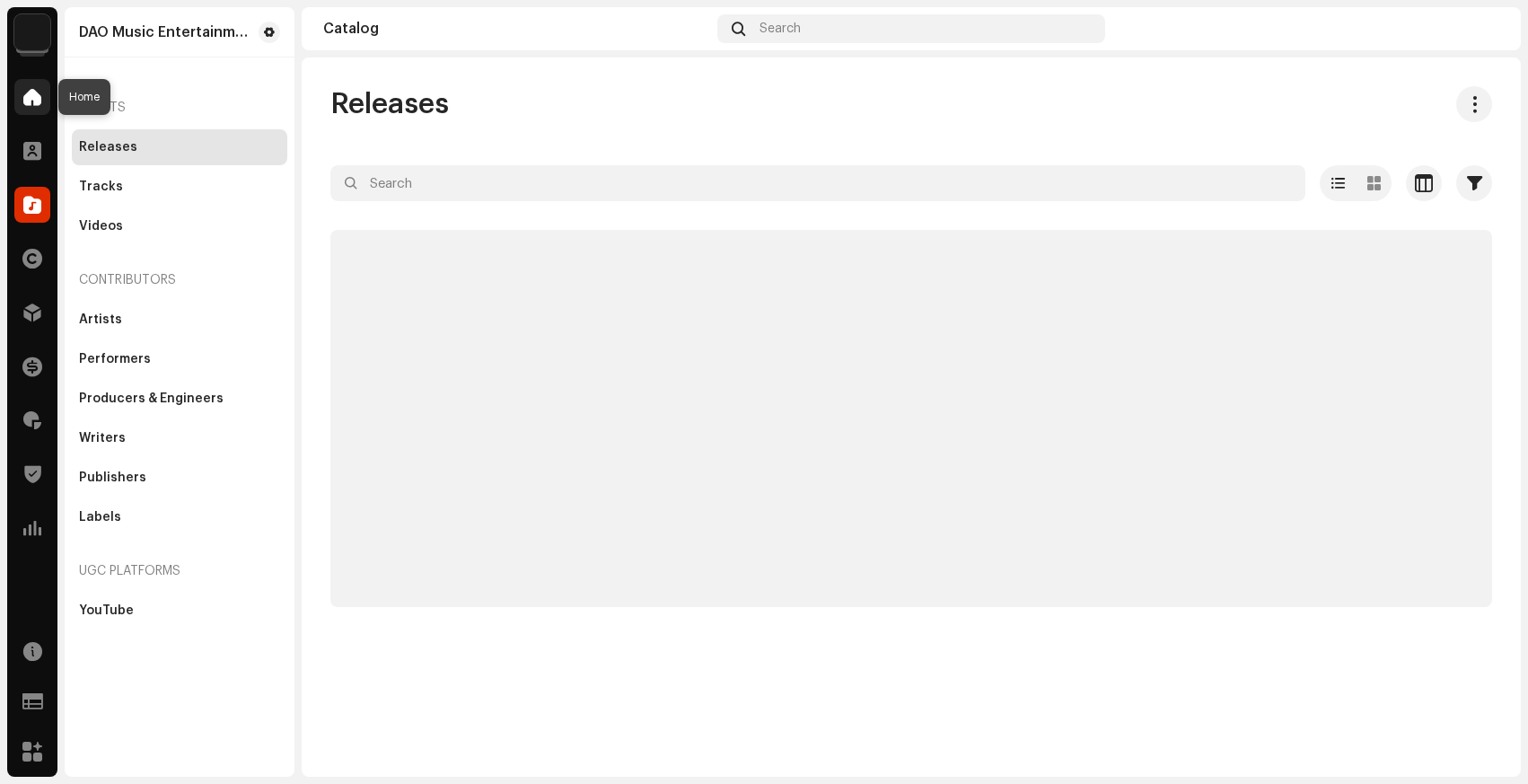
click at [31, 94] on span at bounding box center [32, 97] width 18 height 15
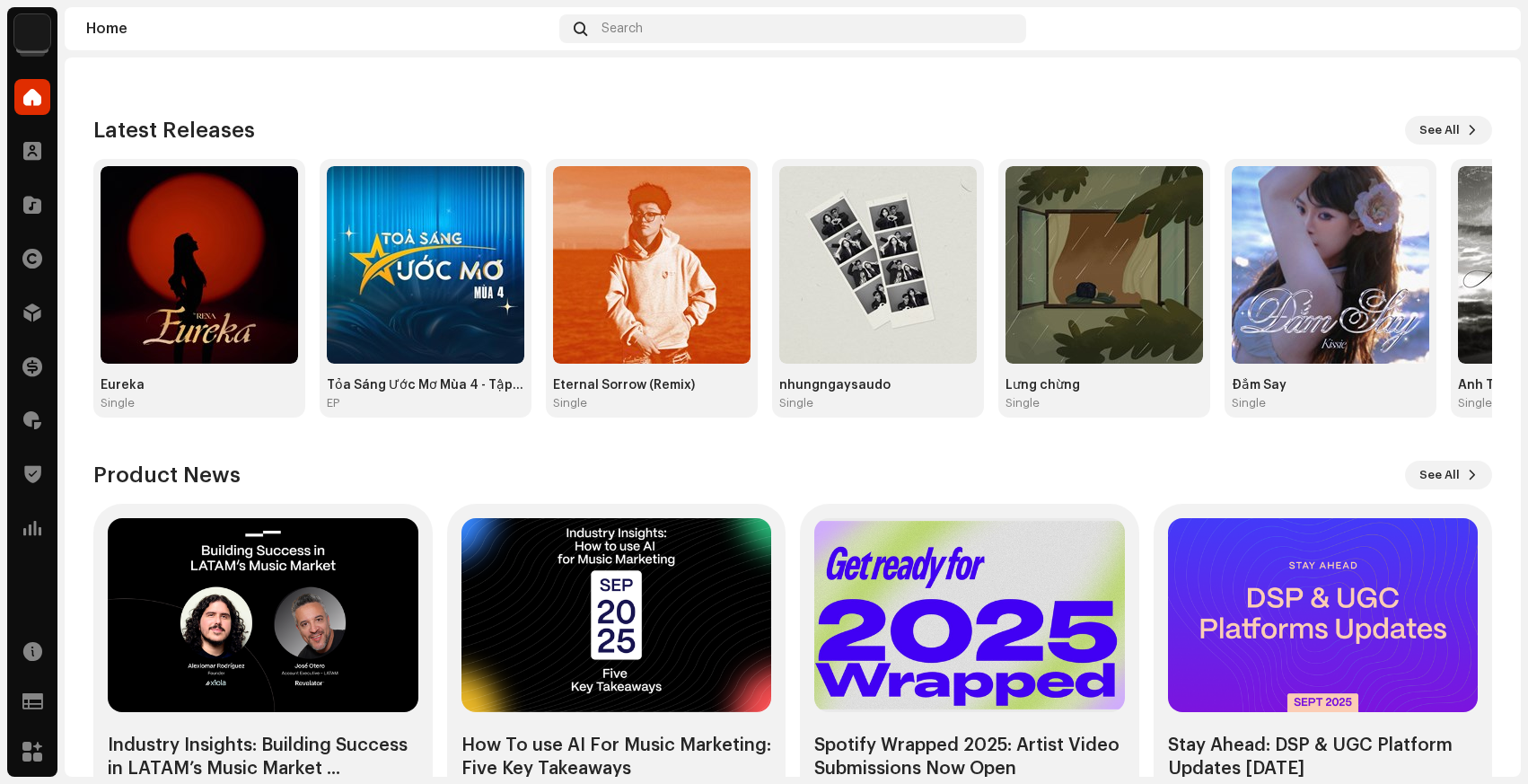
scroll to position [218, 0]
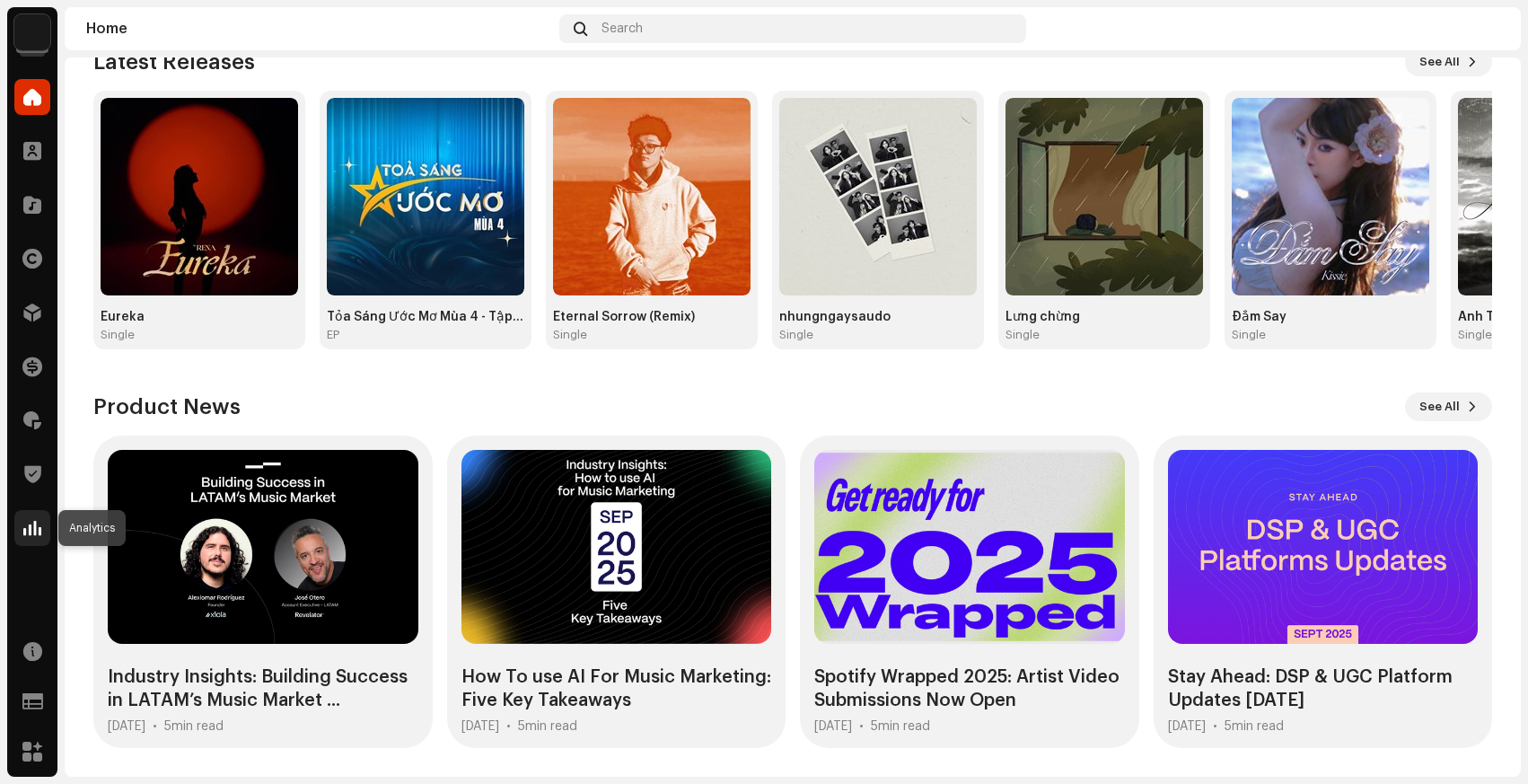
click at [27, 523] on span at bounding box center [32, 528] width 18 height 15
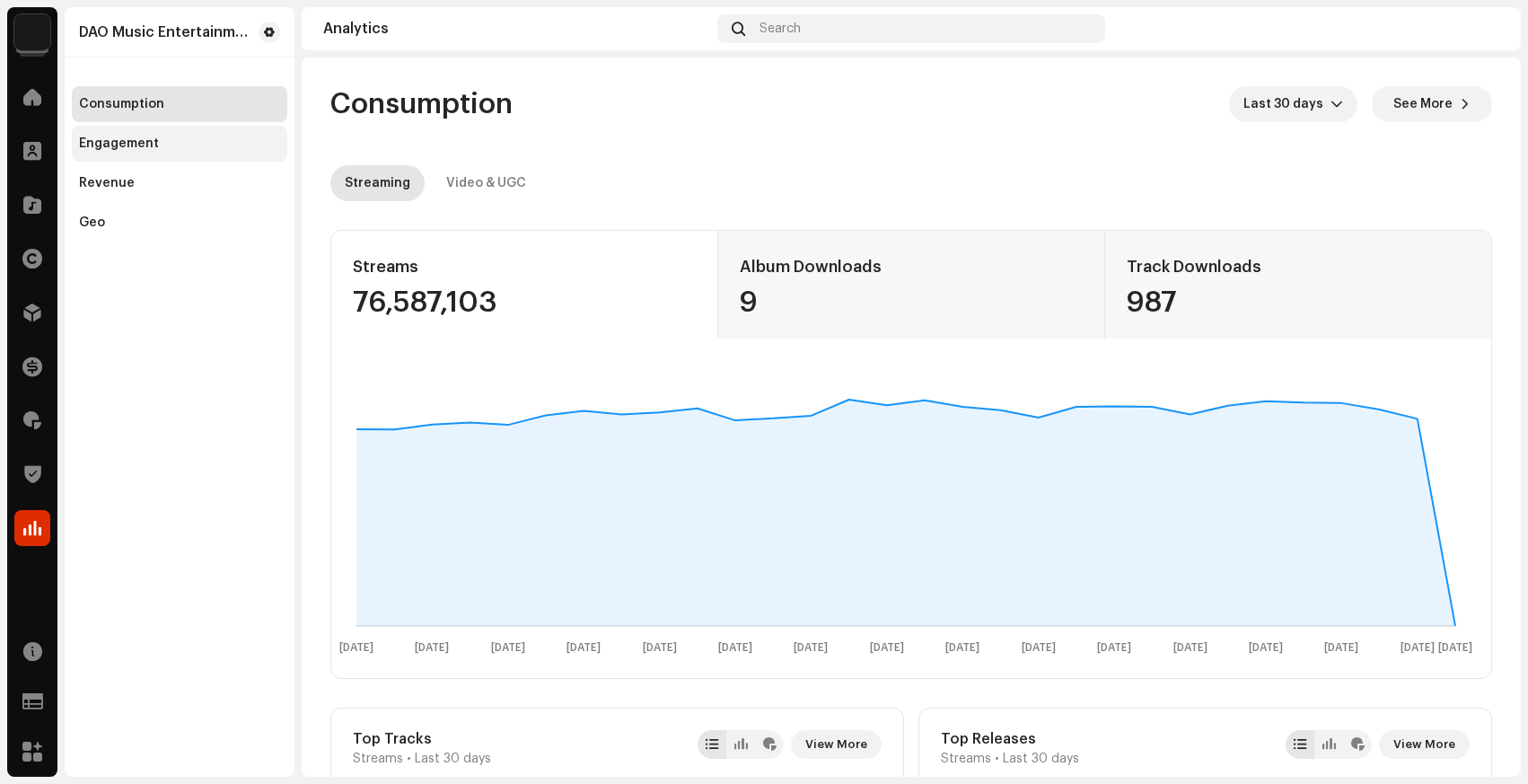
click at [195, 141] on div "Engagement" at bounding box center [180, 144] width 202 height 15
click at [158, 140] on div "Engagement" at bounding box center [180, 144] width 202 height 15
click at [116, 151] on div "Engagement" at bounding box center [179, 143] width 215 height 36
click at [27, 98] on span at bounding box center [32, 97] width 18 height 15
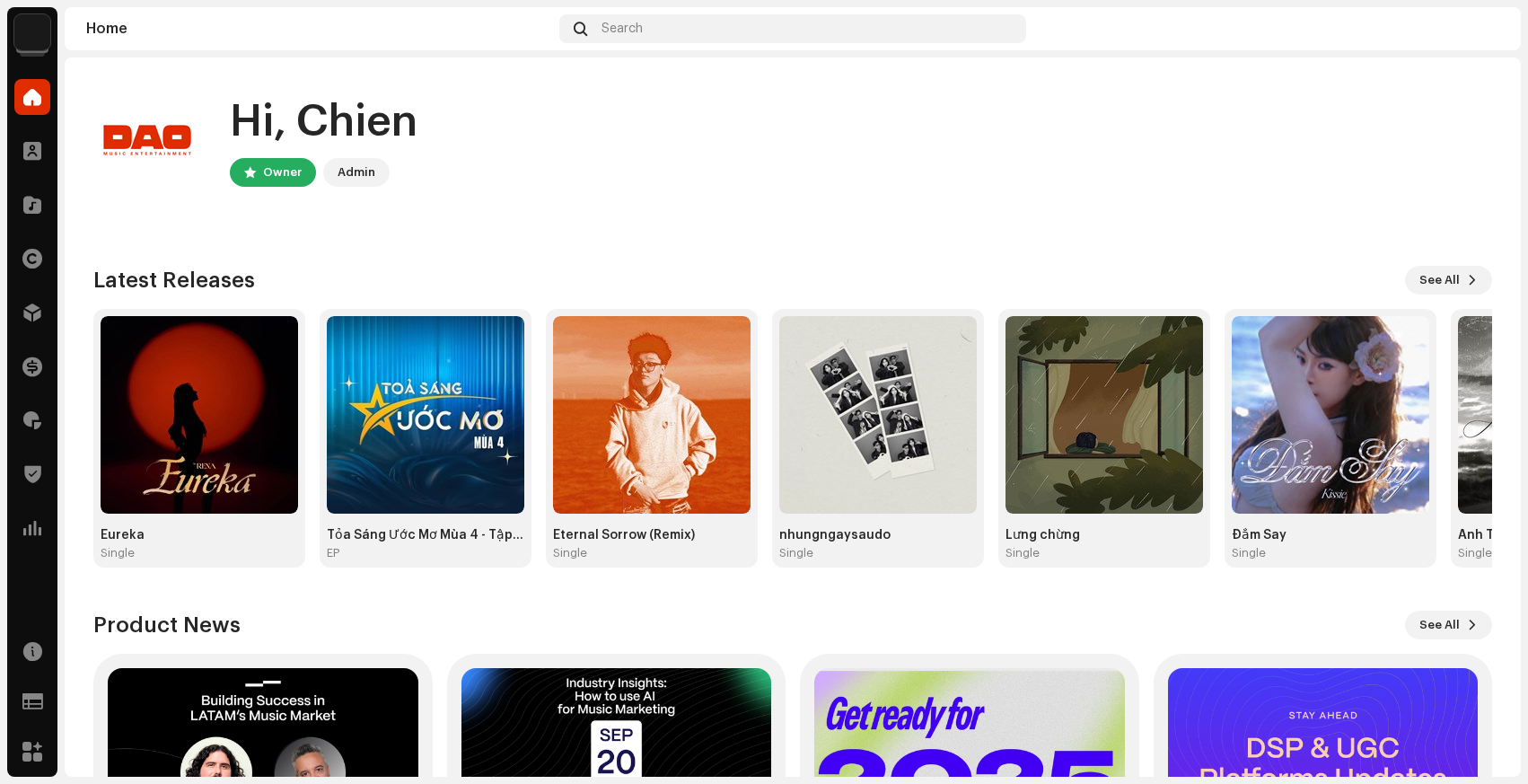
click at [344, 169] on div "Admin" at bounding box center [356, 172] width 38 height 22
click at [34, 90] on span at bounding box center [32, 97] width 18 height 15
click at [34, 32] on img at bounding box center [32, 32] width 36 height 36
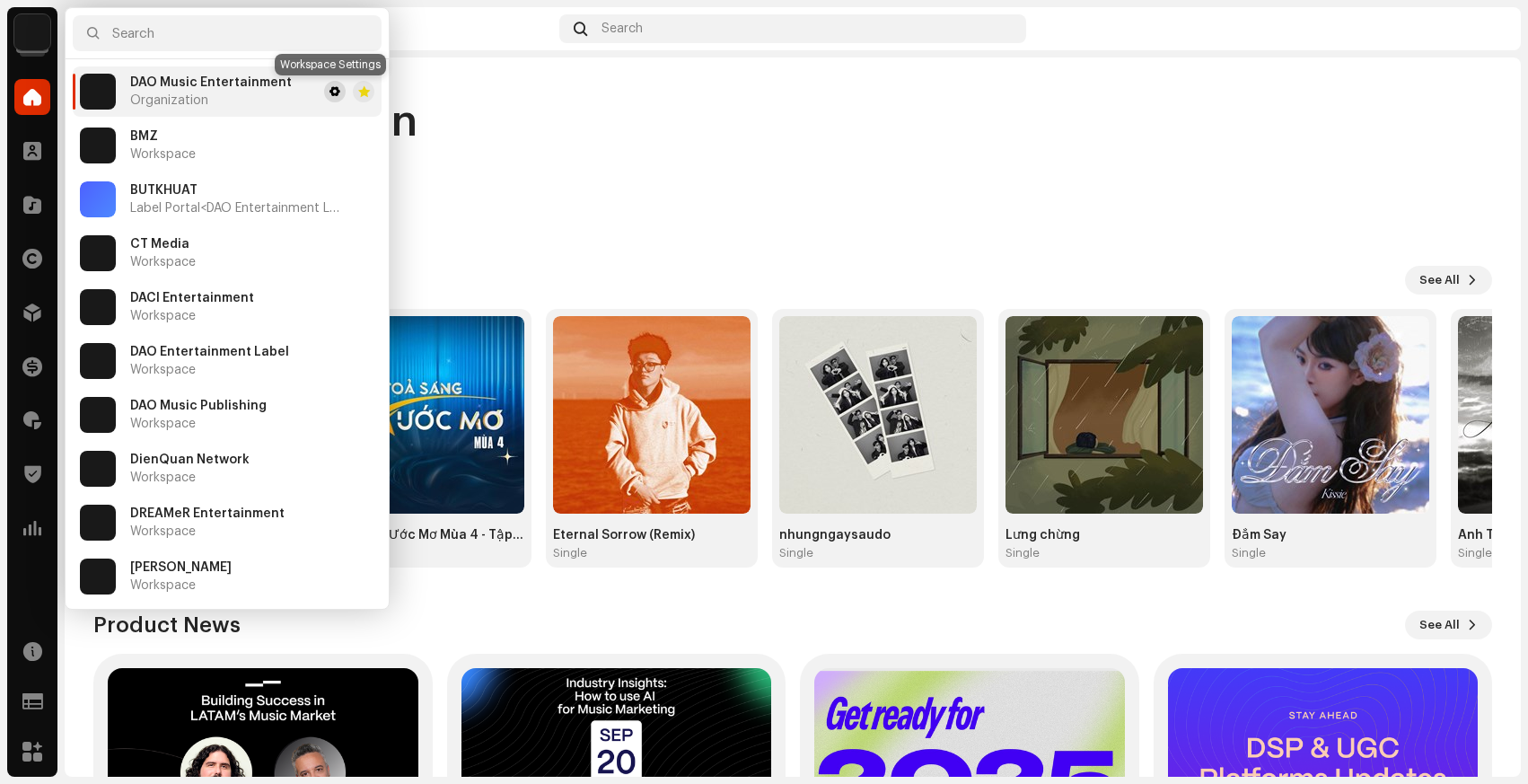
click at [332, 86] on span at bounding box center [335, 92] width 11 height 15
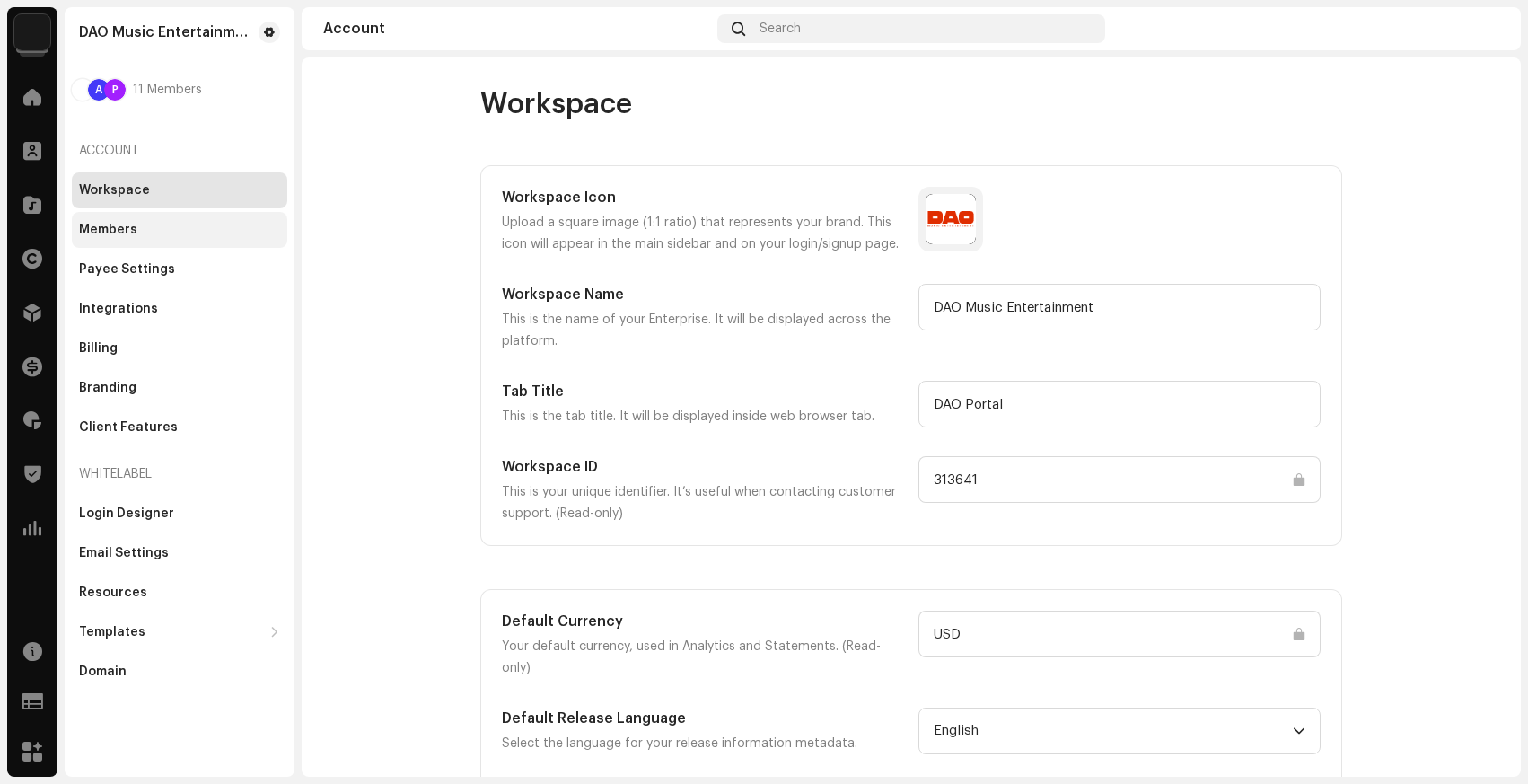
click at [190, 235] on div "Members" at bounding box center [180, 230] width 202 height 15
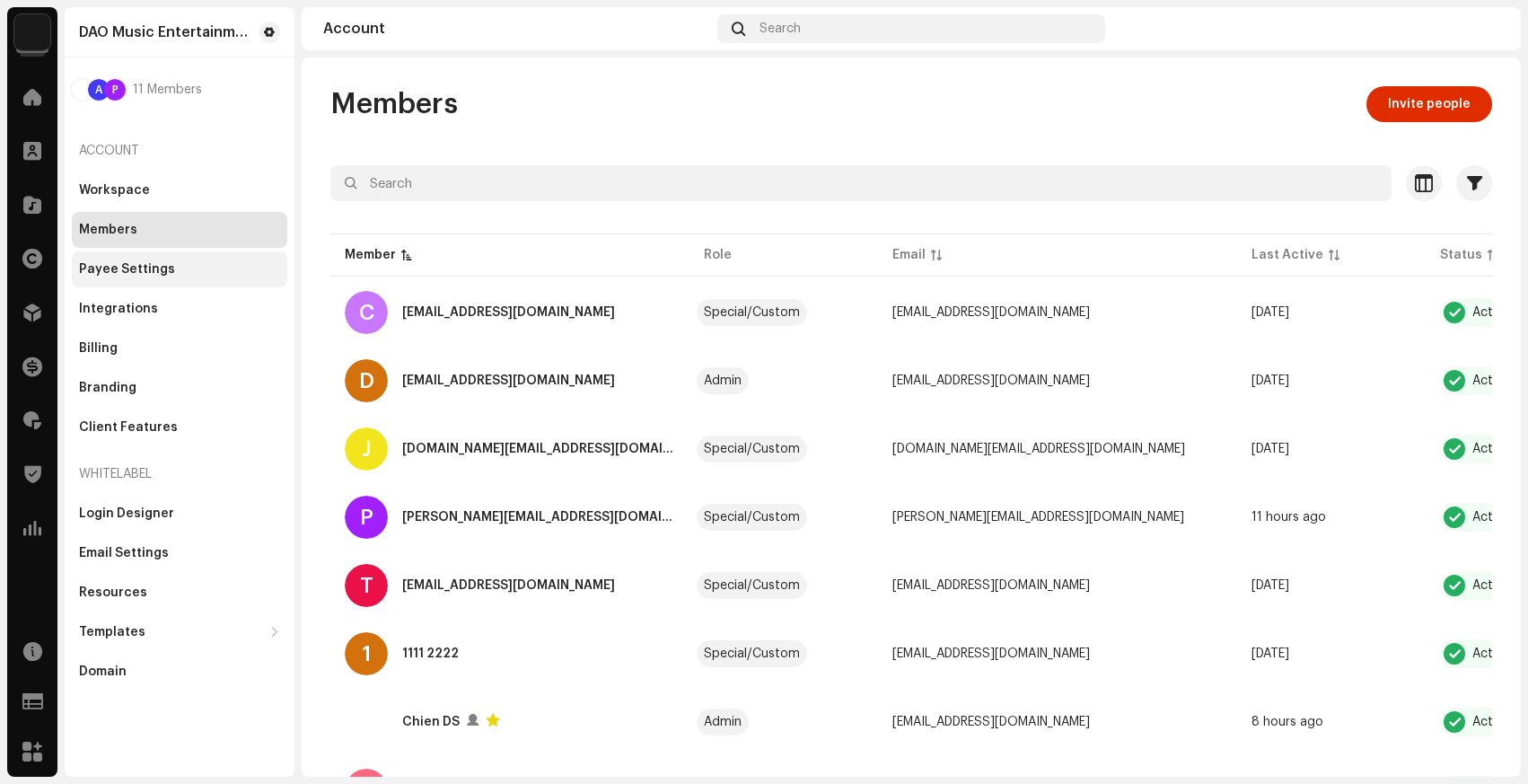
click at [155, 287] on div "Payee Settings" at bounding box center [179, 268] width 215 height 36
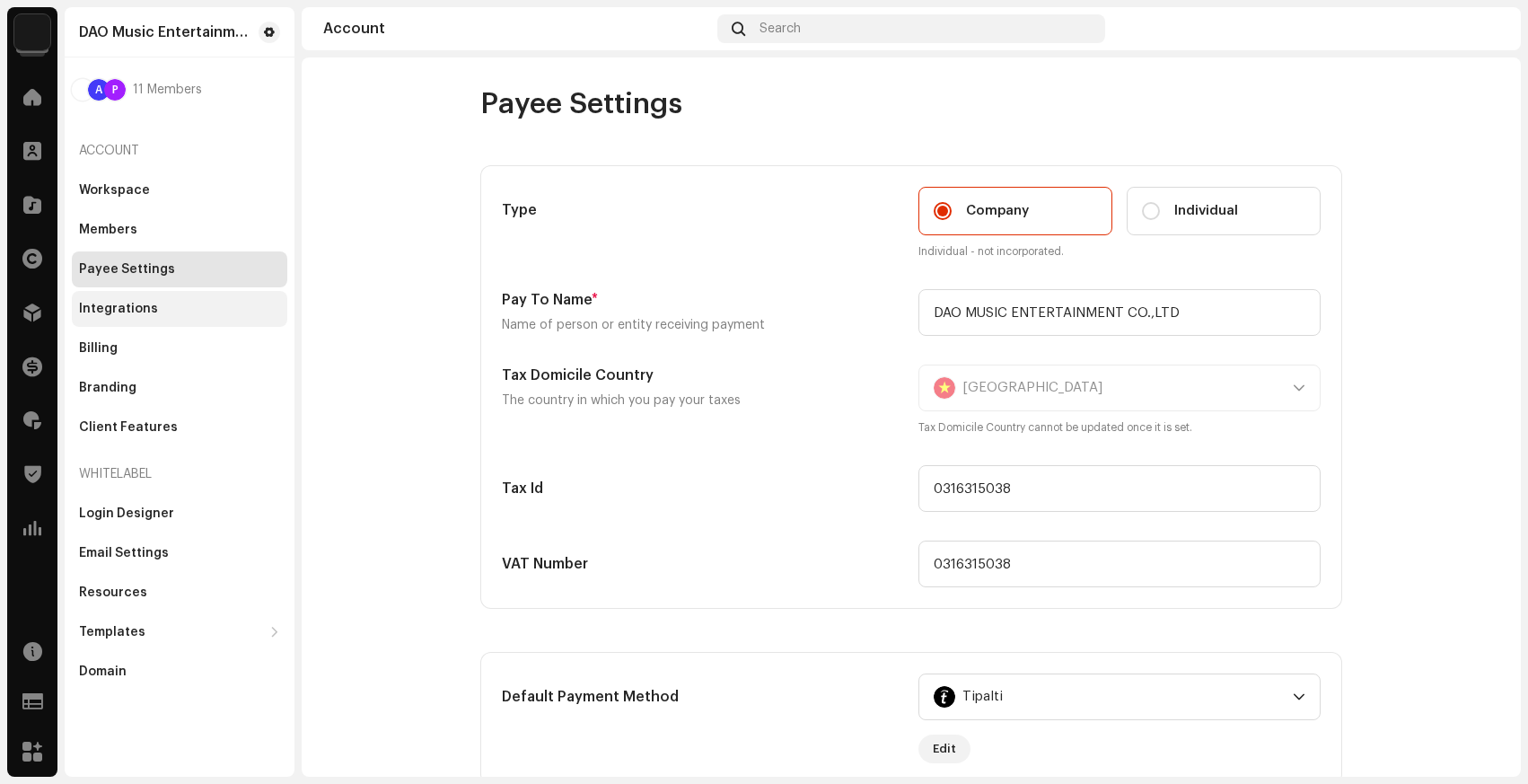
click at [167, 324] on div "Integrations" at bounding box center [179, 309] width 215 height 36
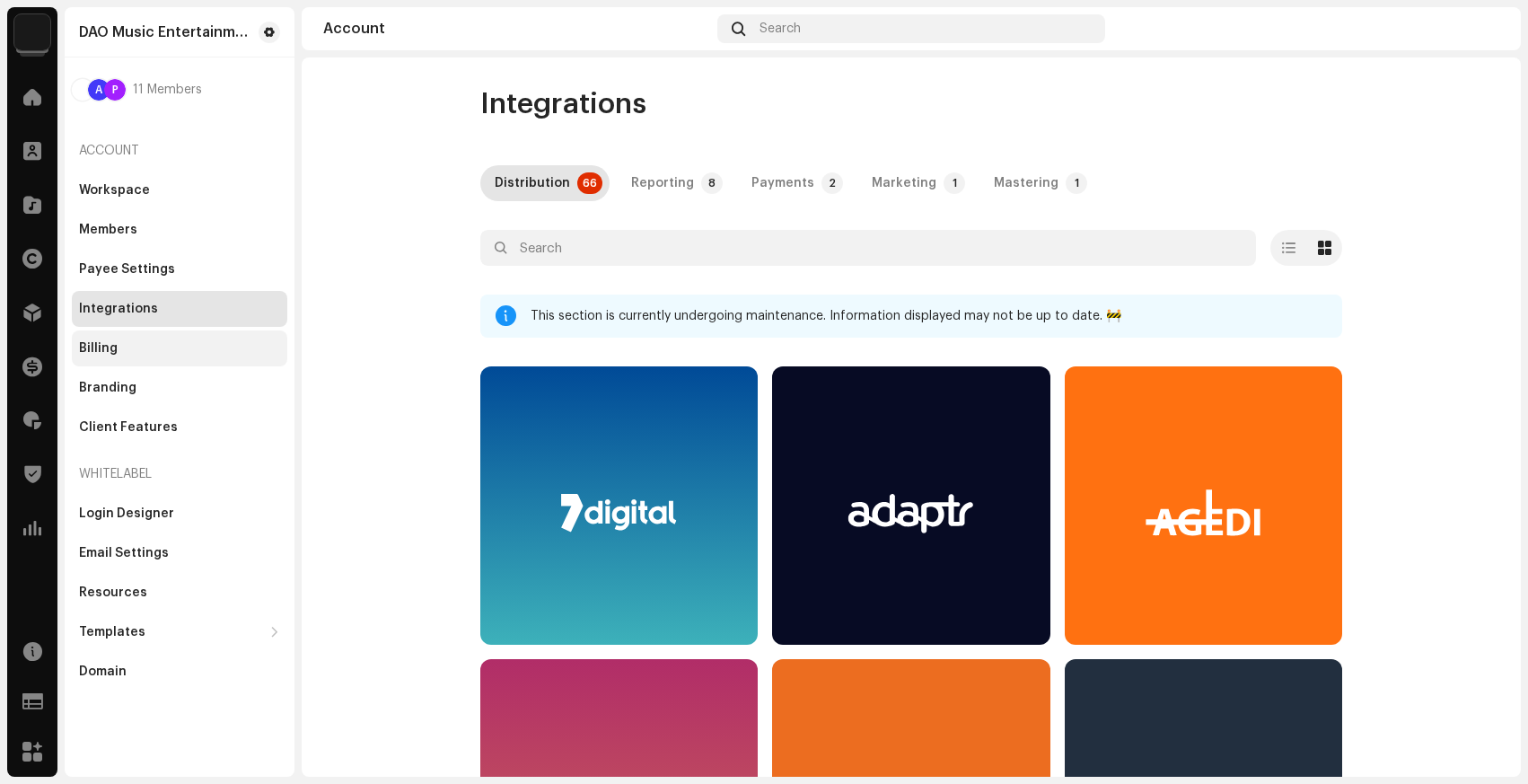
click at [157, 352] on div "Billing" at bounding box center [180, 348] width 202 height 15
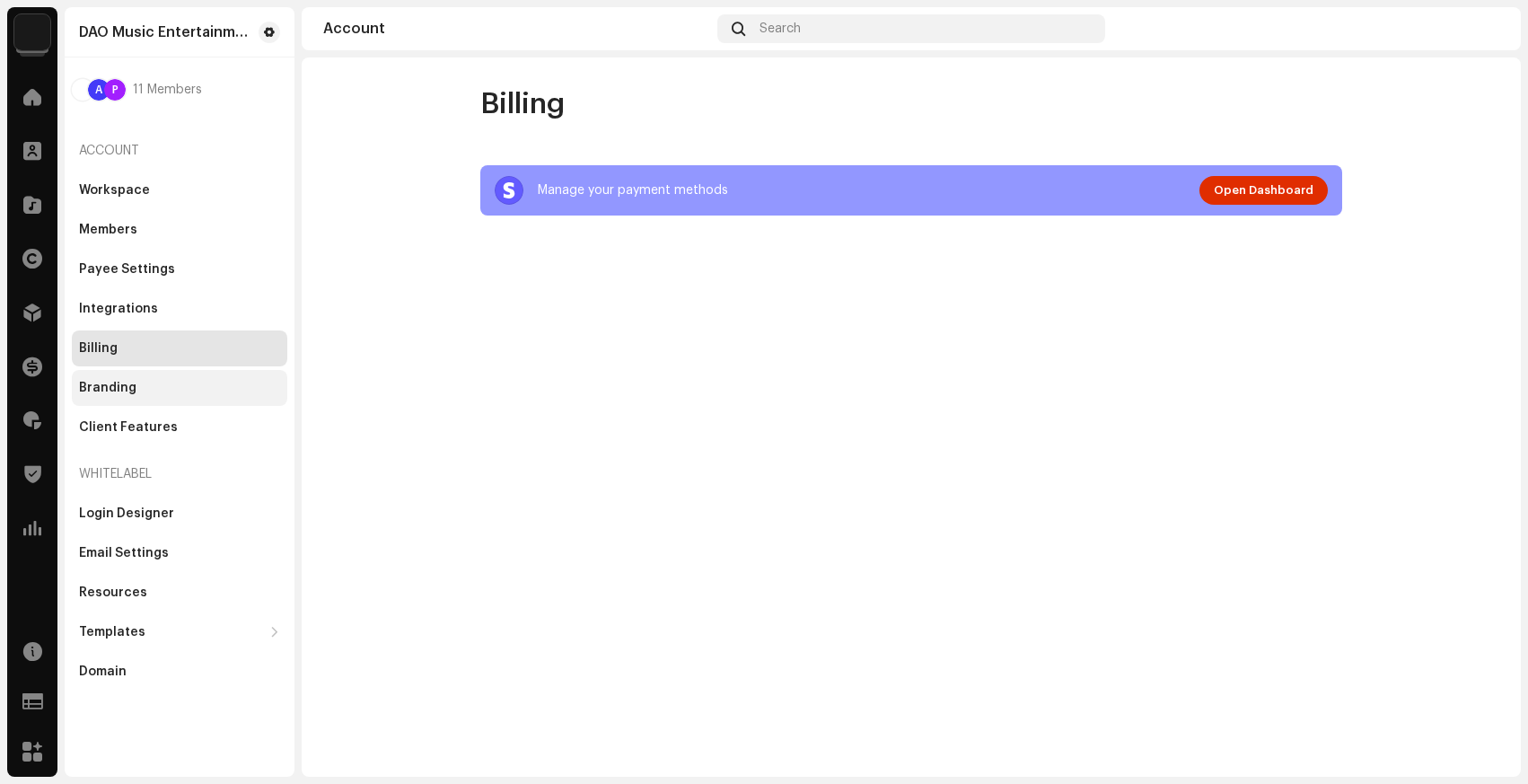
click at [133, 397] on div "Branding" at bounding box center [179, 387] width 215 height 36
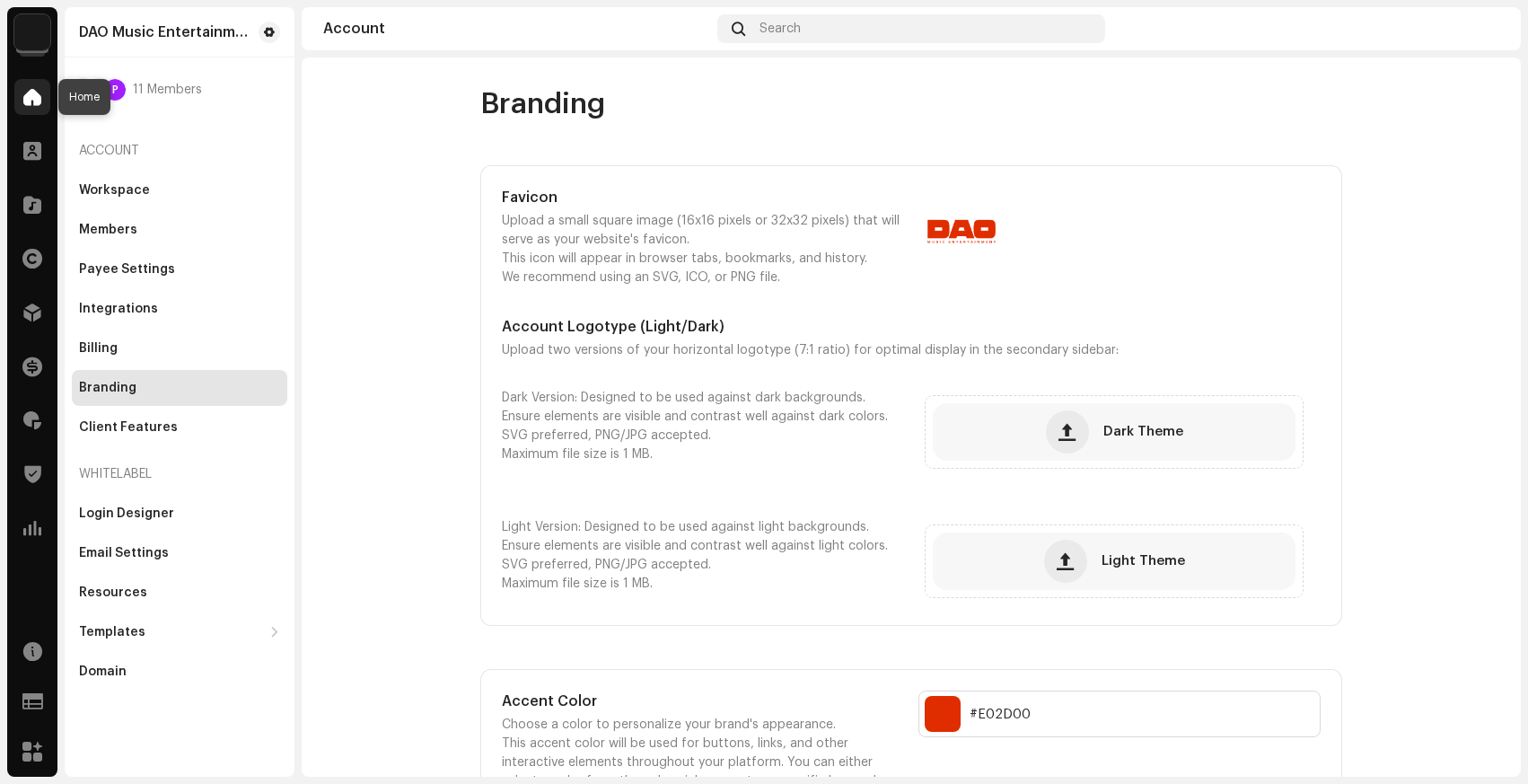
drag, startPoint x: 36, startPoint y: 92, endPoint x: 23, endPoint y: 98, distance: 14.3
click at [35, 92] on span at bounding box center [32, 97] width 18 height 15
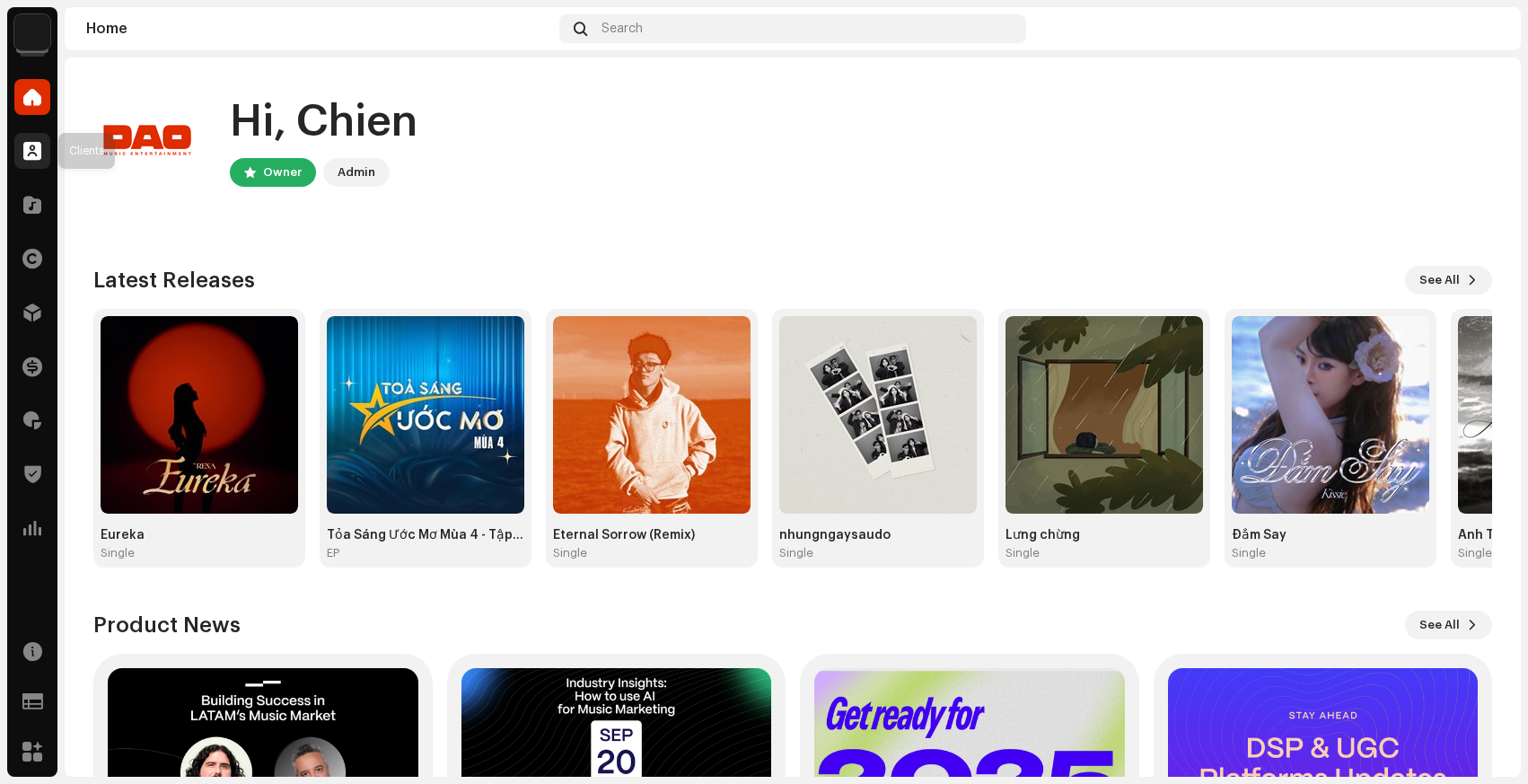
click at [21, 136] on div at bounding box center [32, 150] width 36 height 36
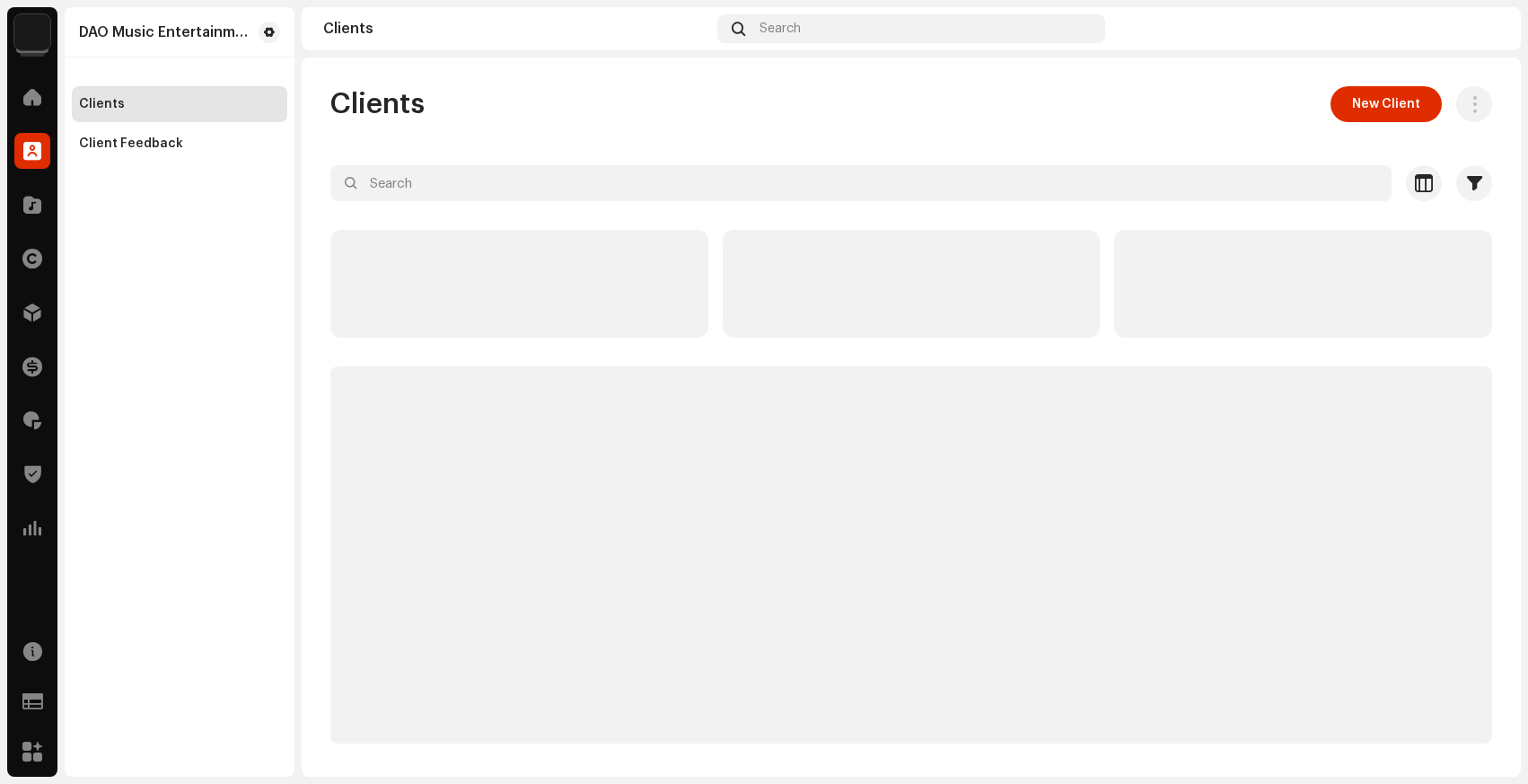
click at [34, 237] on div "Rights" at bounding box center [32, 258] width 50 height 50
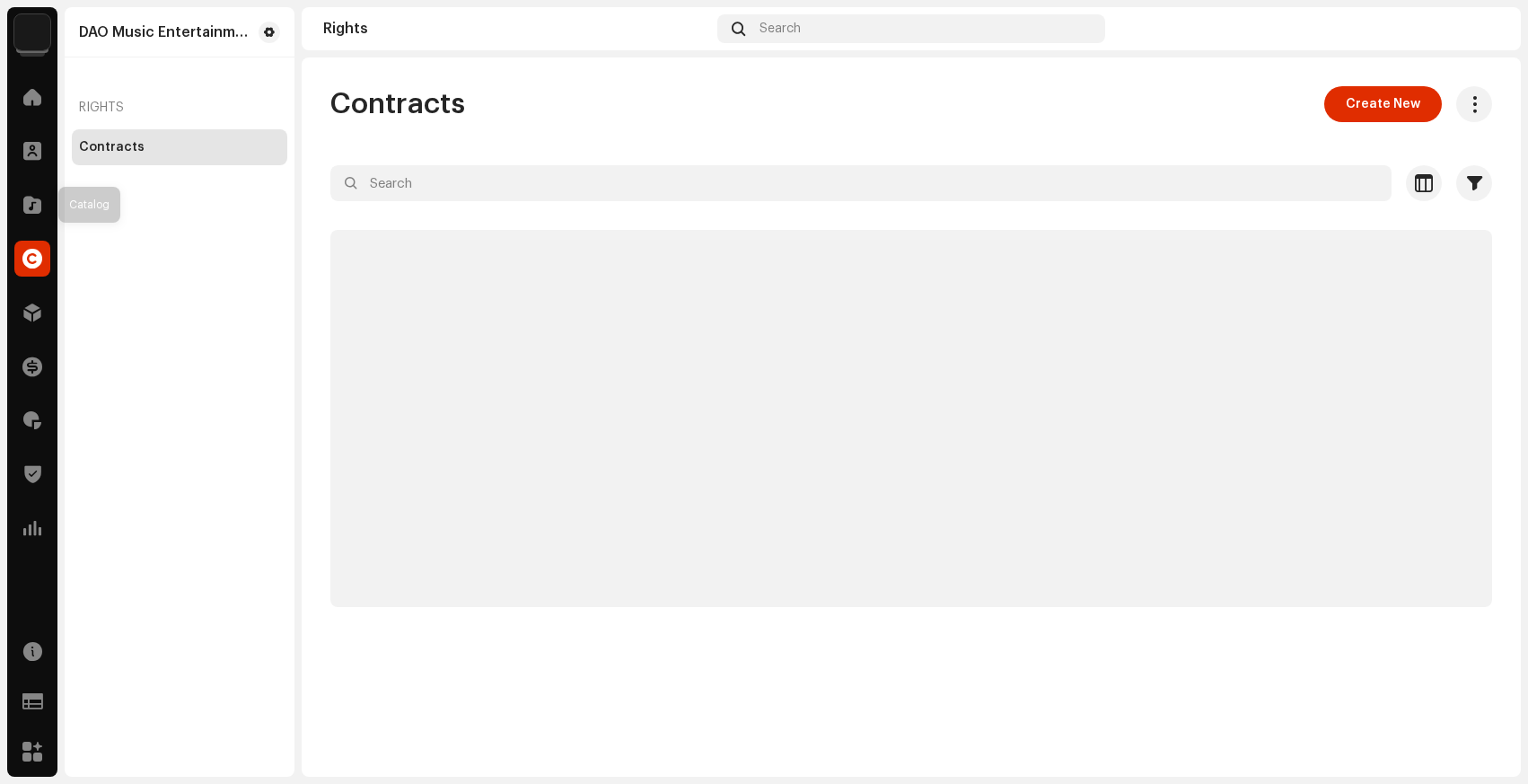
click at [34, 212] on span at bounding box center [32, 205] width 18 height 15
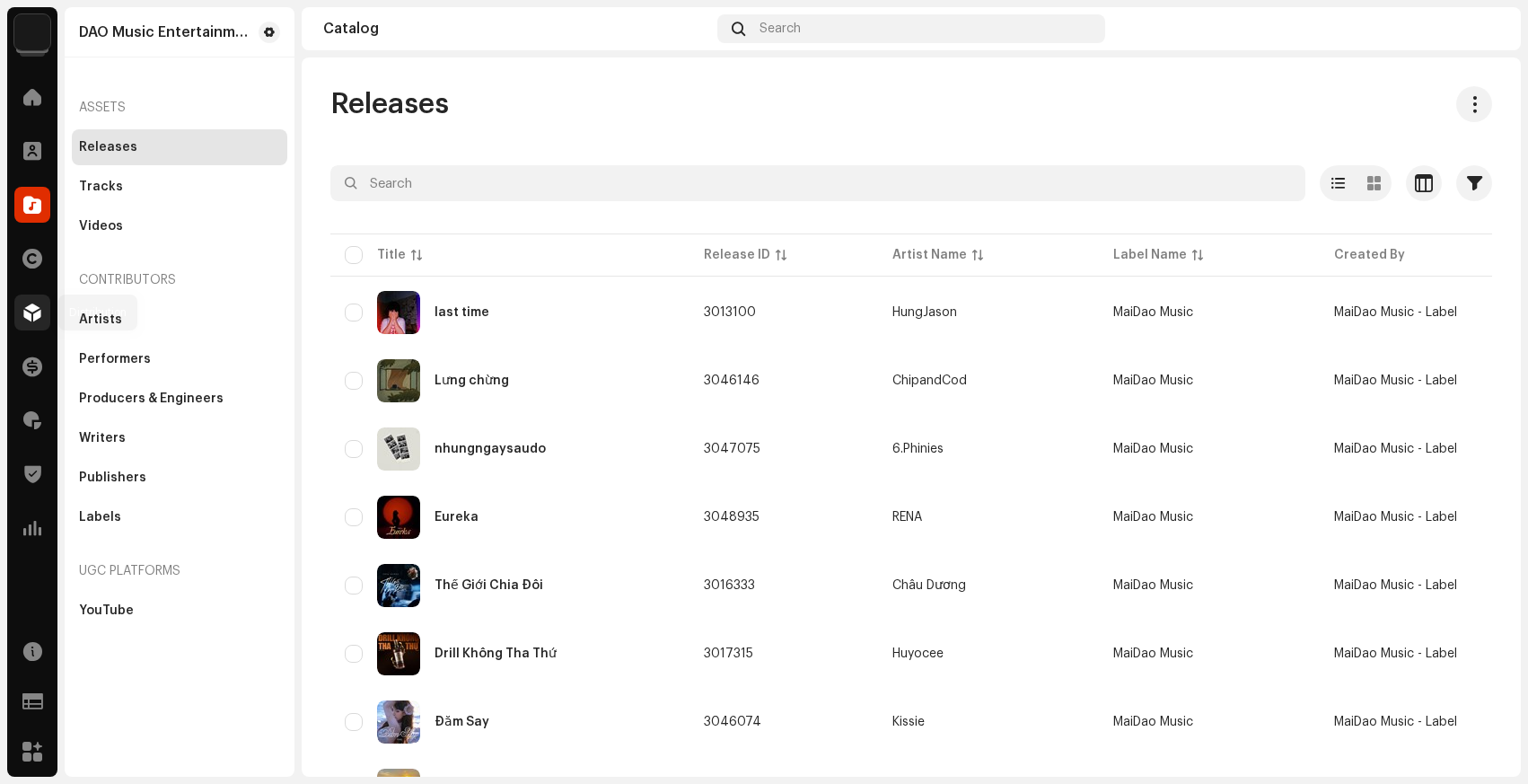
click at [27, 299] on div at bounding box center [32, 311] width 36 height 36
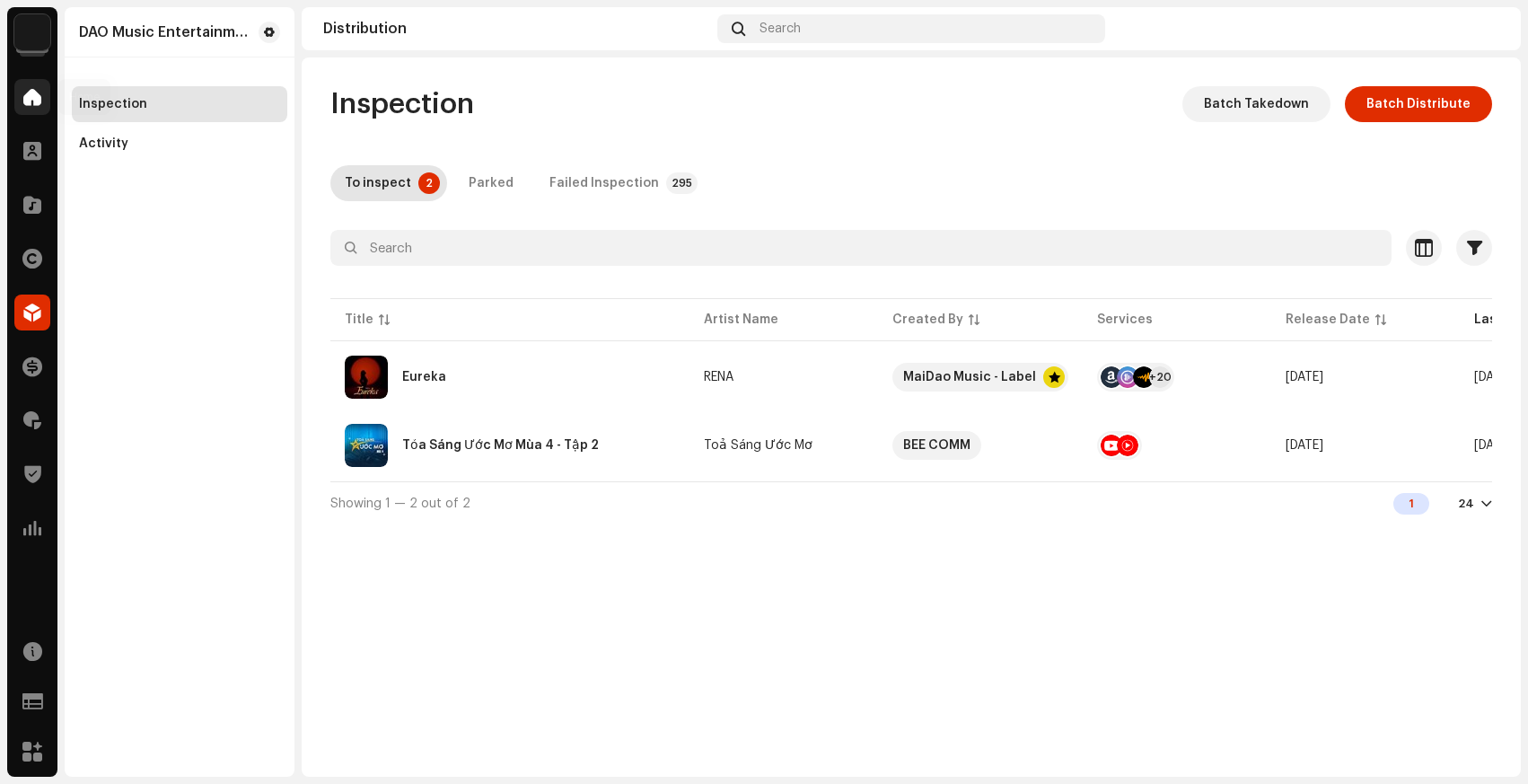
click at [45, 106] on div at bounding box center [32, 96] width 36 height 36
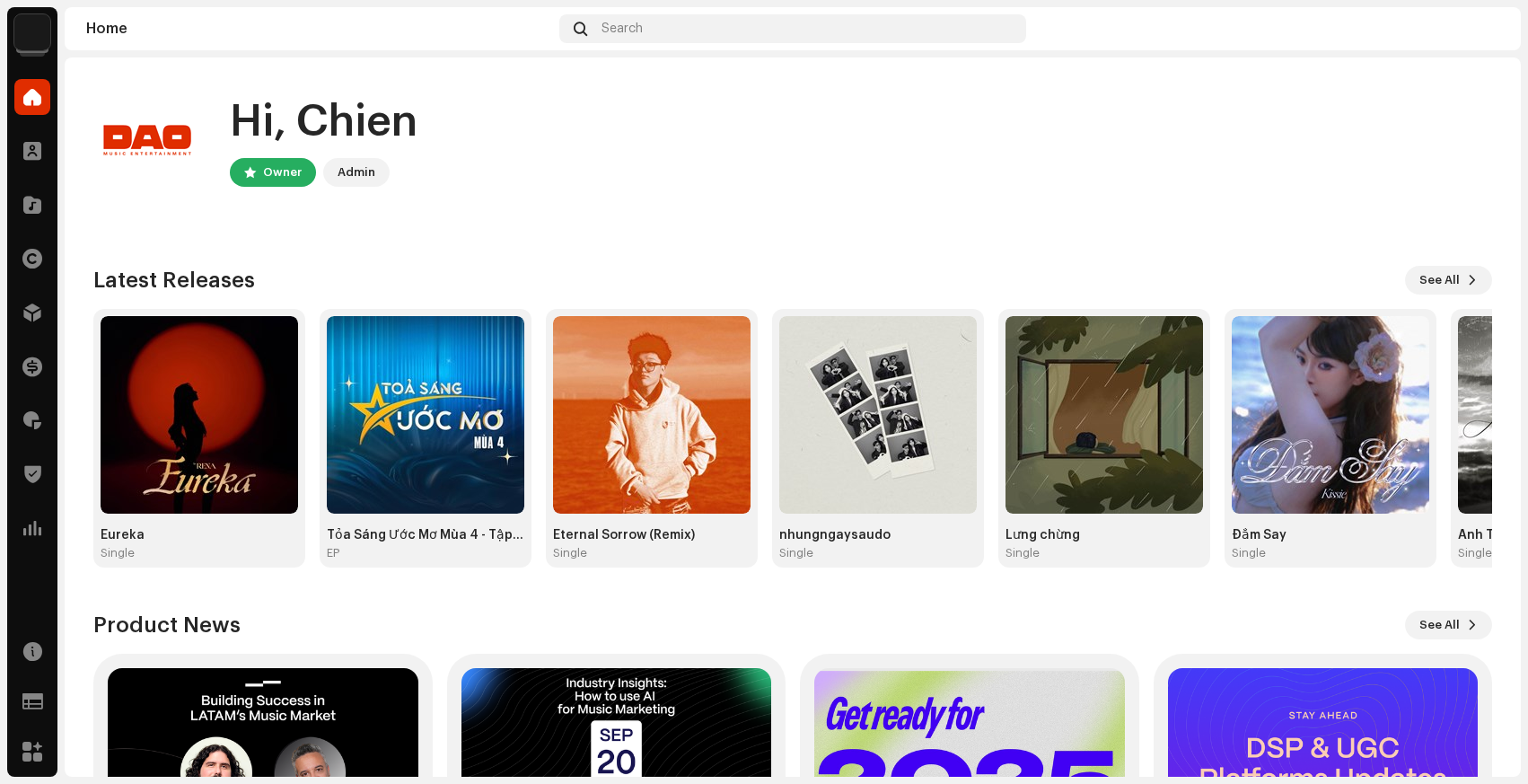
click at [68, 27] on div "Home Search" at bounding box center [793, 28] width 1457 height 43
click at [27, 35] on img at bounding box center [32, 32] width 36 height 36
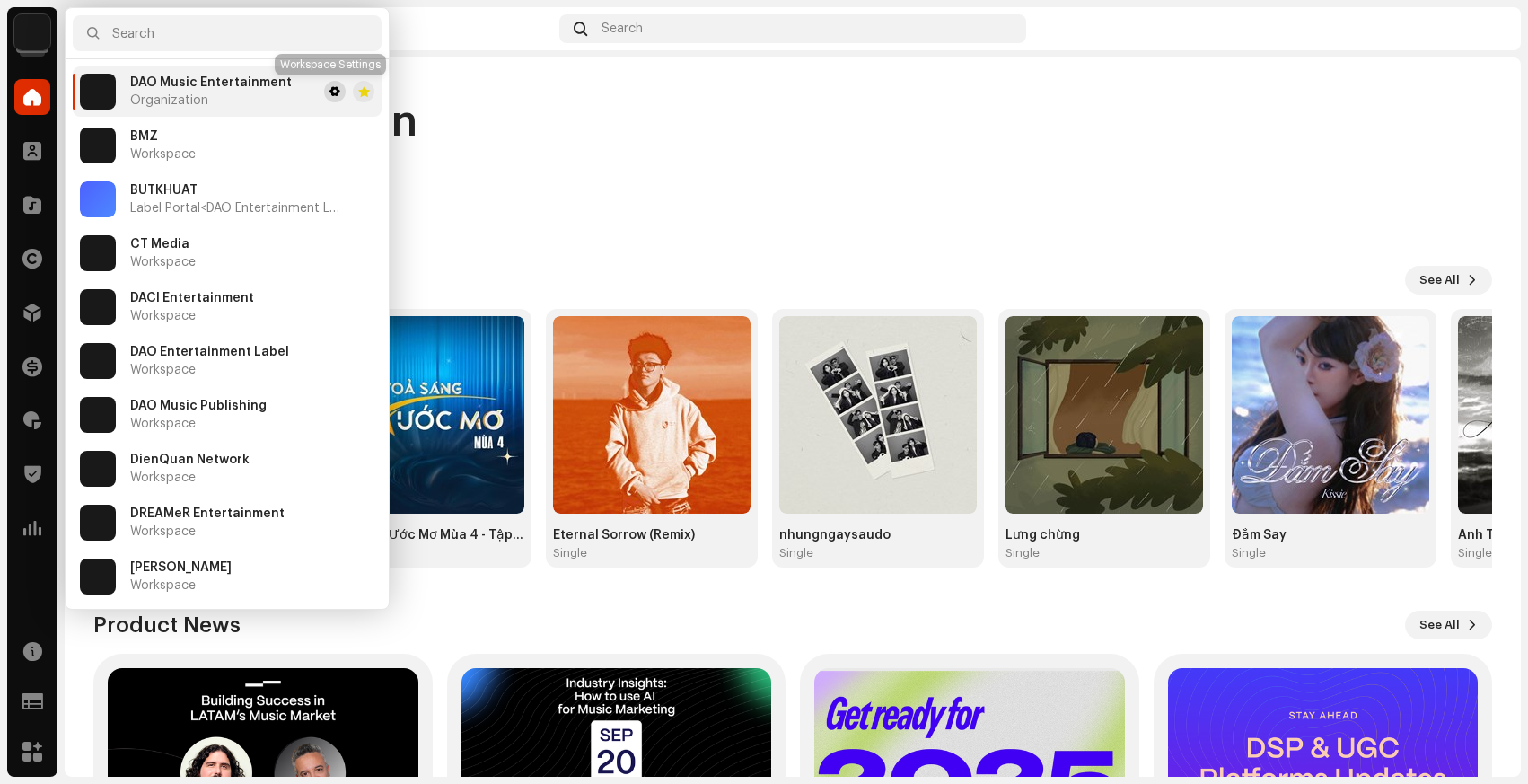
click at [331, 93] on span at bounding box center [335, 92] width 11 height 15
